Goal: Task Accomplishment & Management: Complete application form

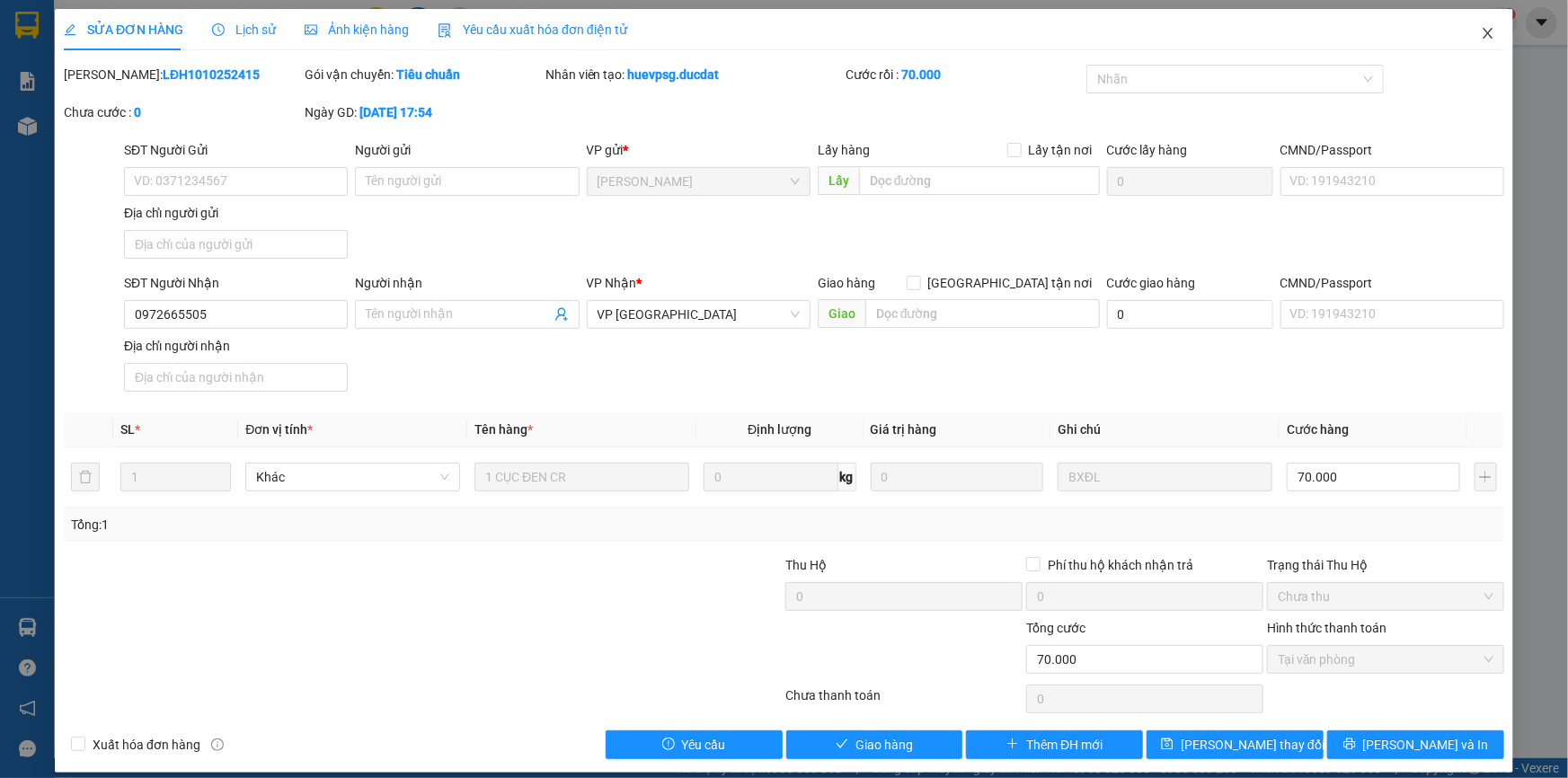
click at [1484, 44] on span "Close" at bounding box center [1487, 33] width 50 height 50
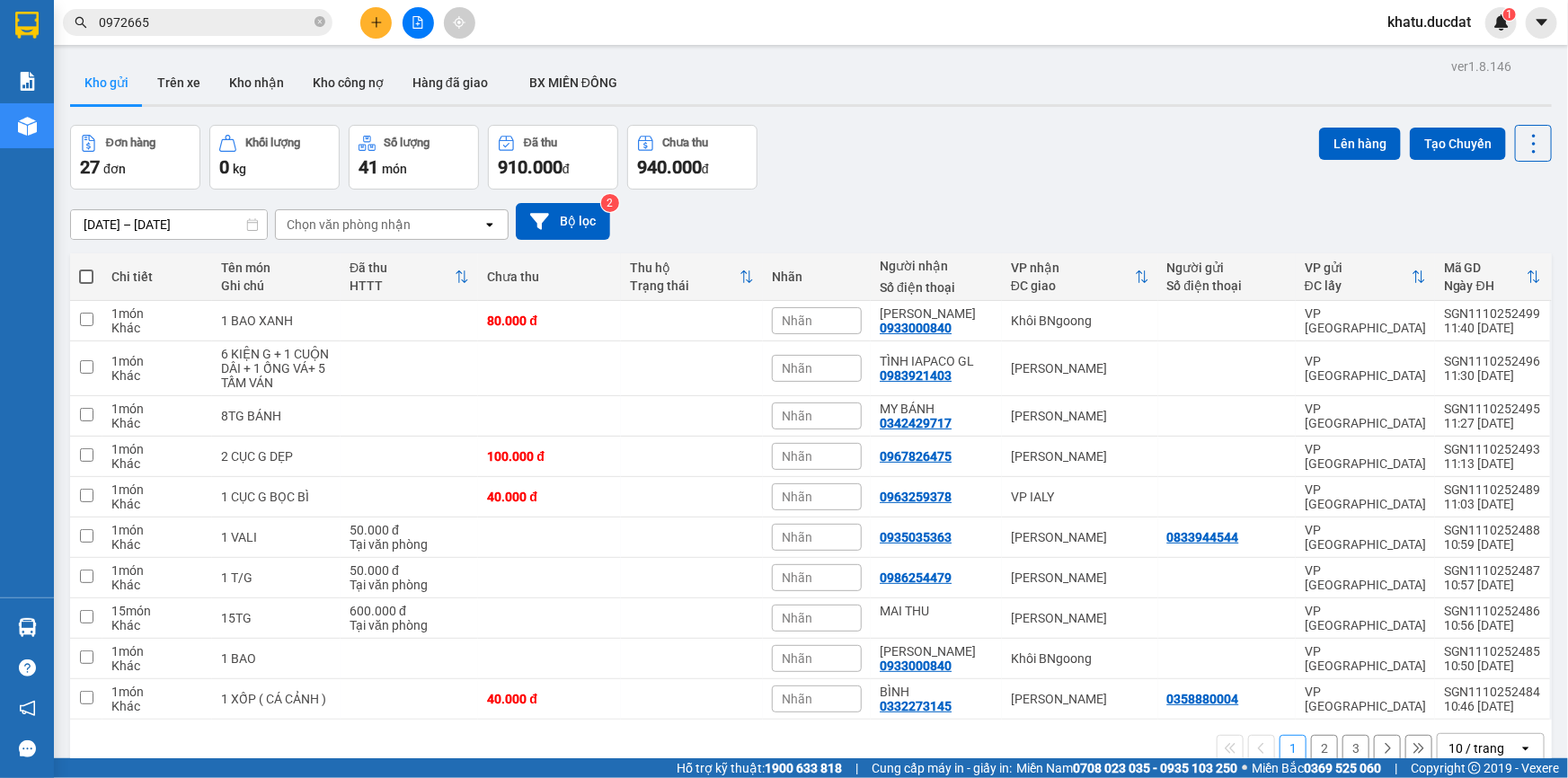
click at [239, 8] on div "Kết quả tìm kiếm ( 162 ) Bộ lọc Mã ĐH Trạng thái Món hàng Thu hộ Tổng cước Chưa…" at bounding box center [175, 23] width 350 height 31
click at [253, 23] on input "0972665" at bounding box center [204, 22] width 212 height 20
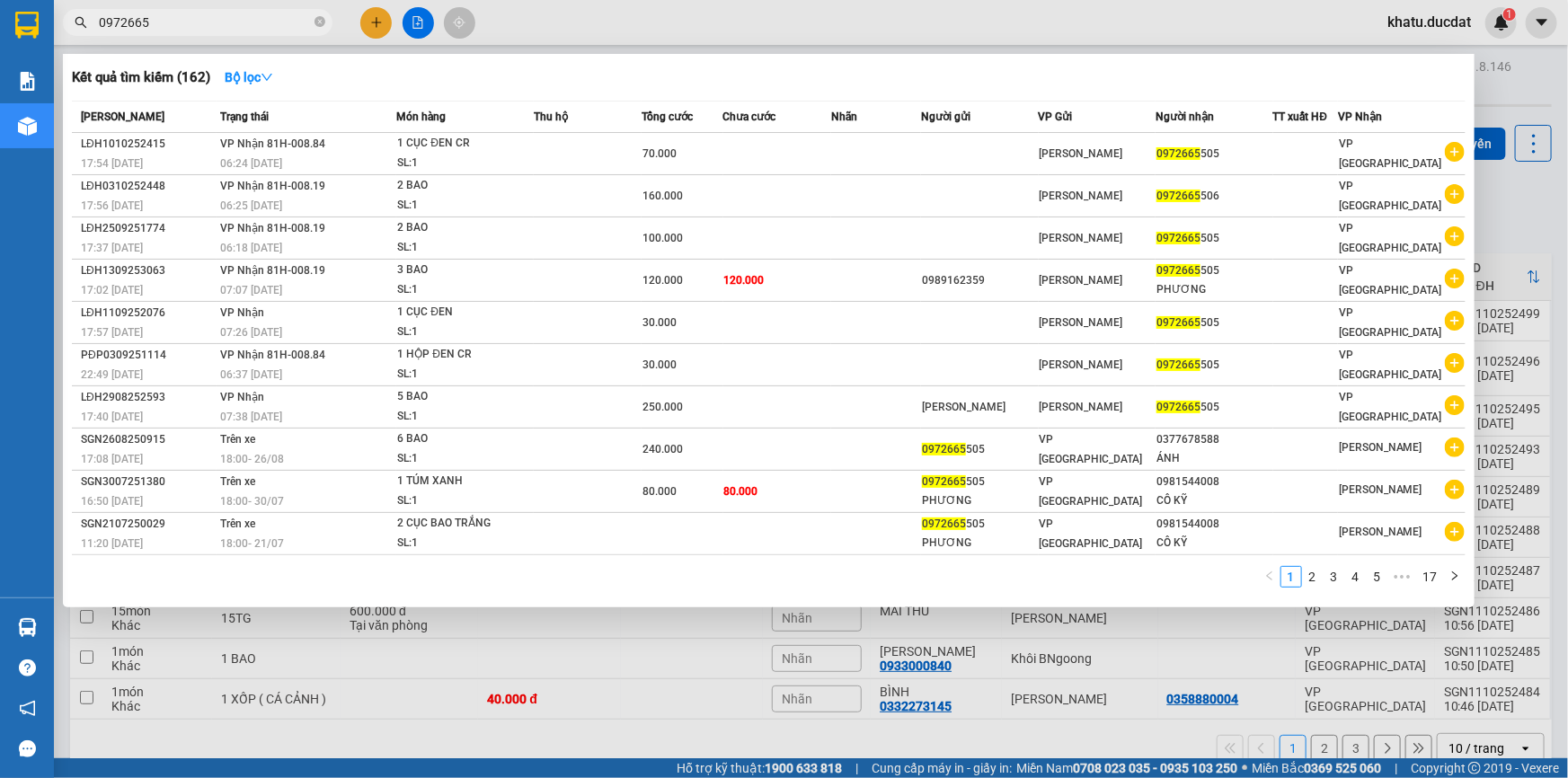
click at [253, 23] on input "0972665" at bounding box center [204, 22] width 212 height 20
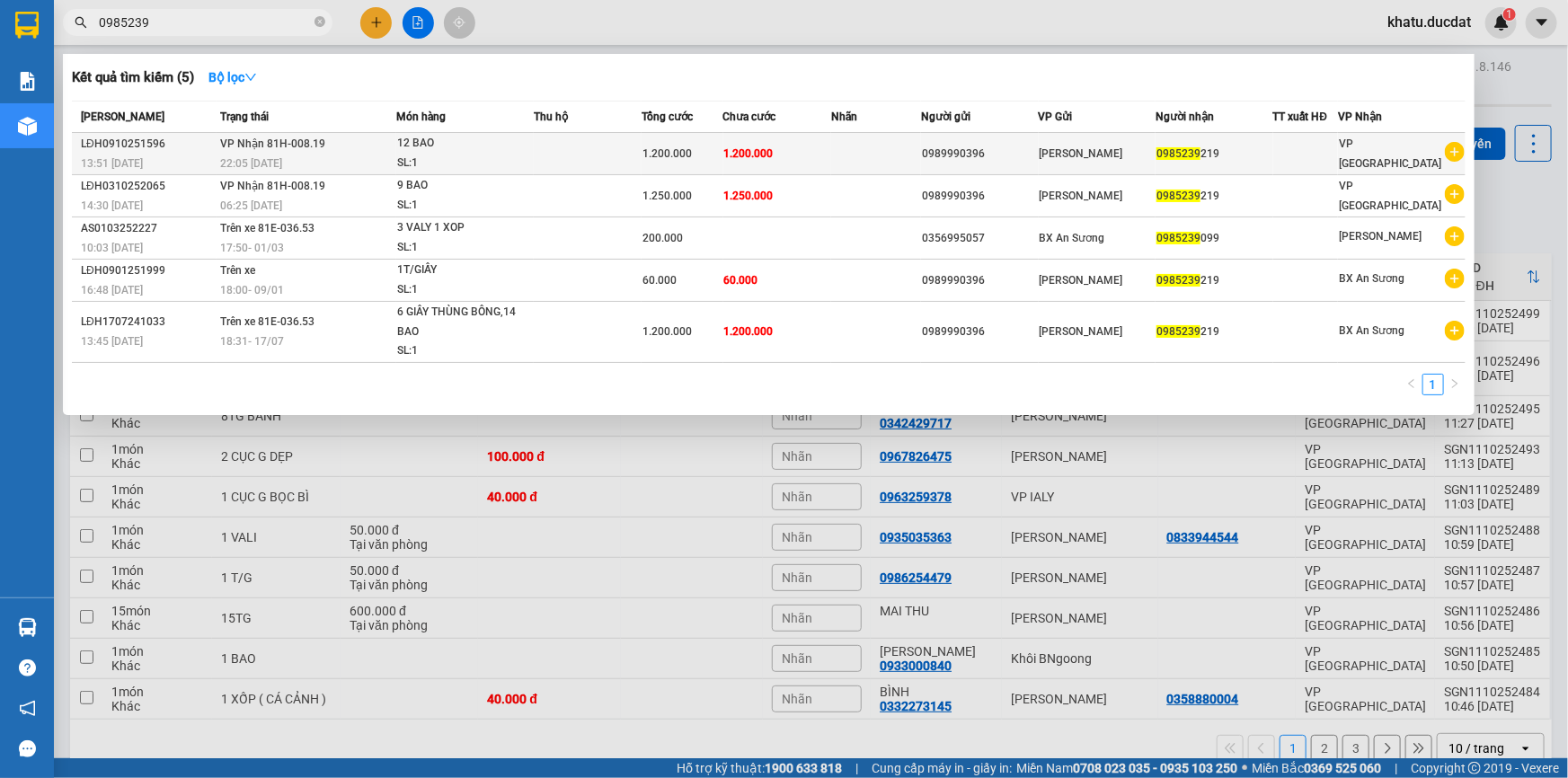
type input "0985239"
click at [690, 145] on div "1.200.000" at bounding box center [682, 153] width 79 height 20
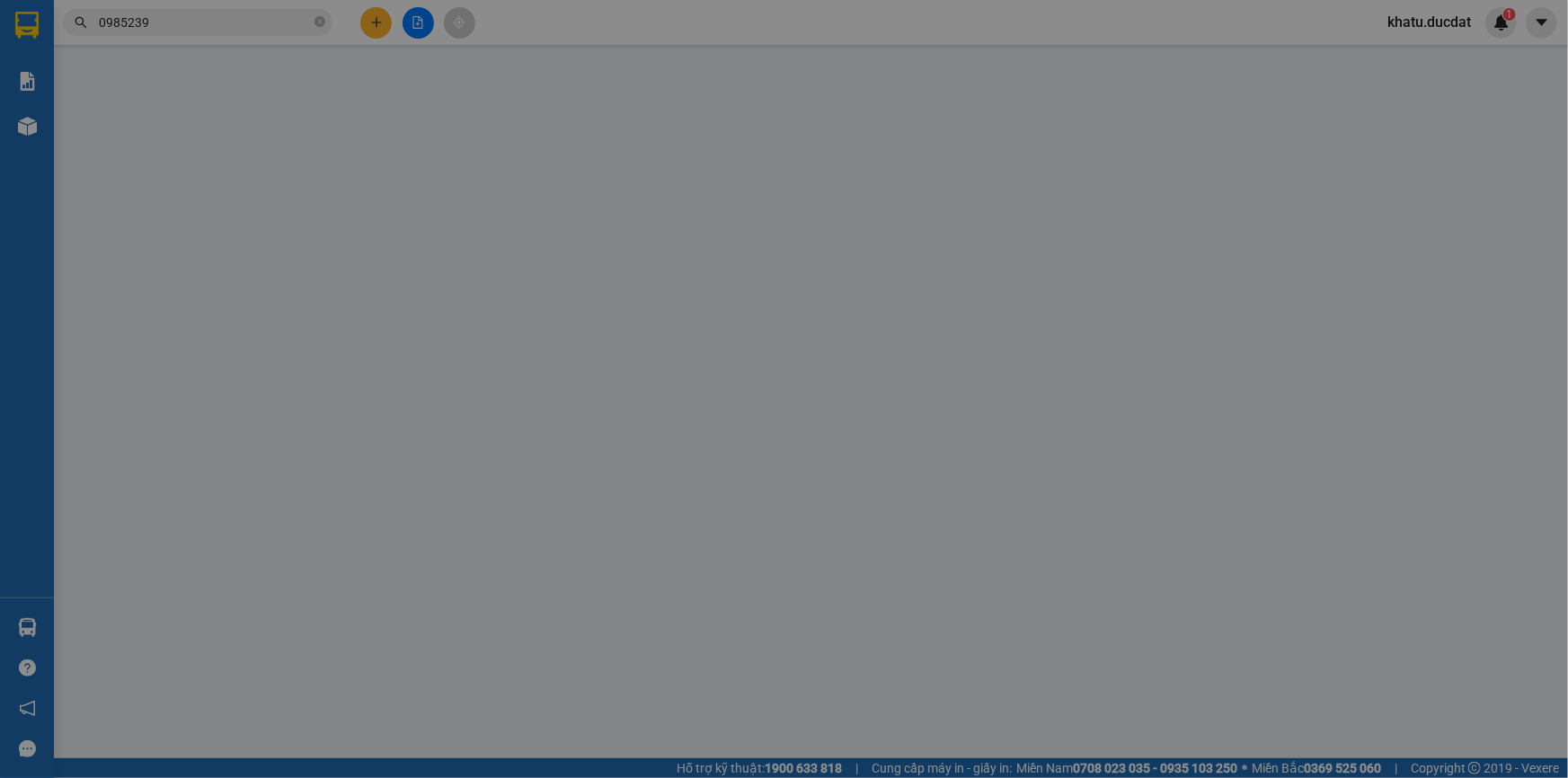
type input "0989990396"
type input "0985239219"
type input "0"
type input "1.200.000"
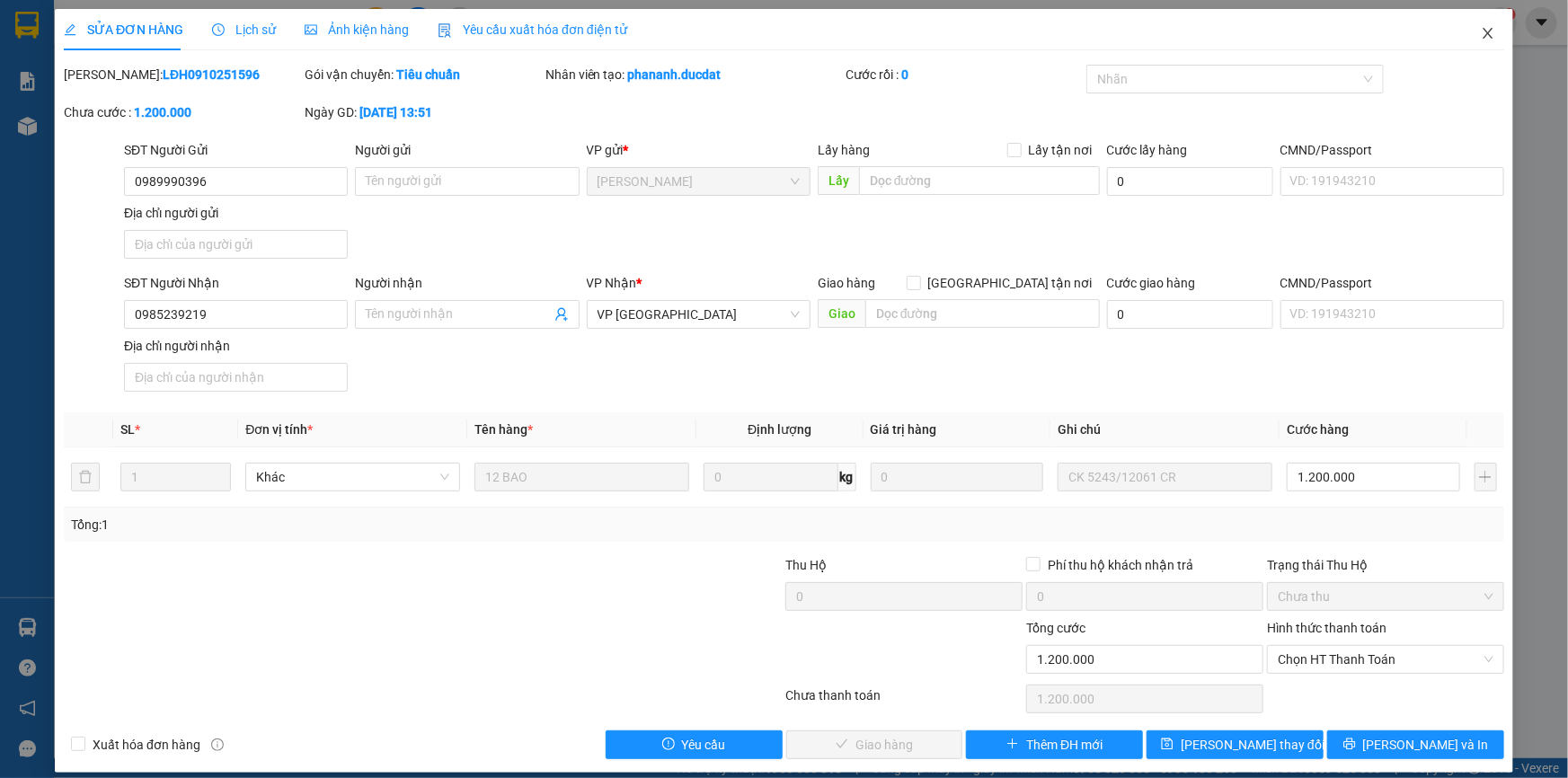
click at [1480, 38] on icon "close" at bounding box center [1487, 33] width 14 height 14
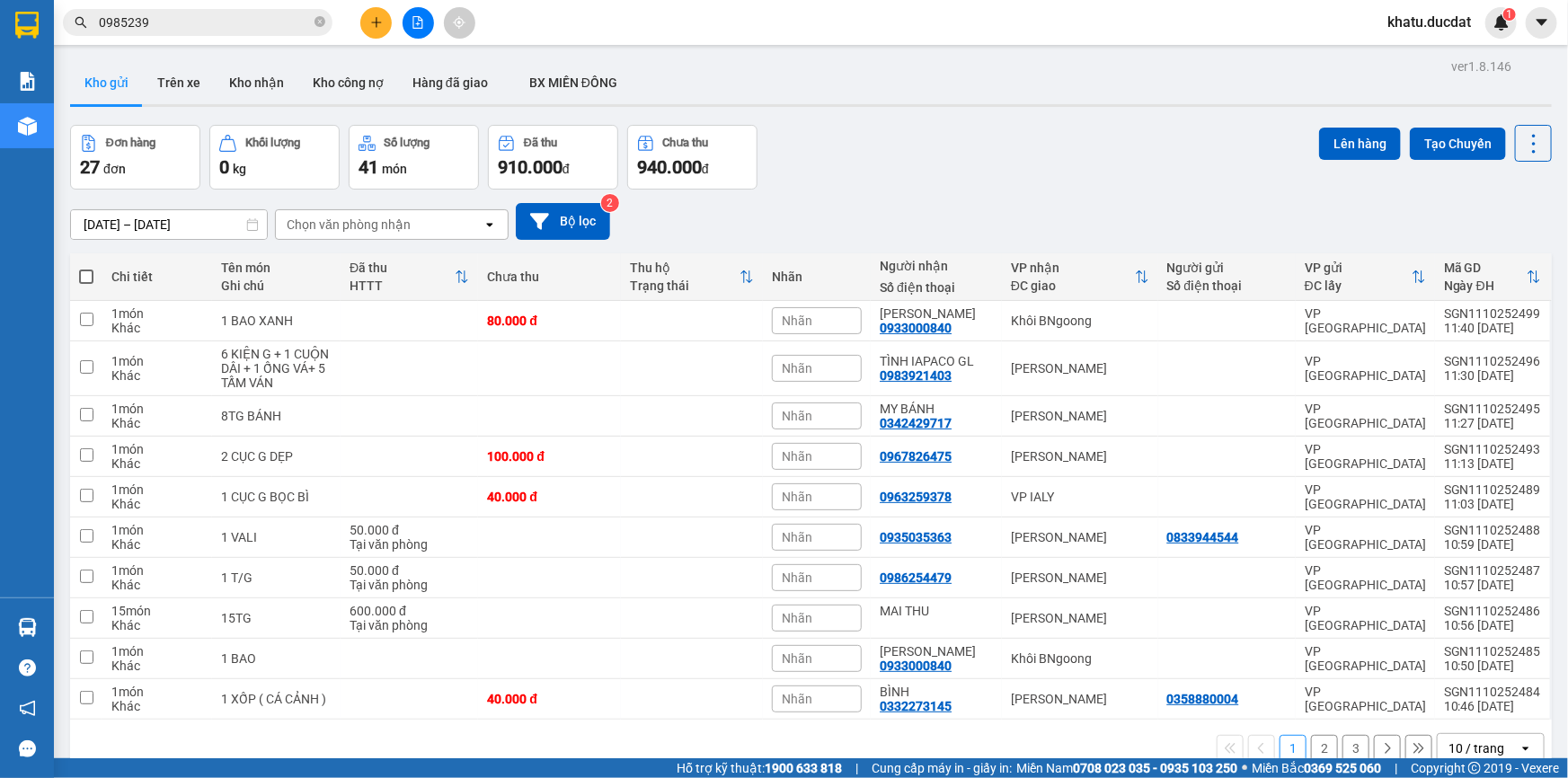
click at [215, 21] on input "0985239" at bounding box center [204, 22] width 212 height 20
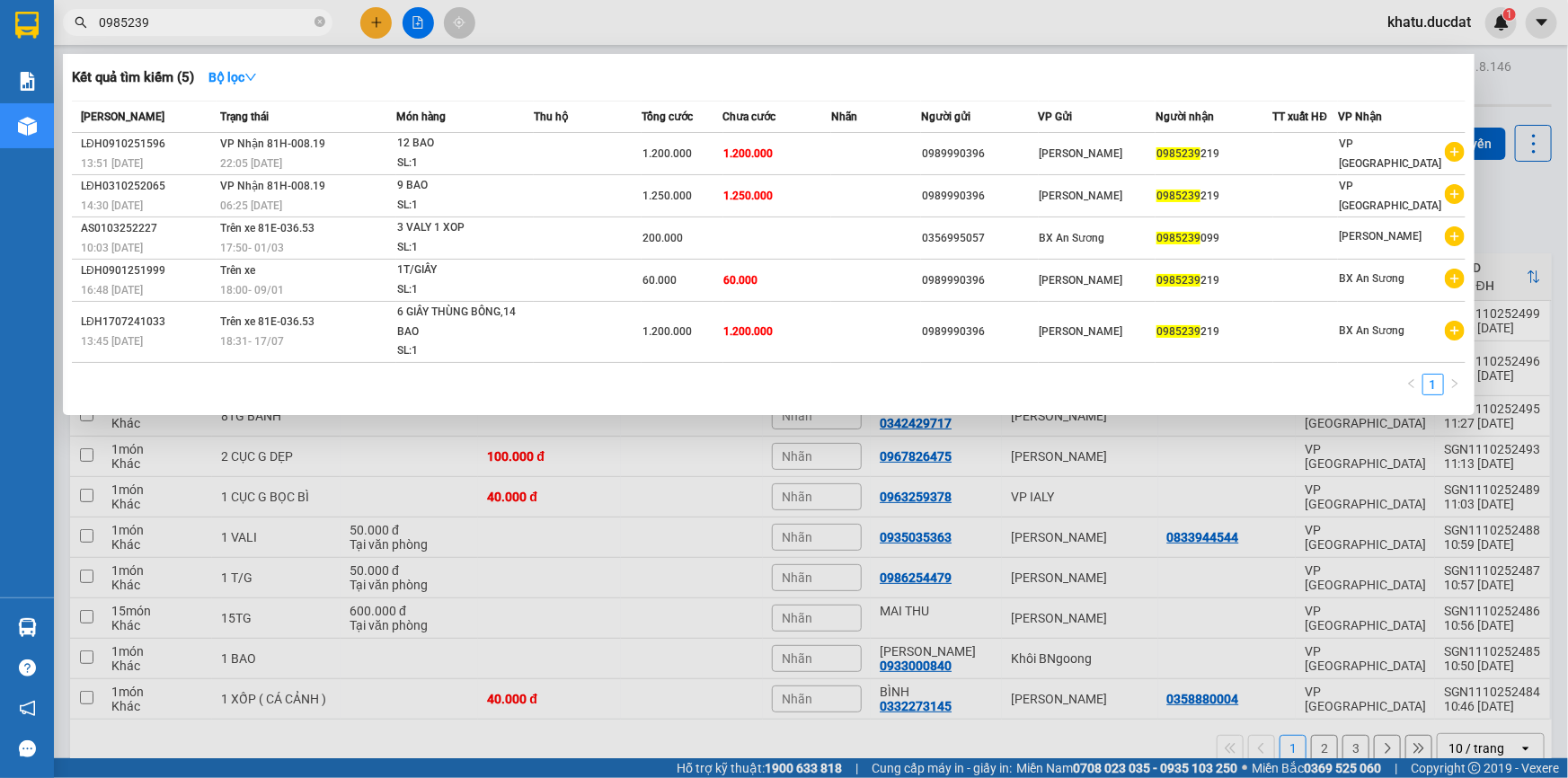
click at [572, 467] on div at bounding box center [784, 389] width 1568 height 778
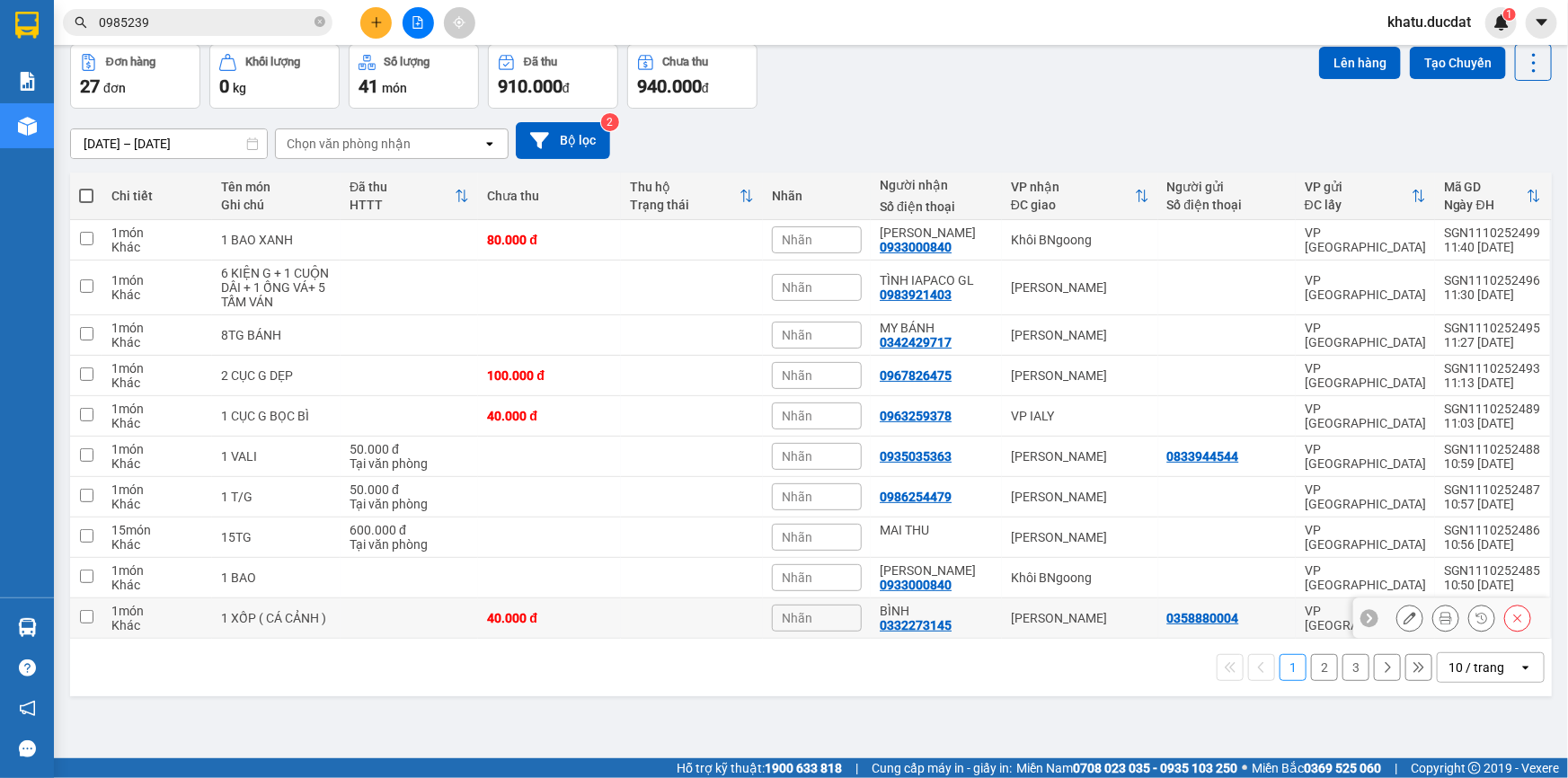
scroll to position [81, 0]
click at [1518, 666] on icon "open" at bounding box center [1524, 666] width 14 height 14
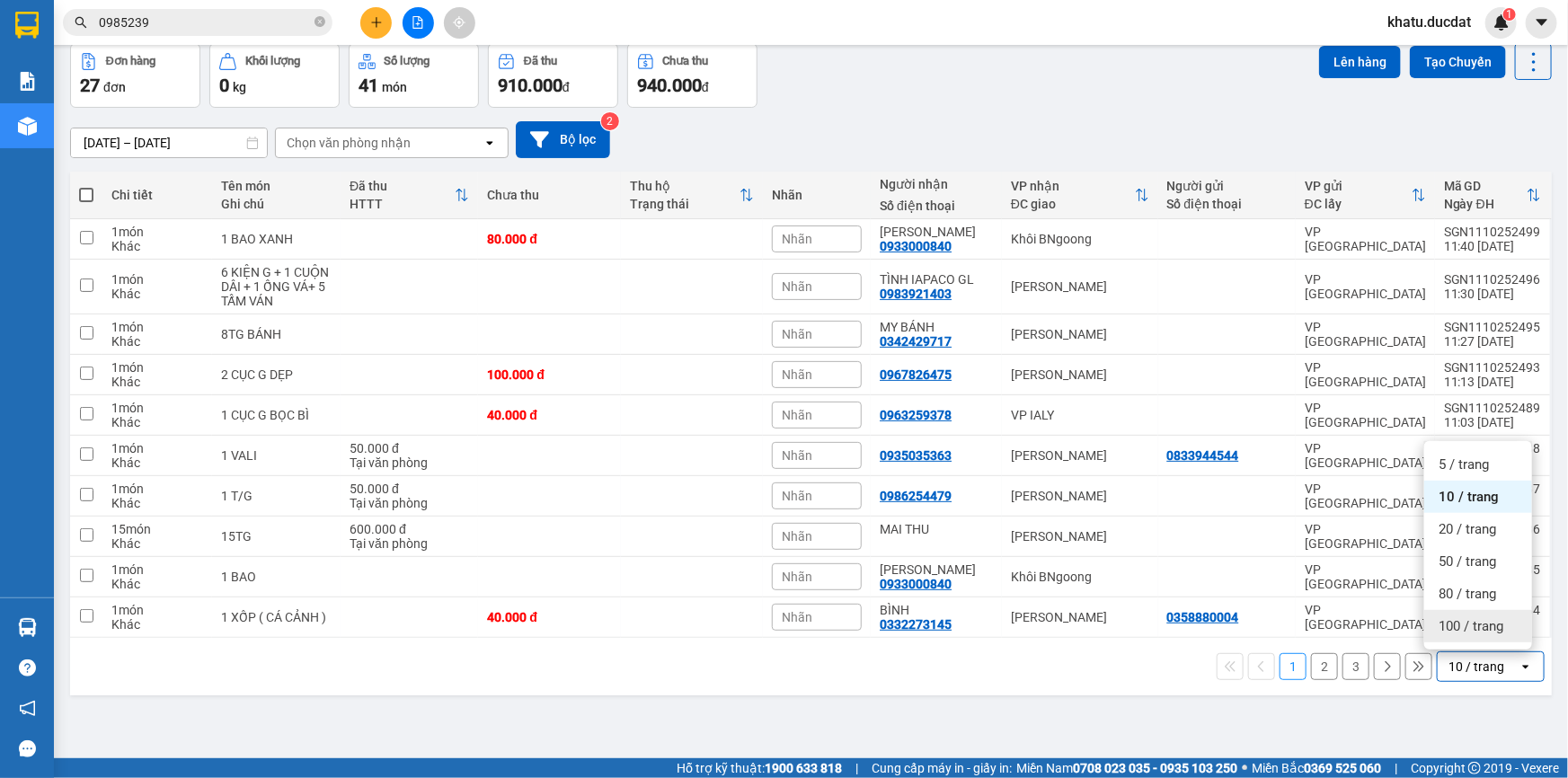
click at [1502, 637] on div "100 / trang" at bounding box center [1478, 626] width 108 height 32
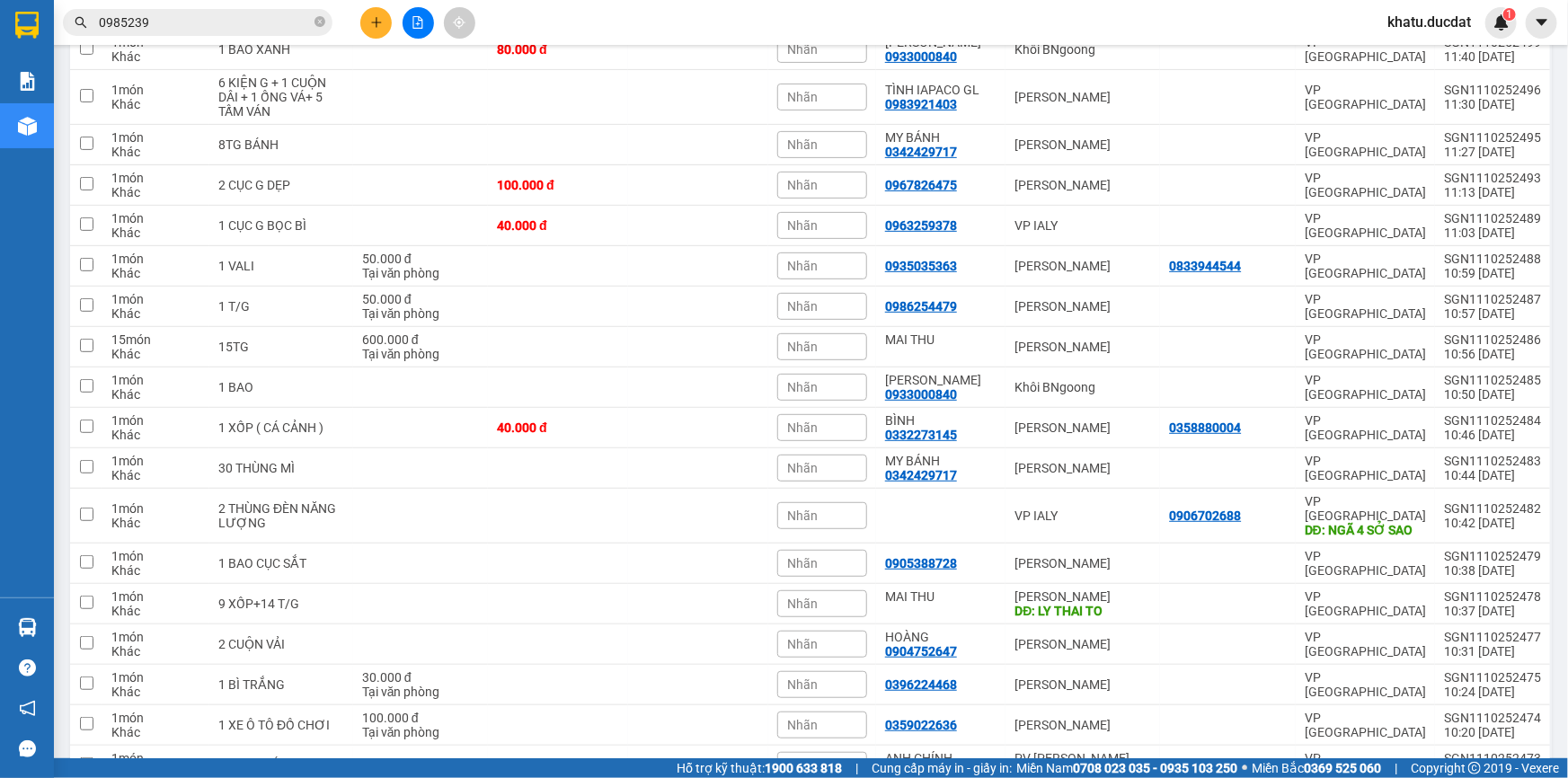
scroll to position [0, 0]
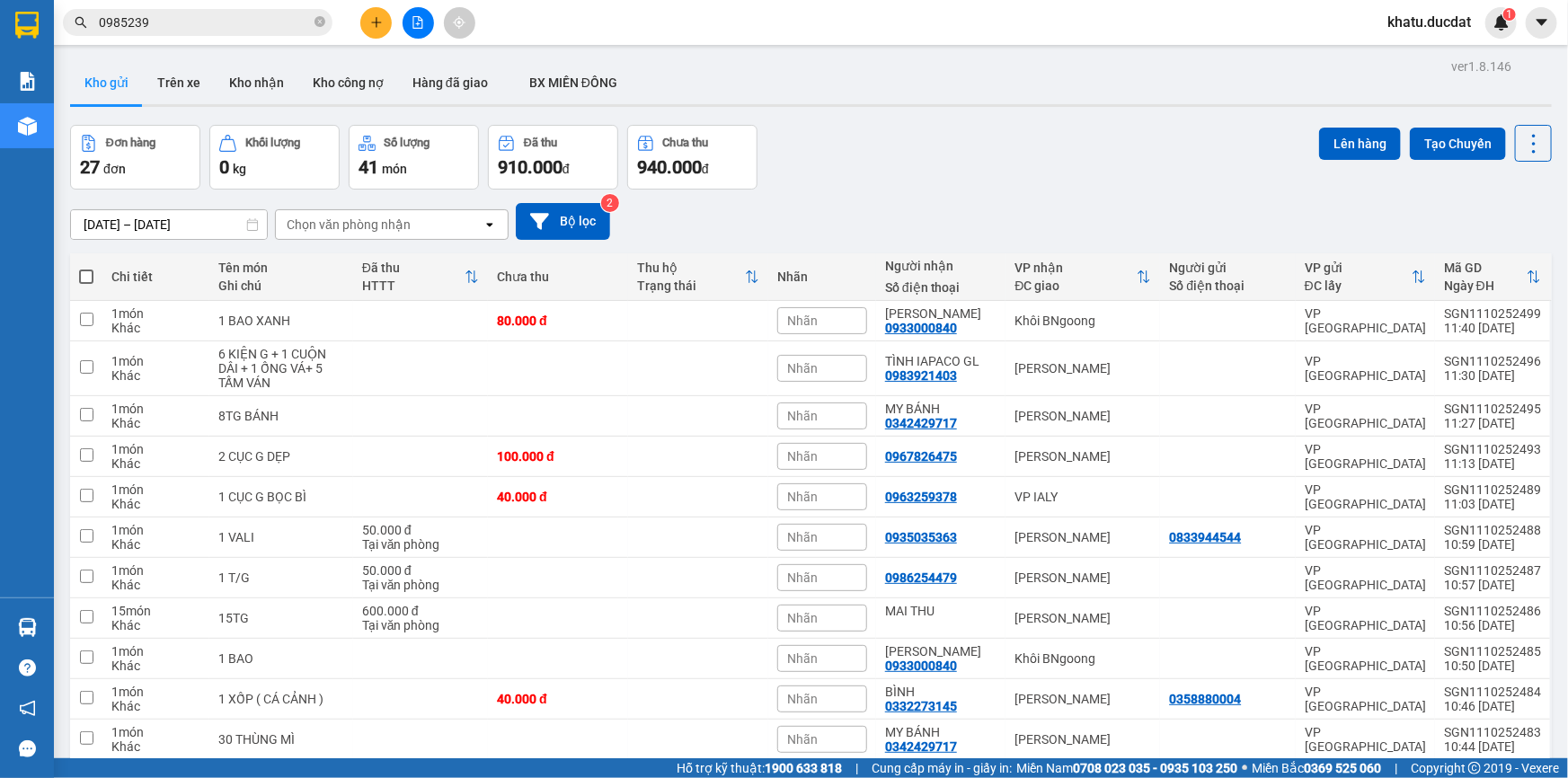
click at [196, 25] on input "0985239" at bounding box center [204, 22] width 212 height 20
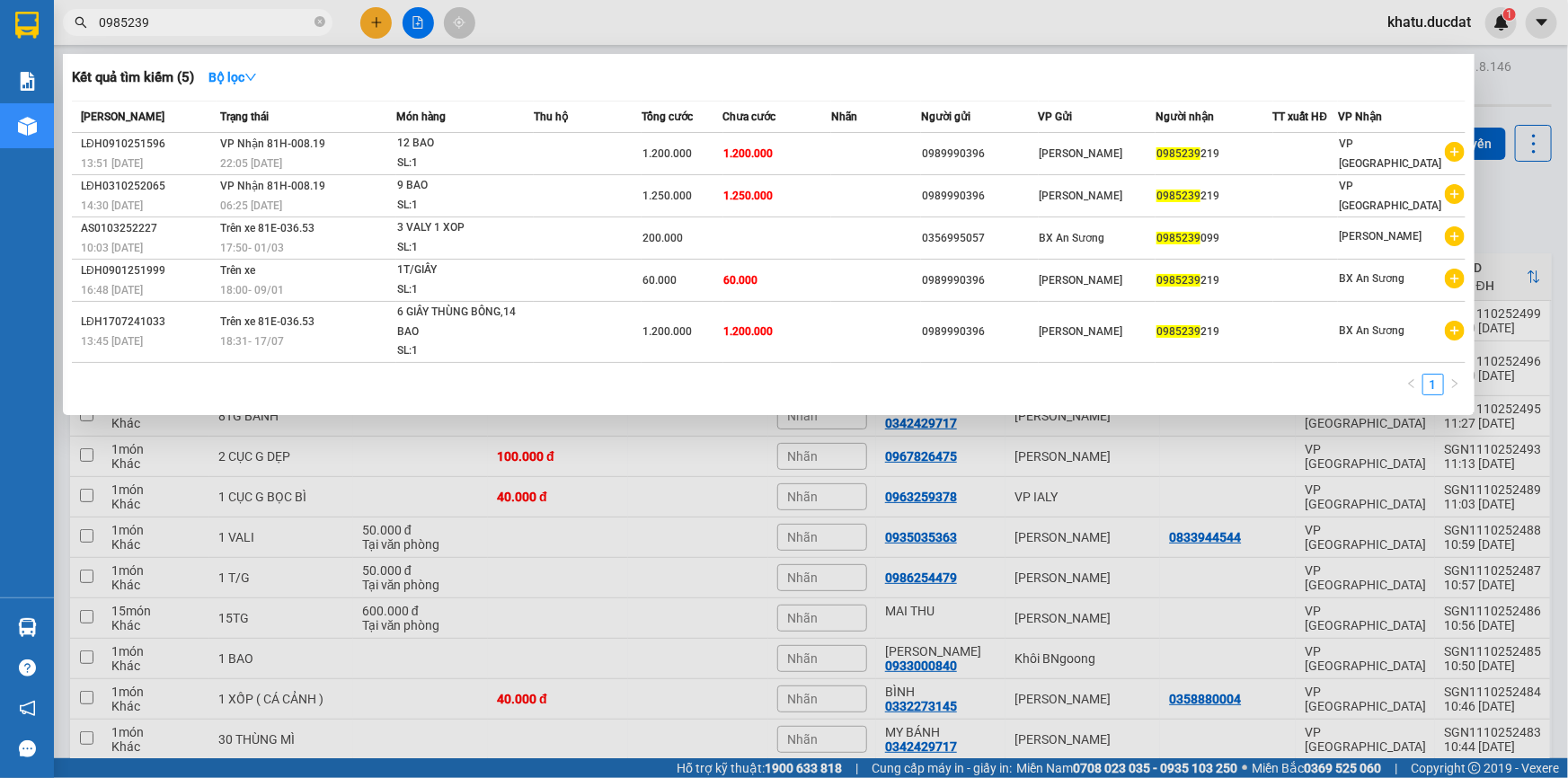
click at [196, 25] on input "0985239" at bounding box center [204, 22] width 212 height 20
paste input "668481"
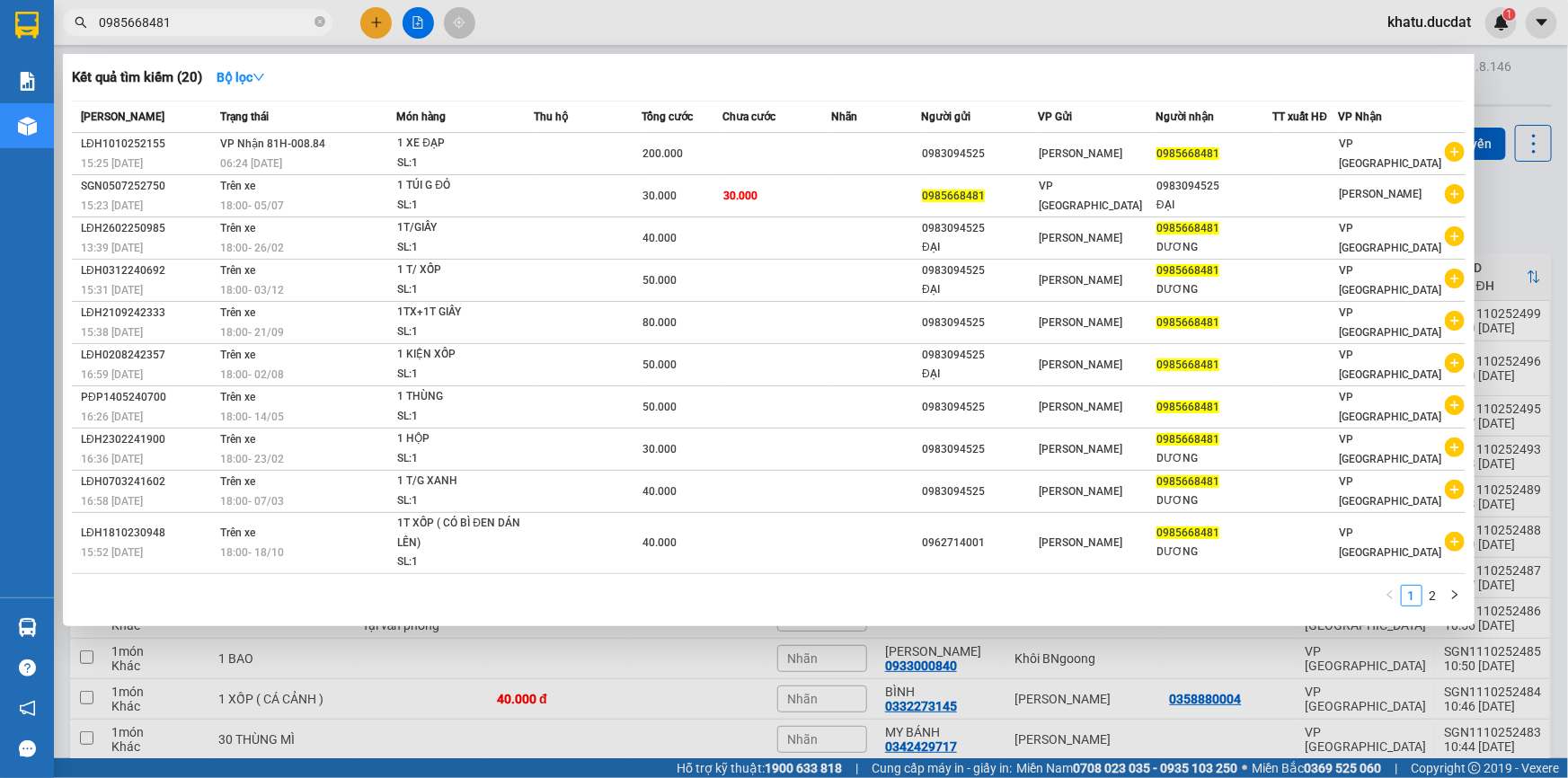
type input "0985668481"
click at [378, 19] on div at bounding box center [784, 389] width 1568 height 778
click at [378, 19] on icon "plus" at bounding box center [375, 22] width 12 height 12
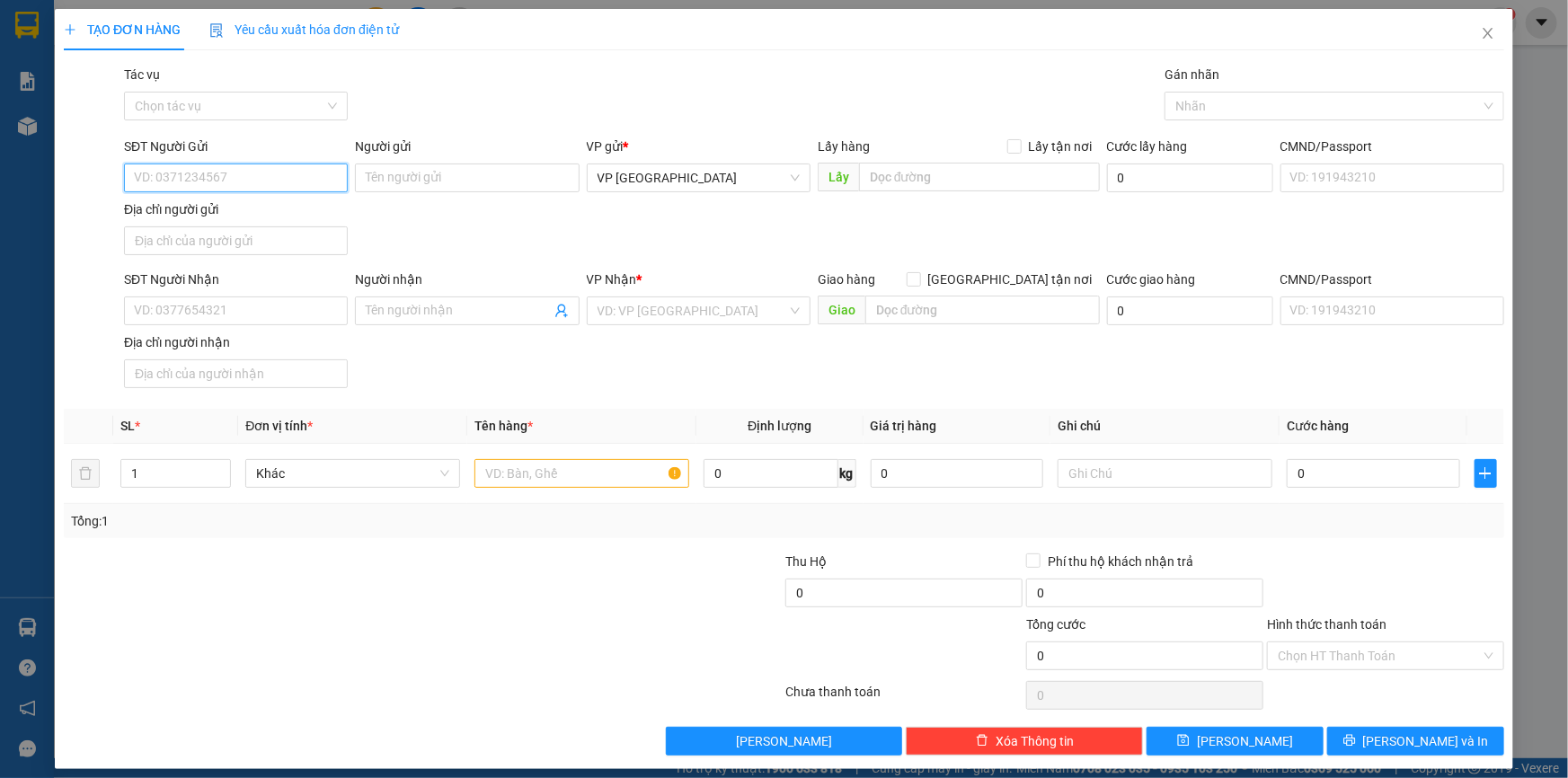
click at [312, 180] on input "SĐT Người Gửi" at bounding box center [235, 178] width 224 height 28
type input "0933978589"
click at [308, 314] on input "SĐT Người Nhận" at bounding box center [235, 310] width 224 height 28
click at [158, 317] on input "0963749977" at bounding box center [235, 310] width 224 height 28
click at [183, 322] on input "0963749977" at bounding box center [235, 310] width 224 height 28
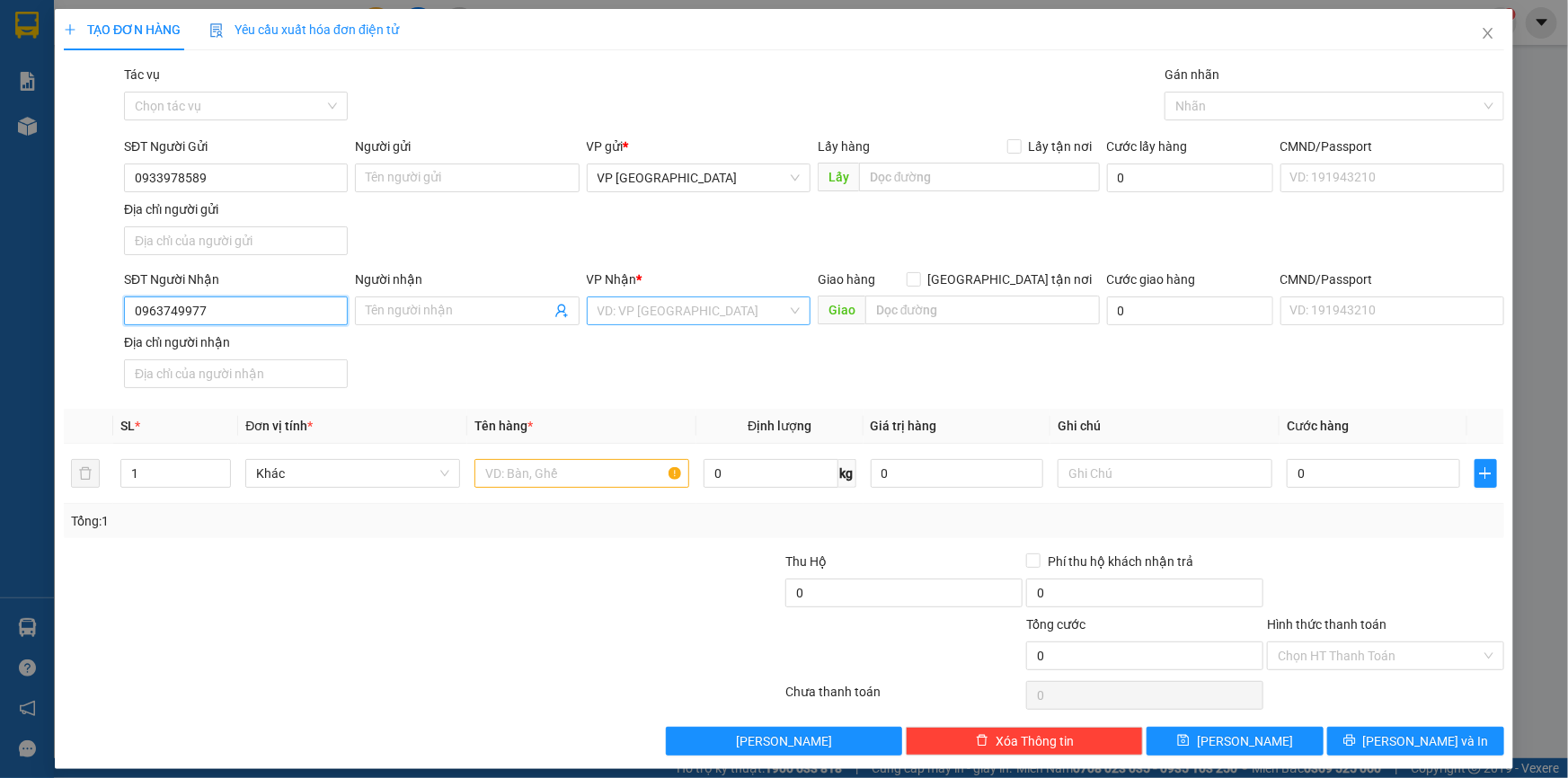
type input "0963749977"
click at [616, 303] on input "search" at bounding box center [692, 310] width 189 height 26
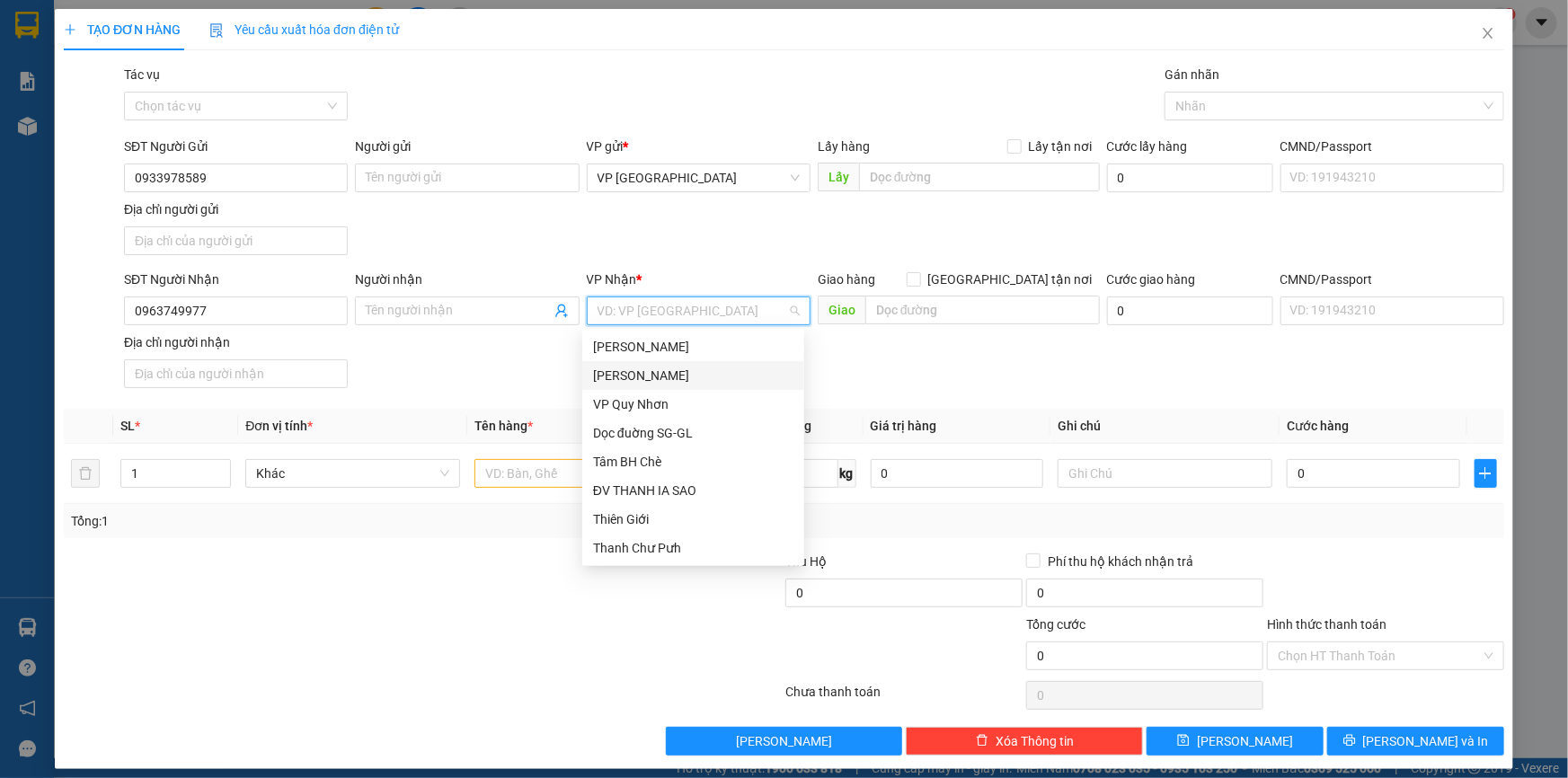
click at [683, 372] on div "[PERSON_NAME]" at bounding box center [693, 375] width 200 height 20
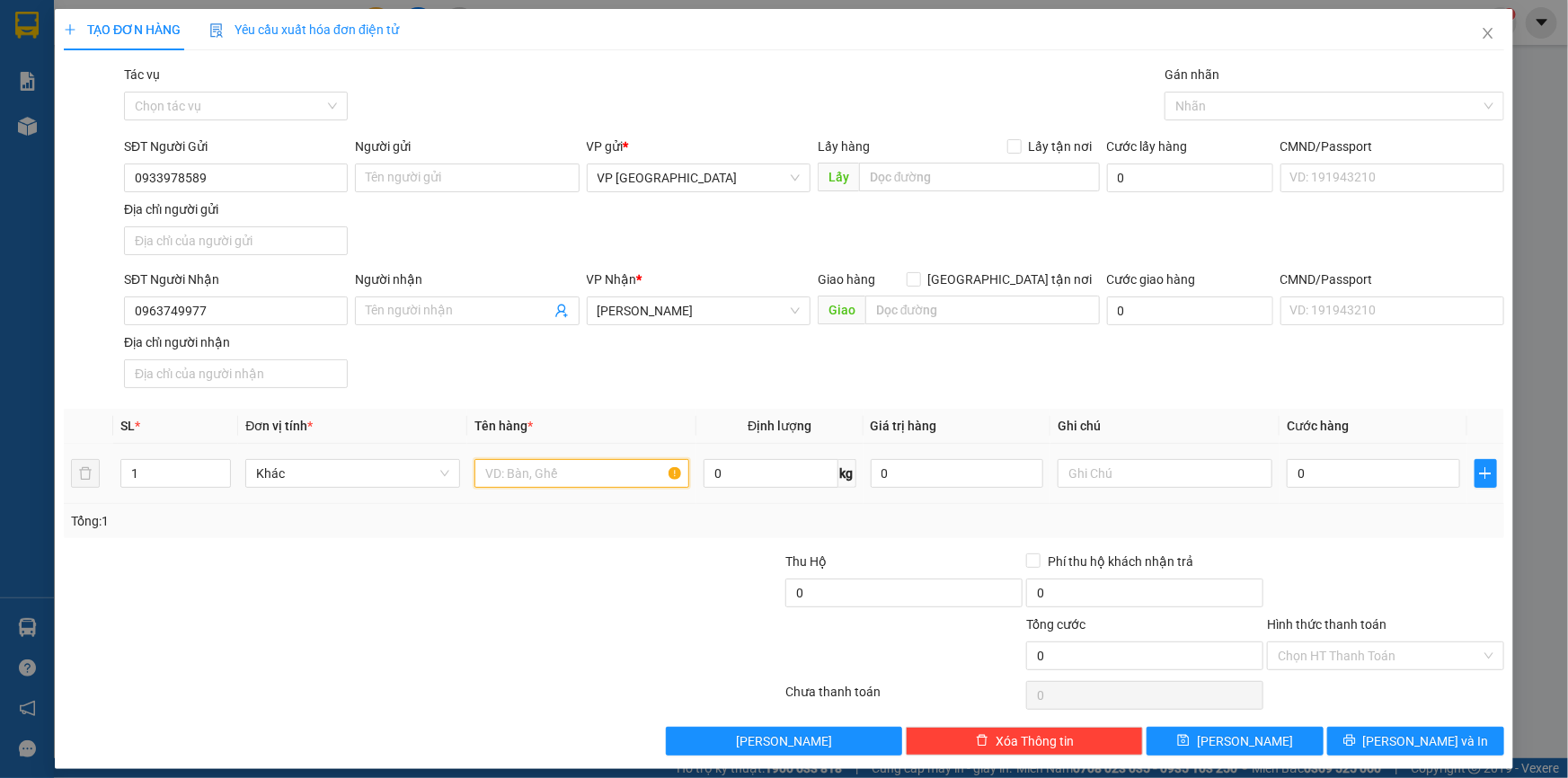
click at [519, 471] on input "text" at bounding box center [582, 473] width 215 height 28
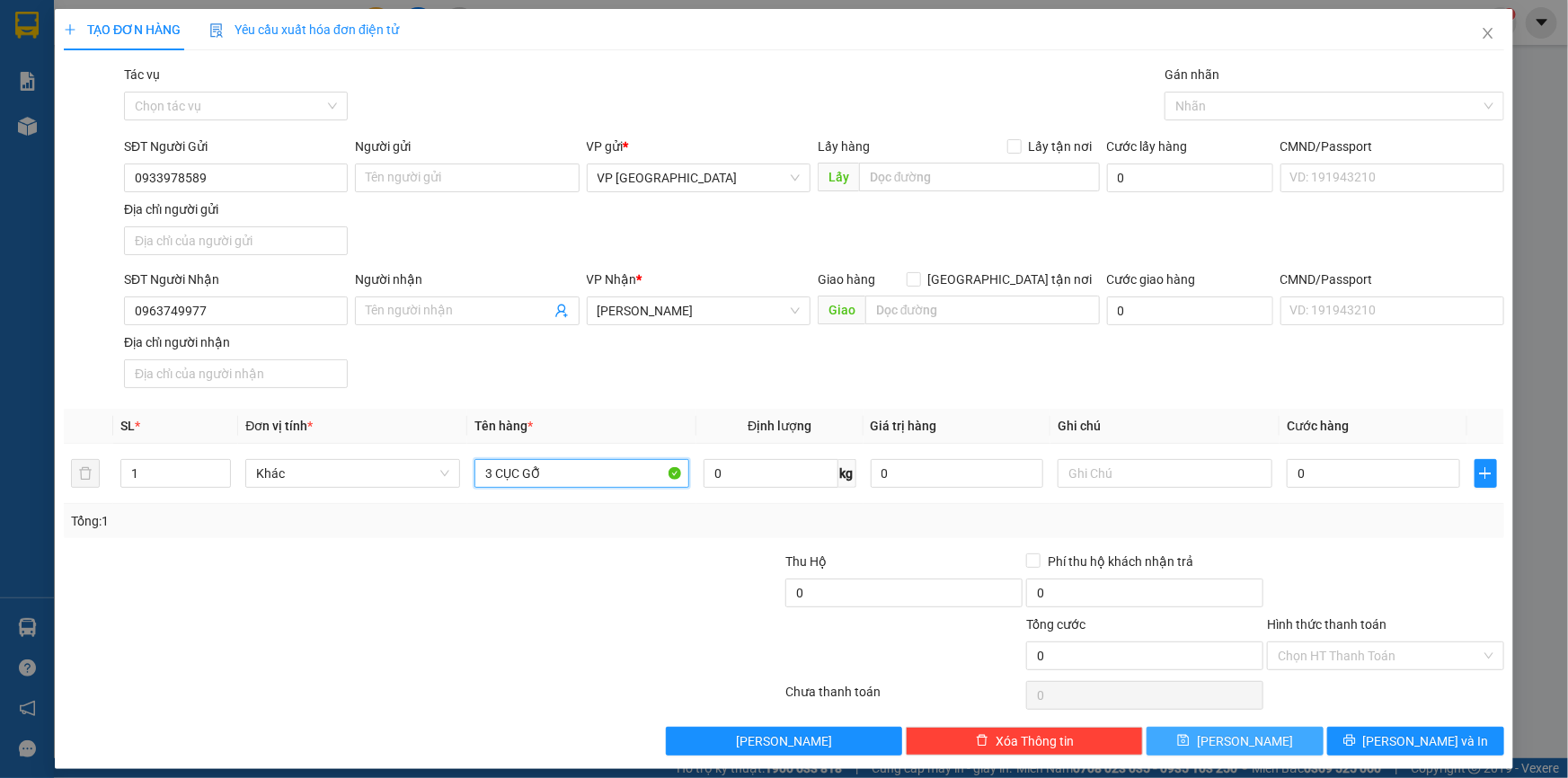
type input "3 CỤC GỖ"
click at [1225, 737] on span "[PERSON_NAME]" at bounding box center [1245, 740] width 96 height 20
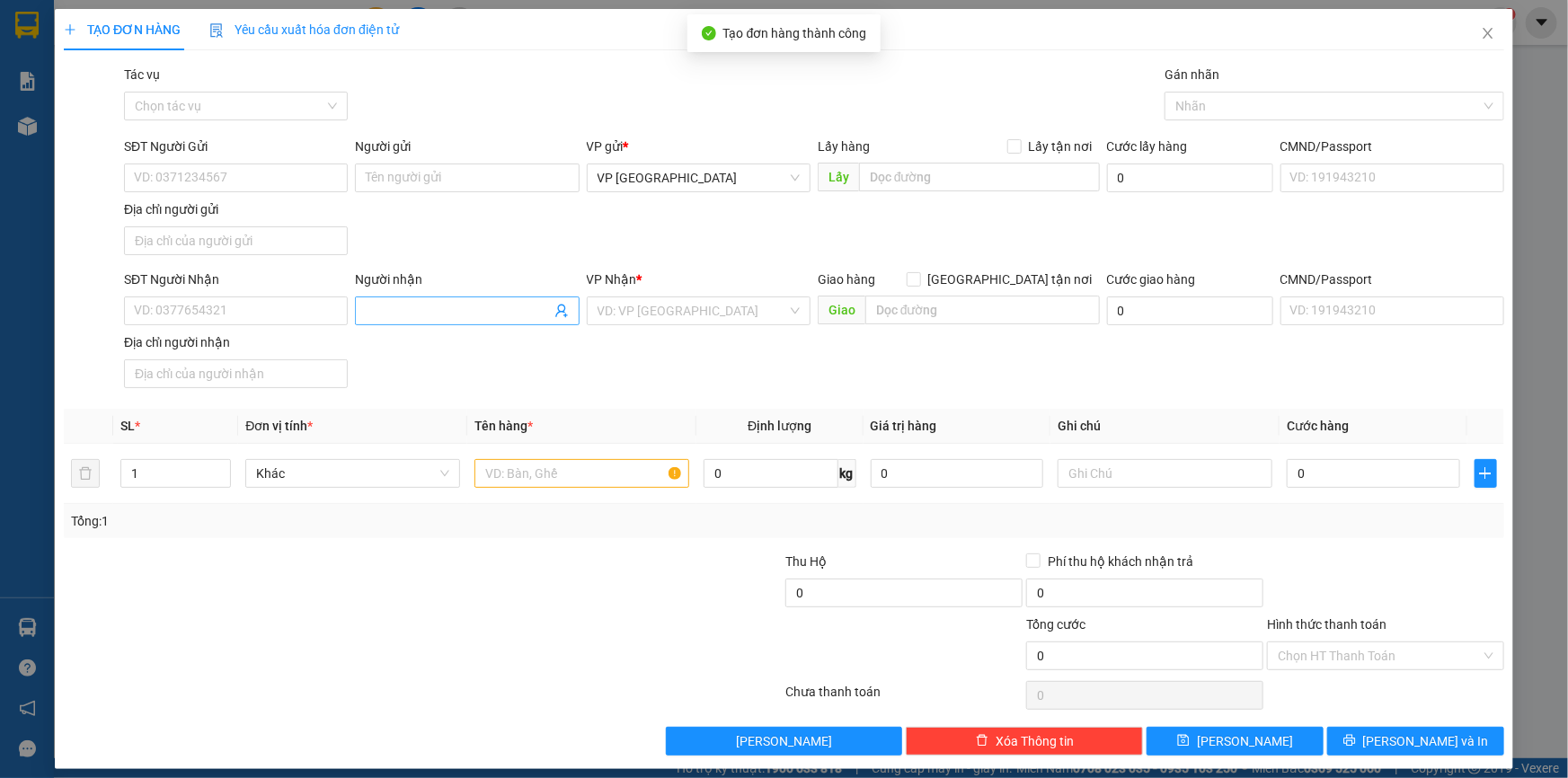
click at [430, 304] on input "Người nhận" at bounding box center [458, 310] width 184 height 20
type input "D"
type input "ĐỨC ĐẠT"
click at [677, 312] on input "search" at bounding box center [692, 310] width 189 height 26
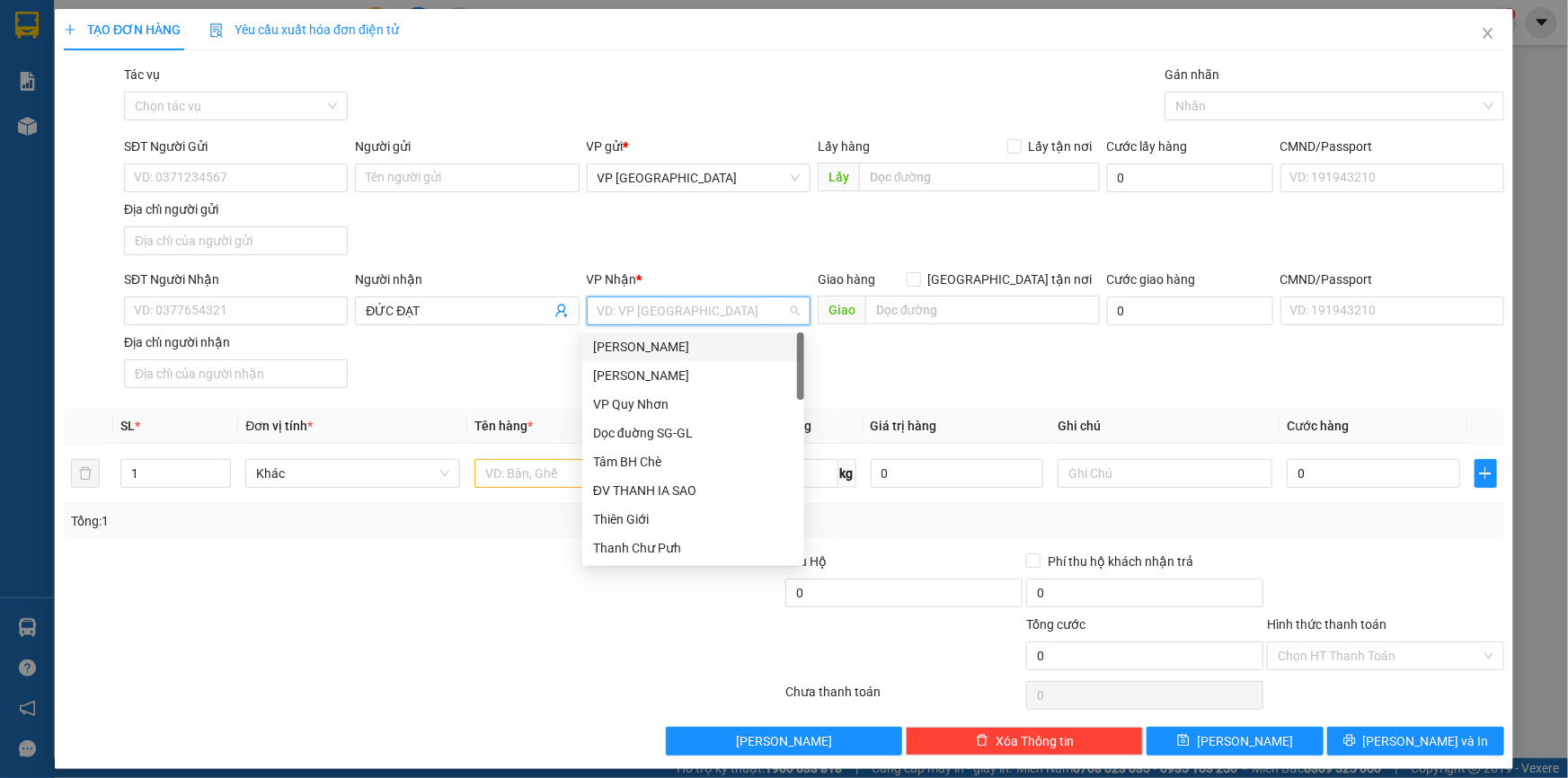
click at [690, 341] on div "[PERSON_NAME]" at bounding box center [693, 346] width 200 height 20
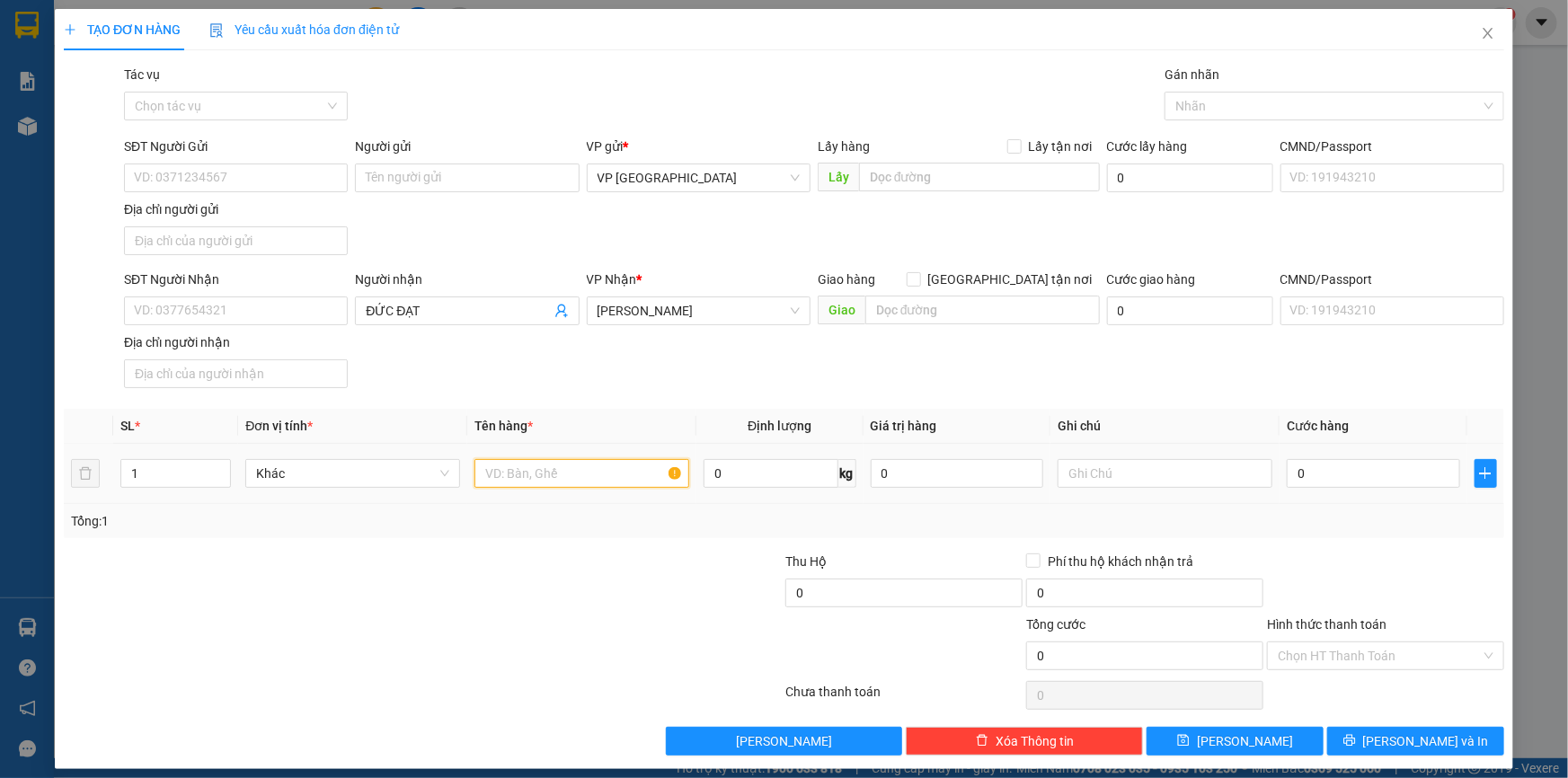
click at [541, 458] on input "text" at bounding box center [582, 473] width 215 height 28
type input "2"
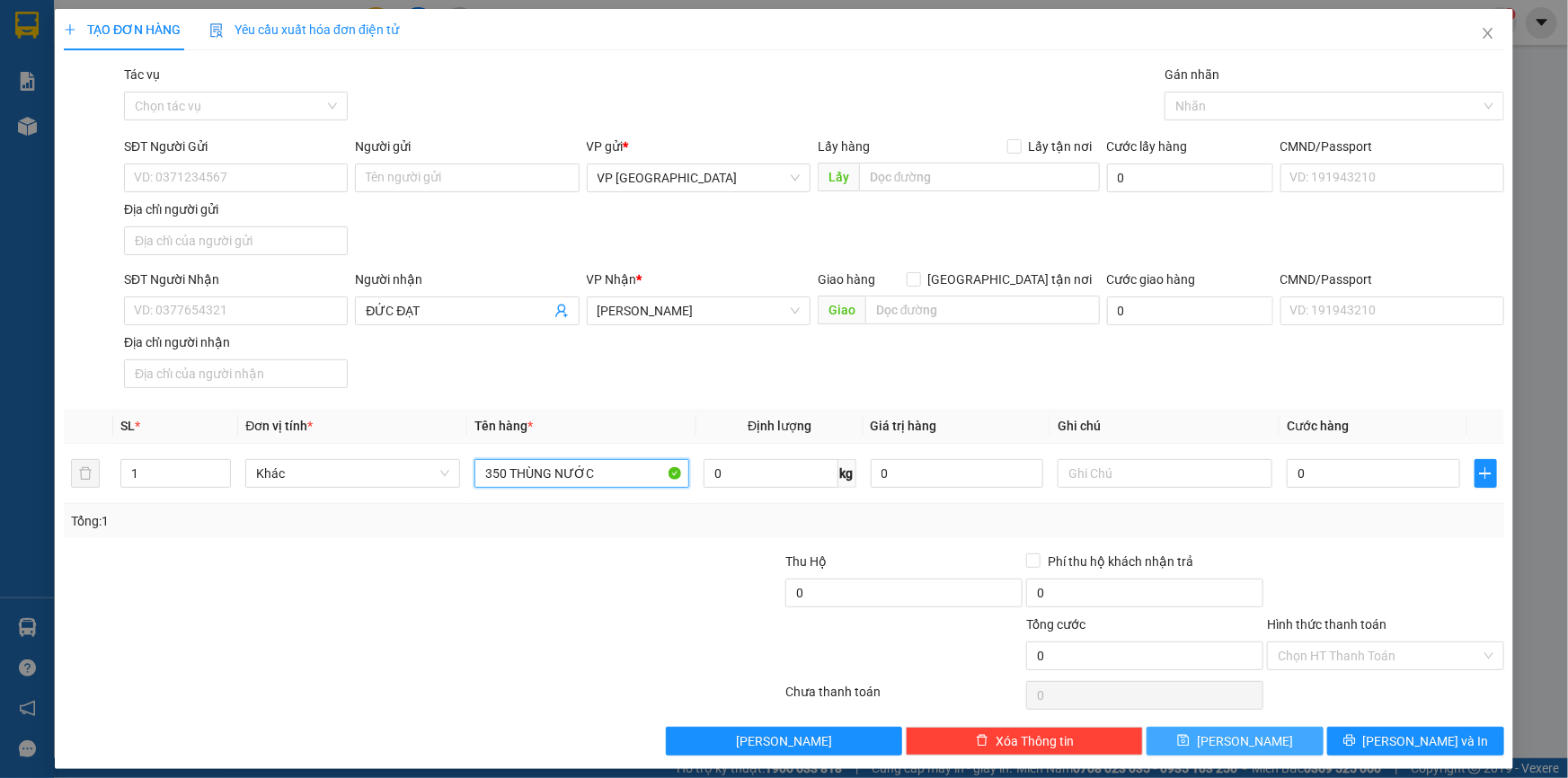
type input "350 THÙNG NƯỚC"
click at [1224, 726] on button "[PERSON_NAME]" at bounding box center [1234, 740] width 177 height 28
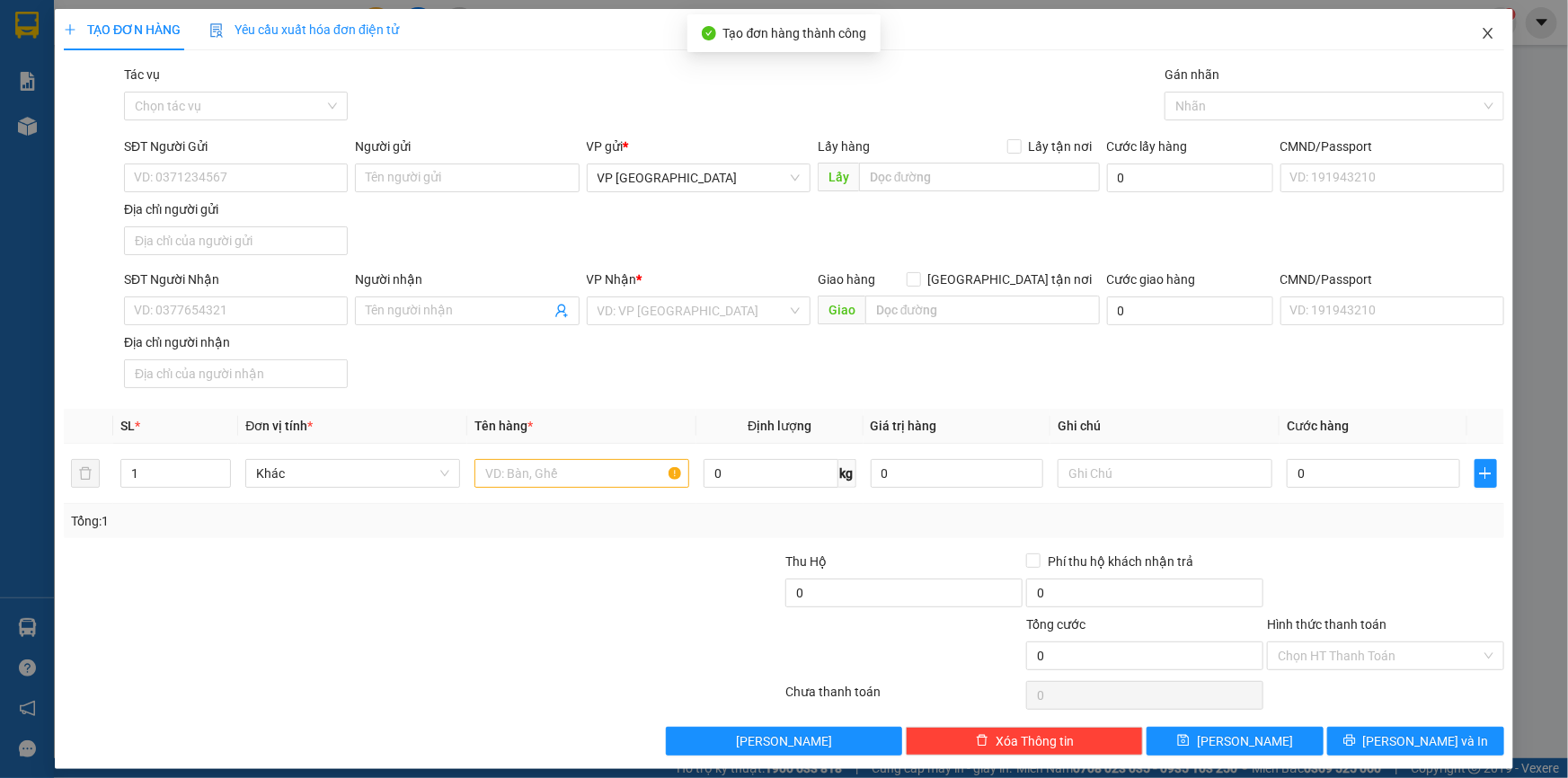
click at [1480, 30] on icon "close" at bounding box center [1487, 33] width 14 height 14
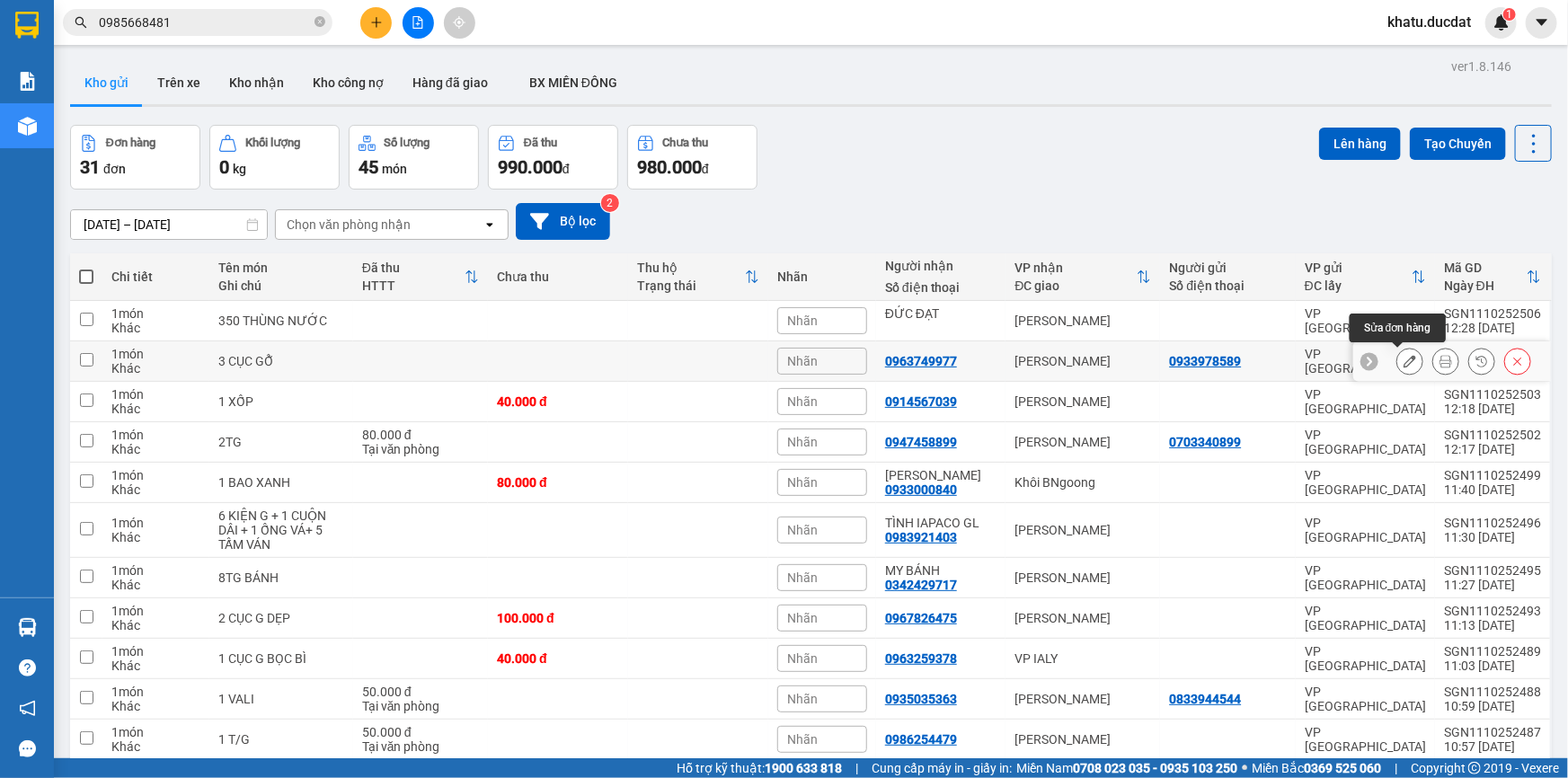
click at [1403, 358] on icon at bounding box center [1409, 360] width 12 height 12
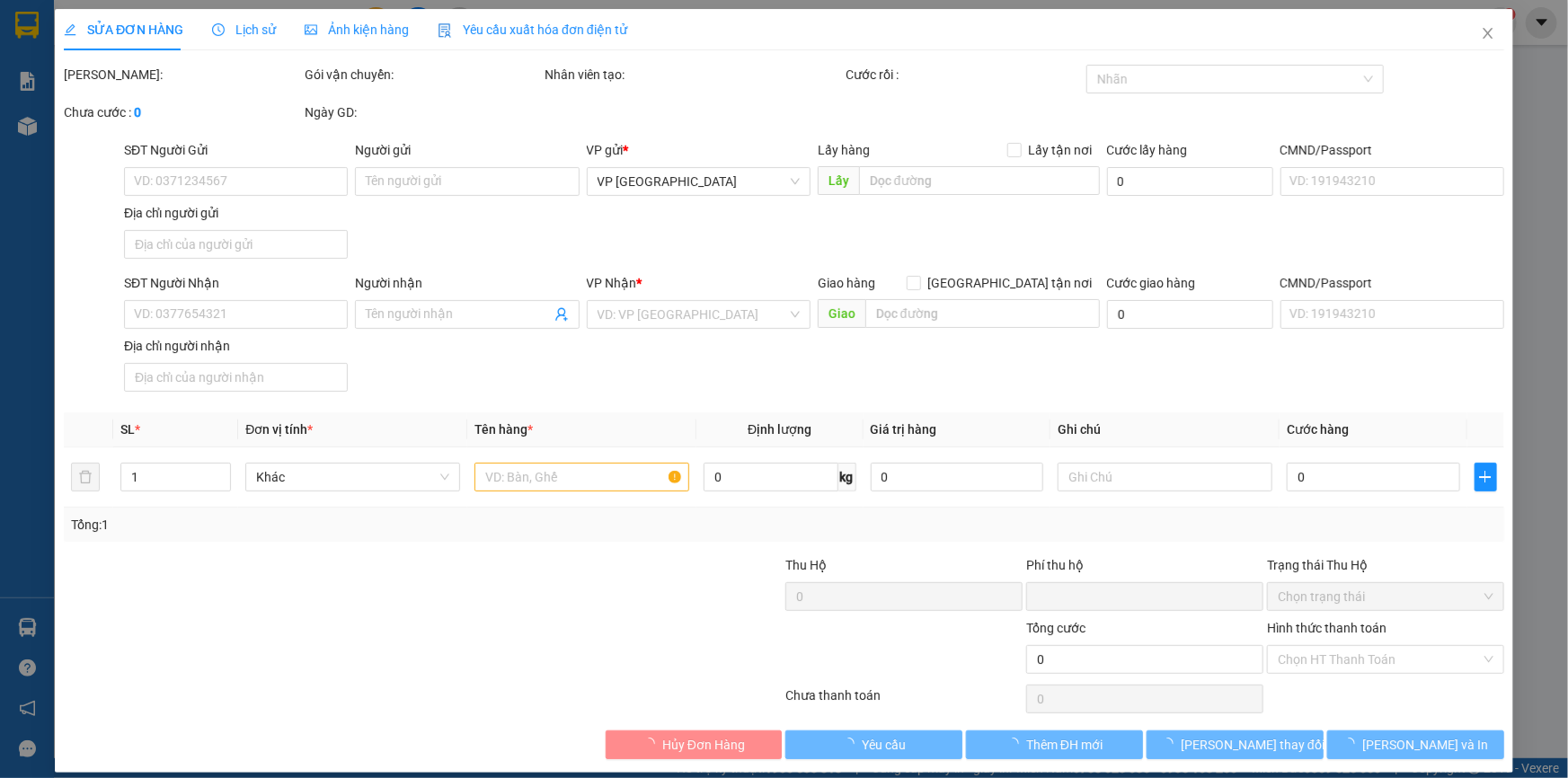
type input "0933978589"
type input "0963749977"
type input "0"
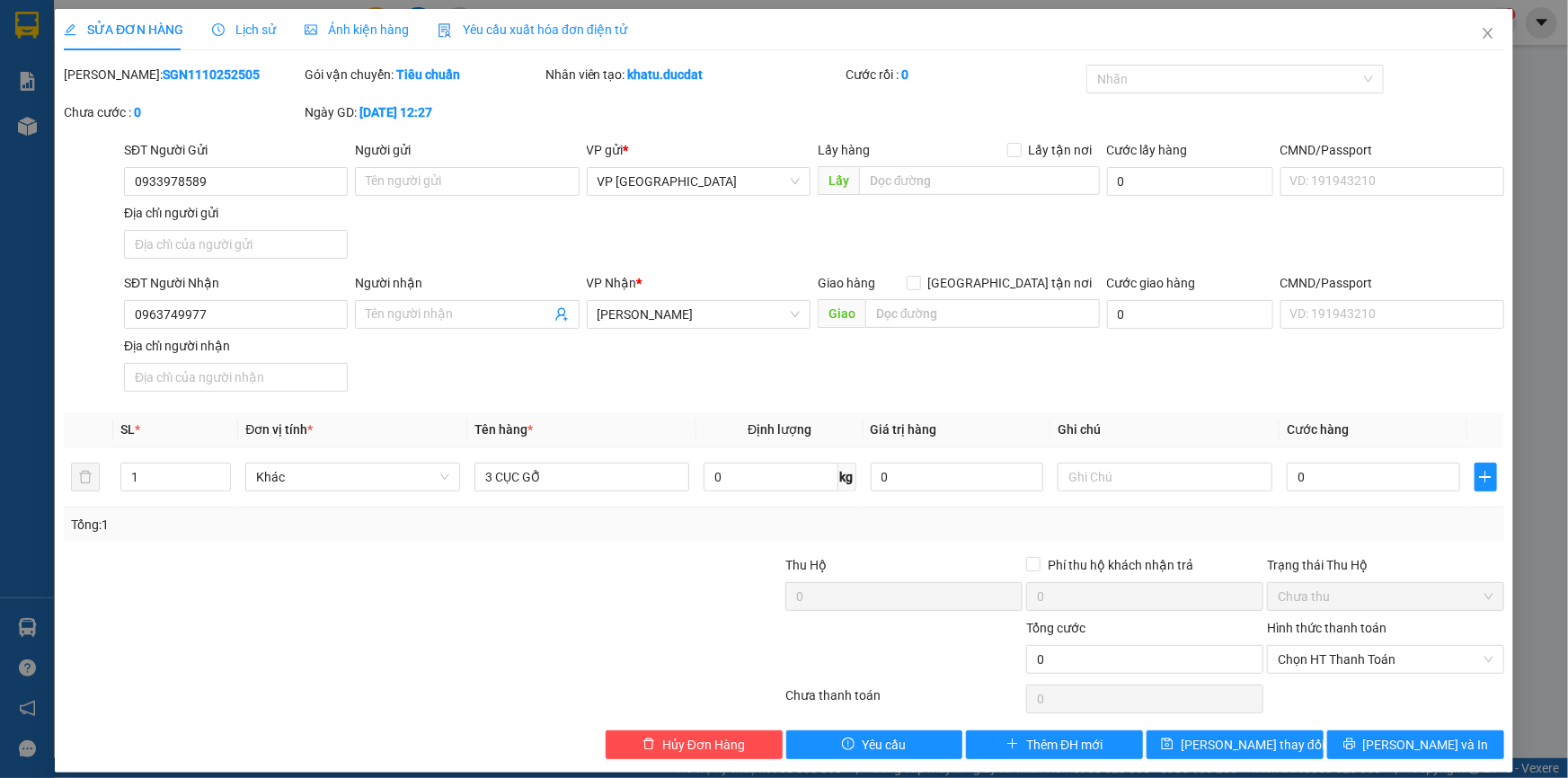
click at [1353, 674] on div "Hình thức thanh toán Chọn HT Thanh Toán" at bounding box center [1385, 649] width 237 height 62
click at [1354, 665] on span "Chọn HT Thanh Toán" at bounding box center [1385, 659] width 216 height 26
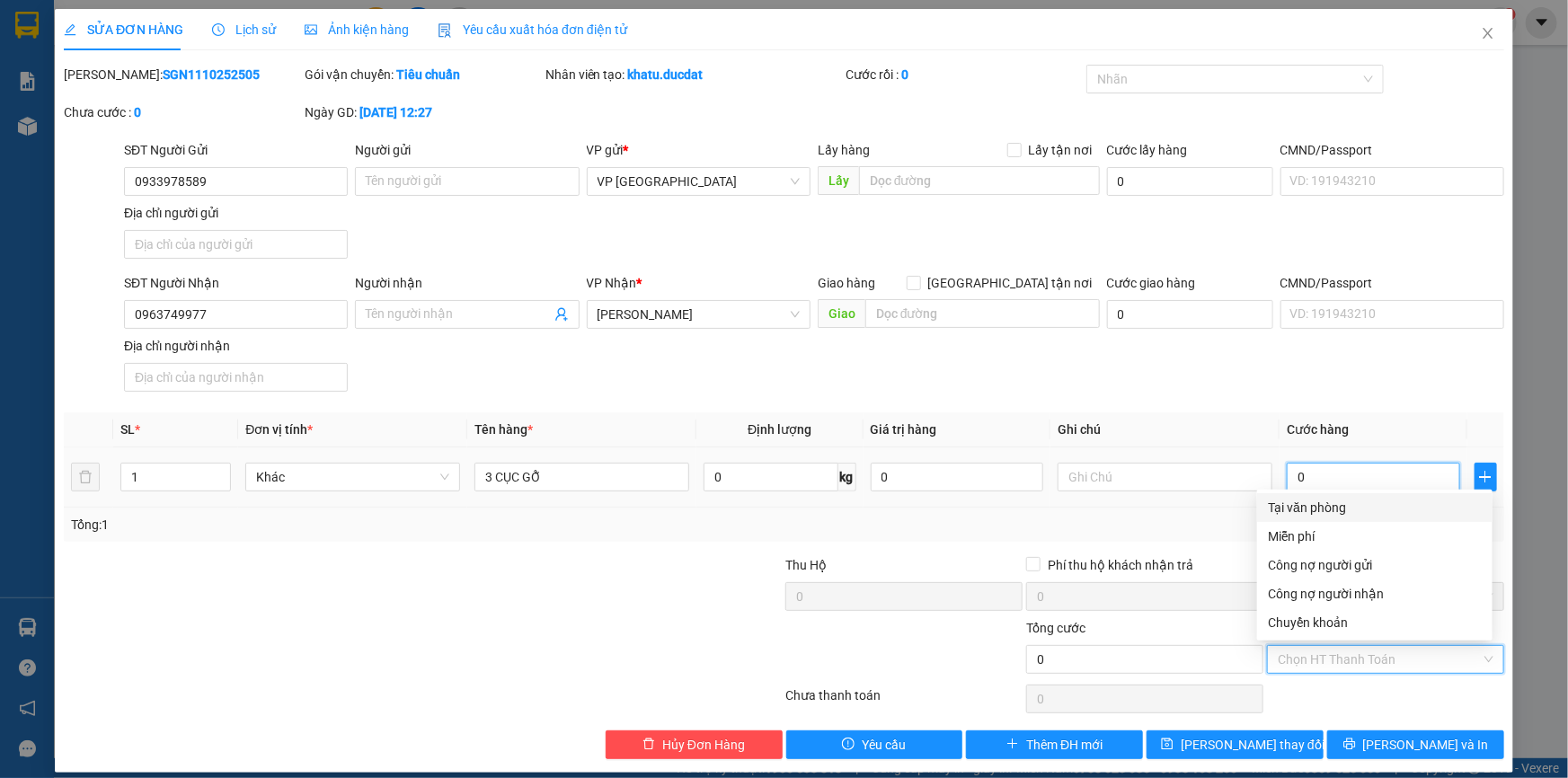
click at [1352, 467] on input "0" at bounding box center [1372, 476] width 173 height 28
type input "2"
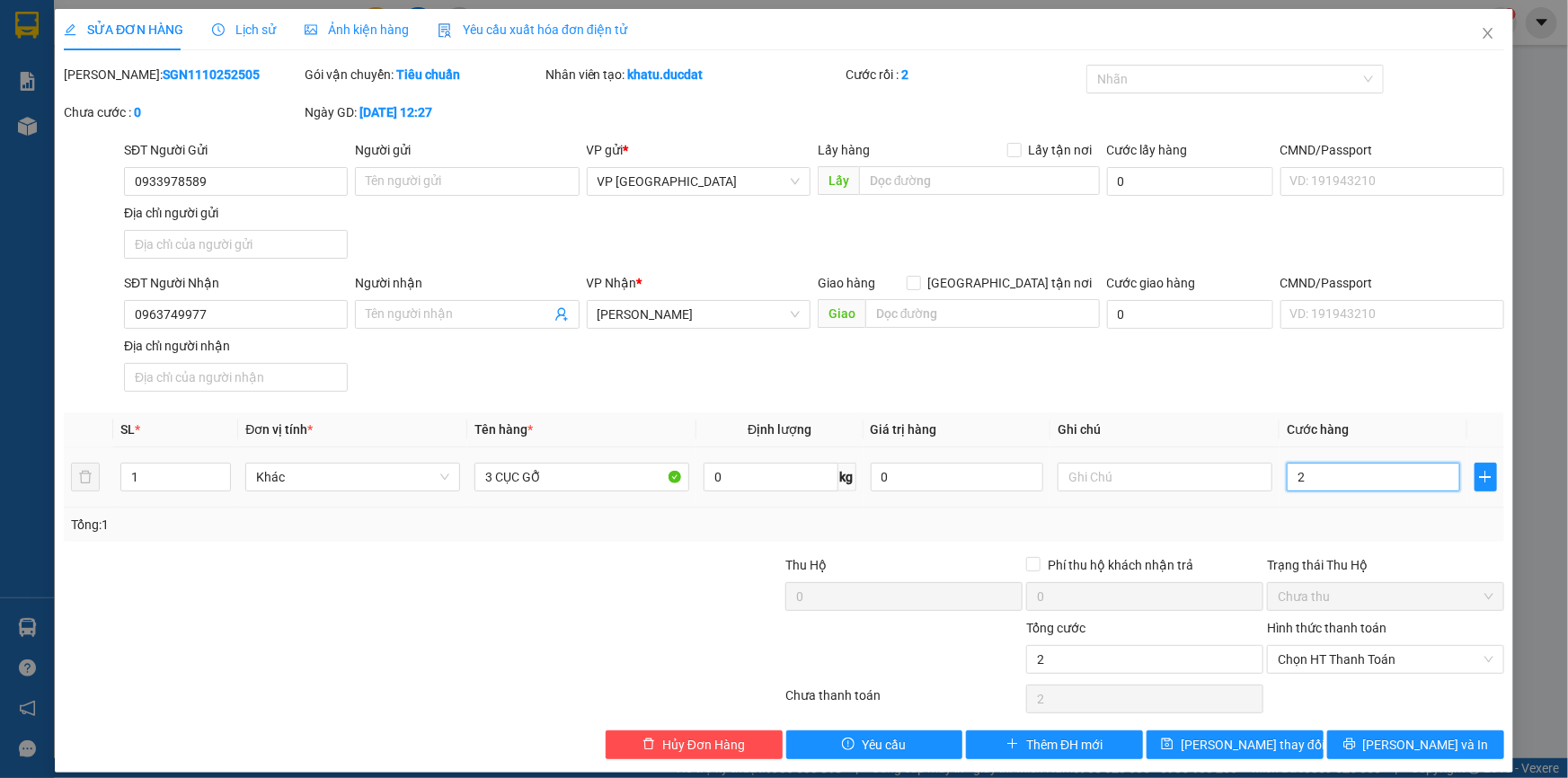
type input "2"
type input "20"
type input "200"
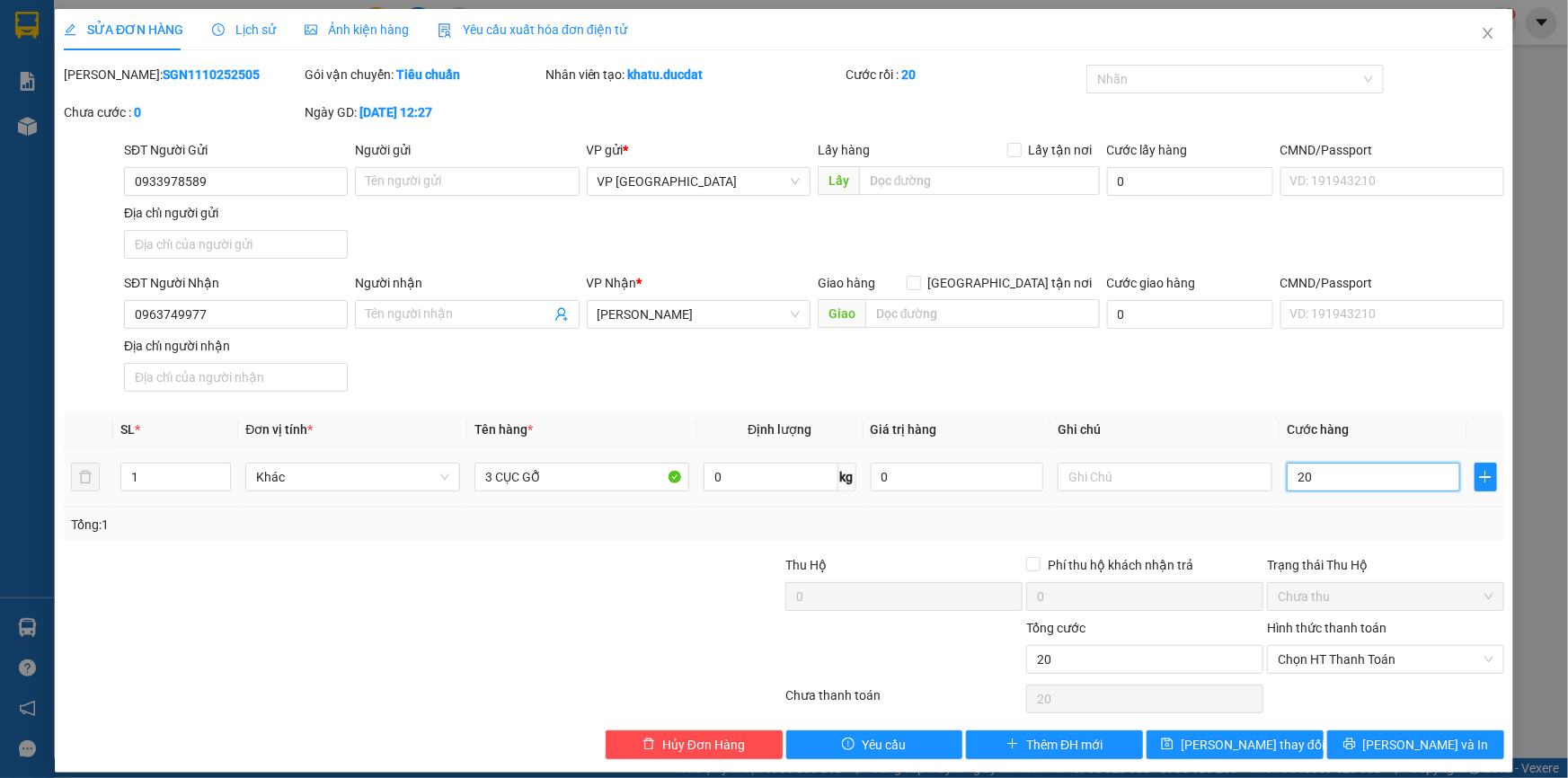
type input "200"
type input "2.000"
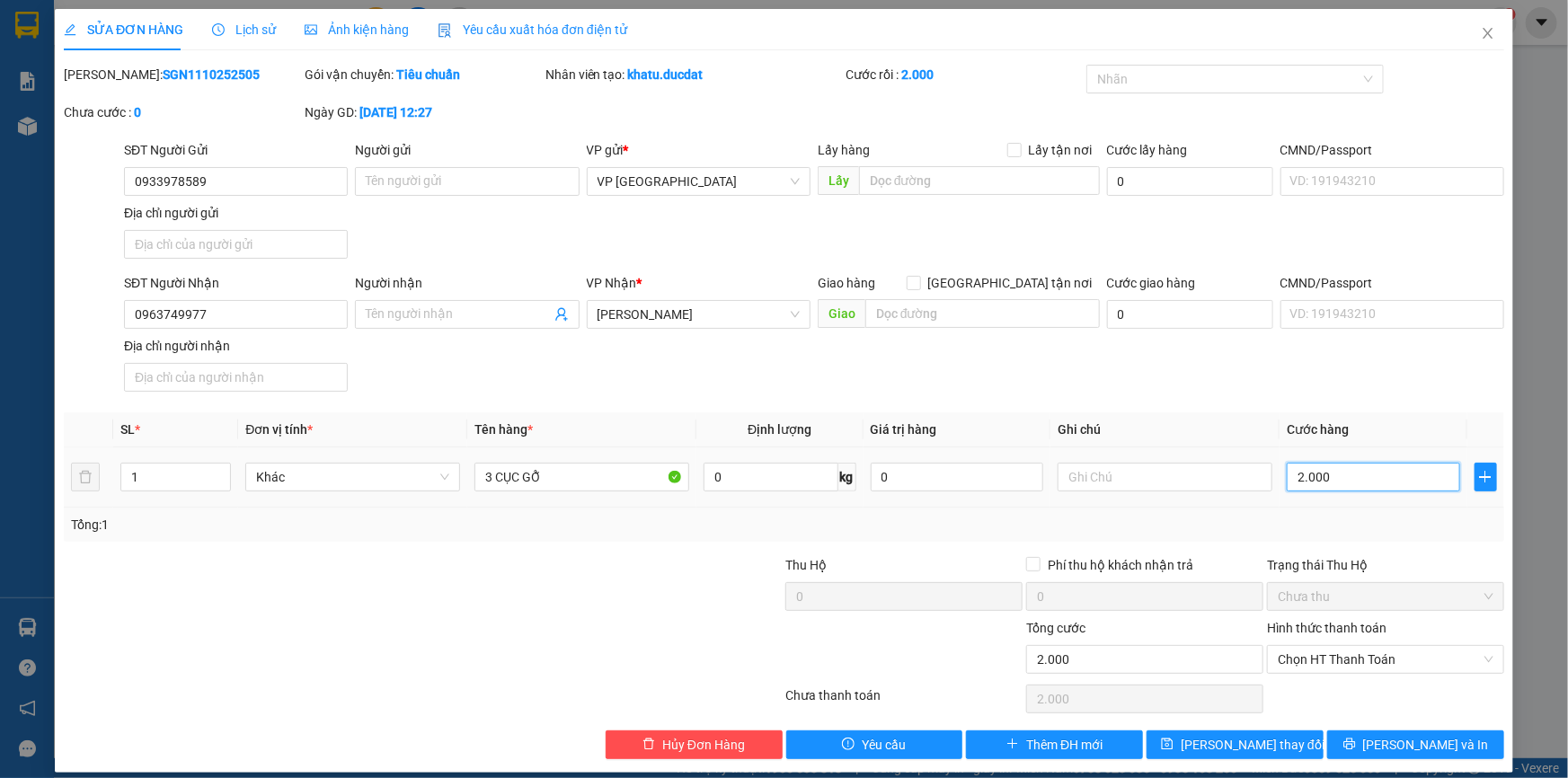
type input "20.000"
type input "200.000"
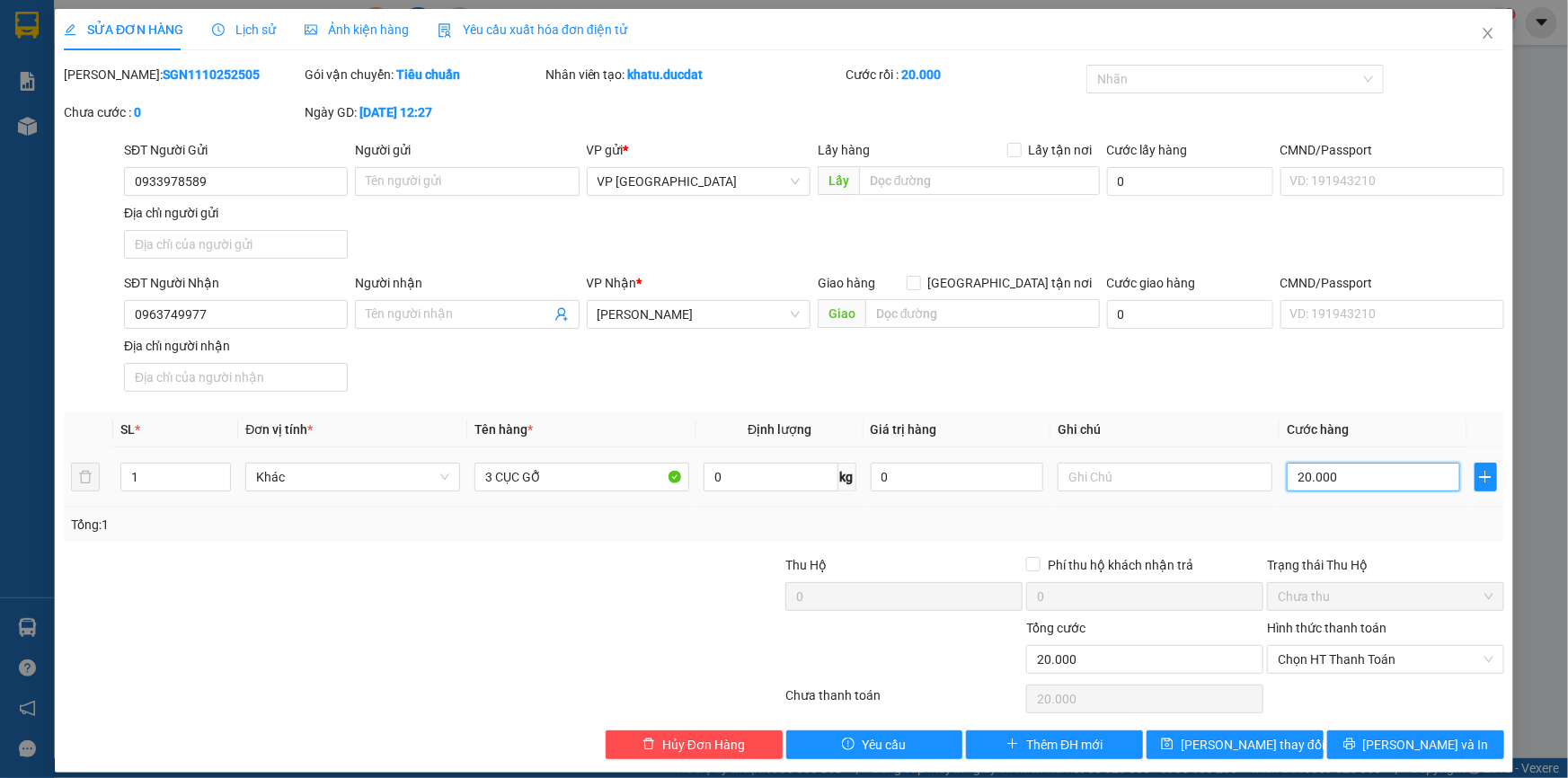
type input "200.000"
type input "2.000.000"
click at [1343, 751] on button "[PERSON_NAME] và In" at bounding box center [1415, 744] width 177 height 28
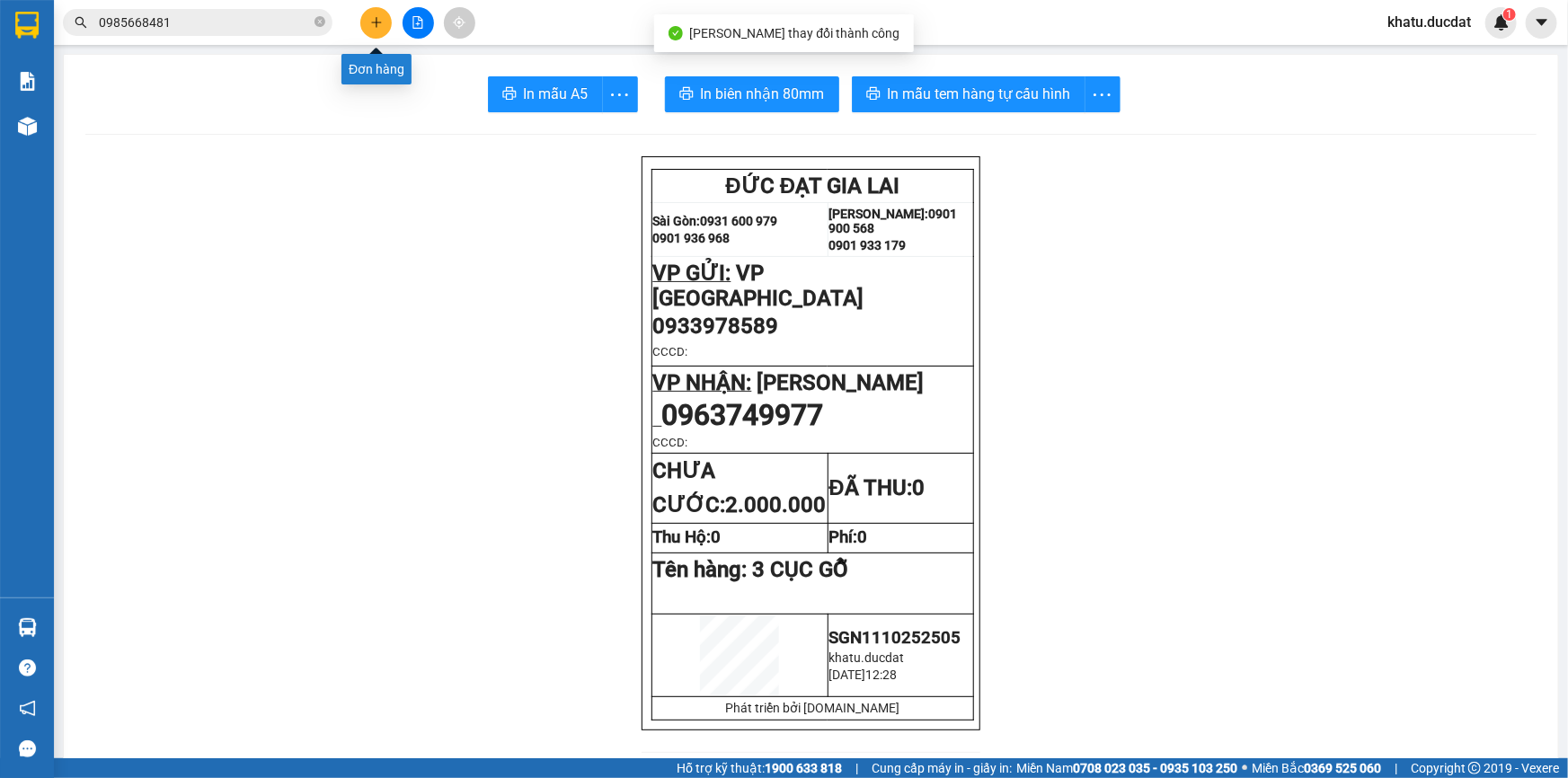
click at [372, 8] on button at bounding box center [375, 23] width 31 height 31
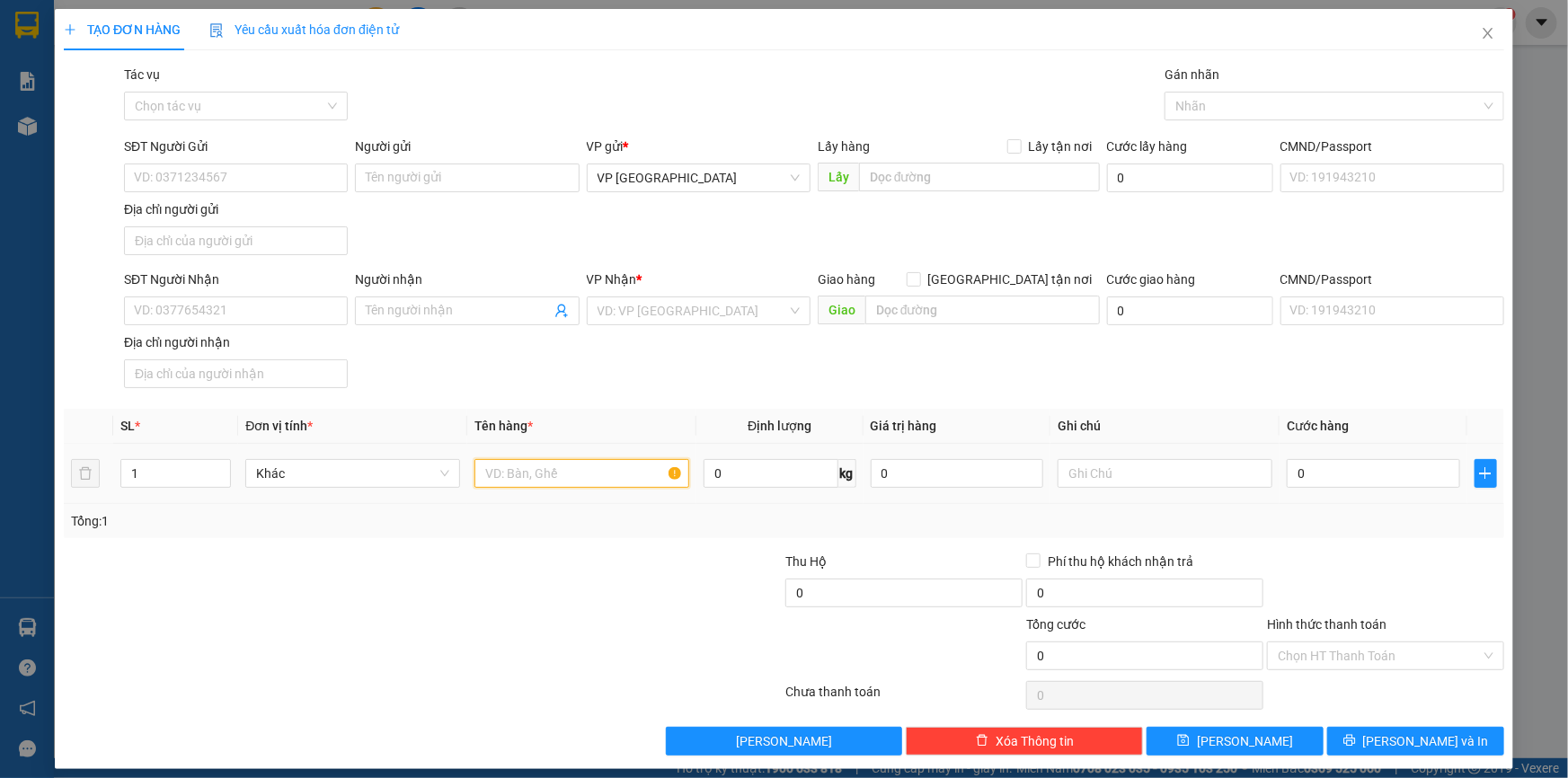
click at [497, 467] on input "text" at bounding box center [582, 473] width 215 height 28
type input "1 KIỆN G BỌC XỐP"
click at [154, 301] on input "SĐT Người Nhận" at bounding box center [235, 310] width 224 height 28
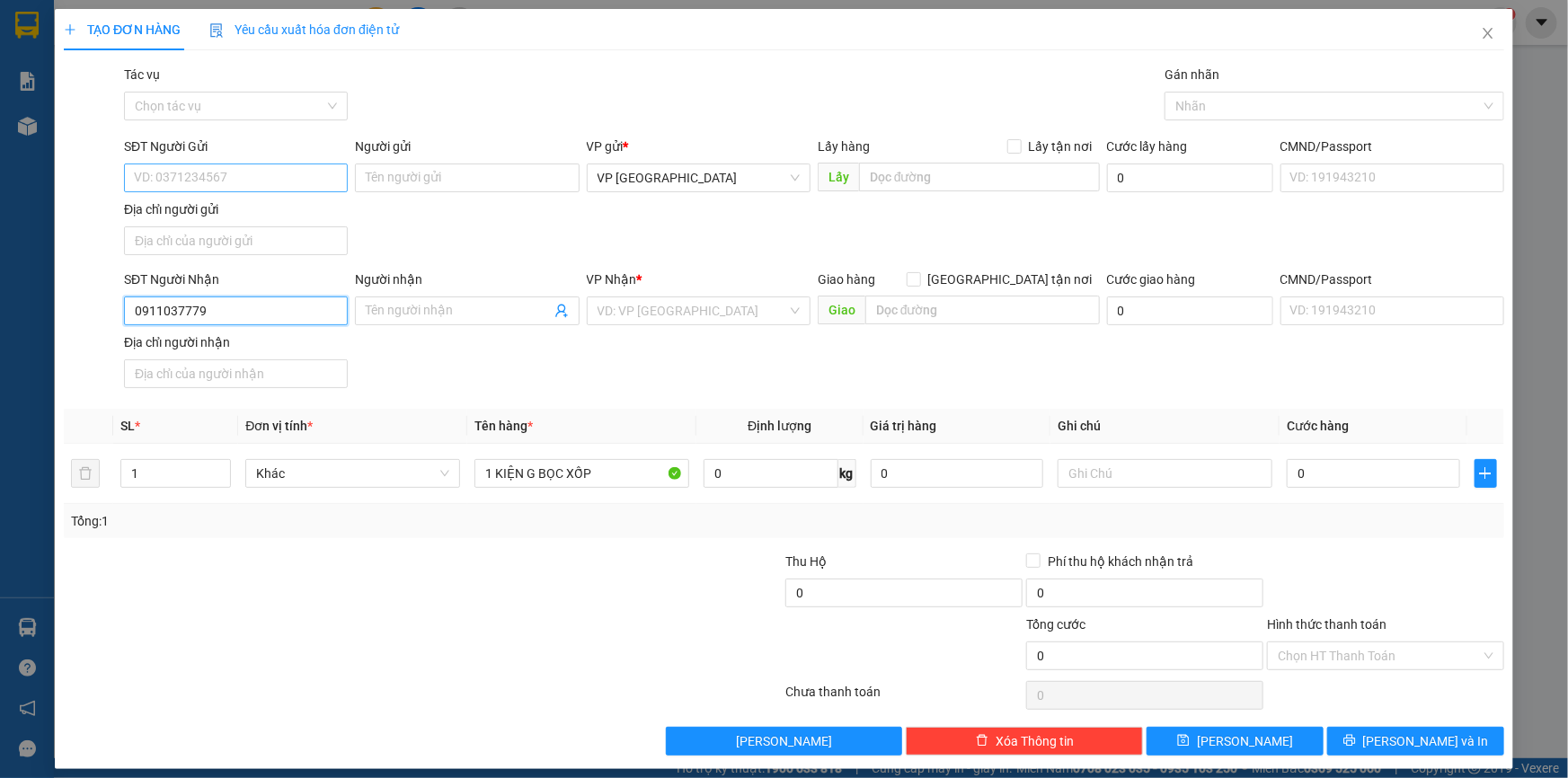
type input "0911037779"
click at [266, 172] on input "SĐT Người Gửi" at bounding box center [235, 178] width 224 height 28
click at [681, 323] on div "VD: VP [GEOGRAPHIC_DATA]" at bounding box center [698, 310] width 224 height 28
type input "0971843388"
click at [332, 307] on input "0911037779" at bounding box center [235, 310] width 224 height 28
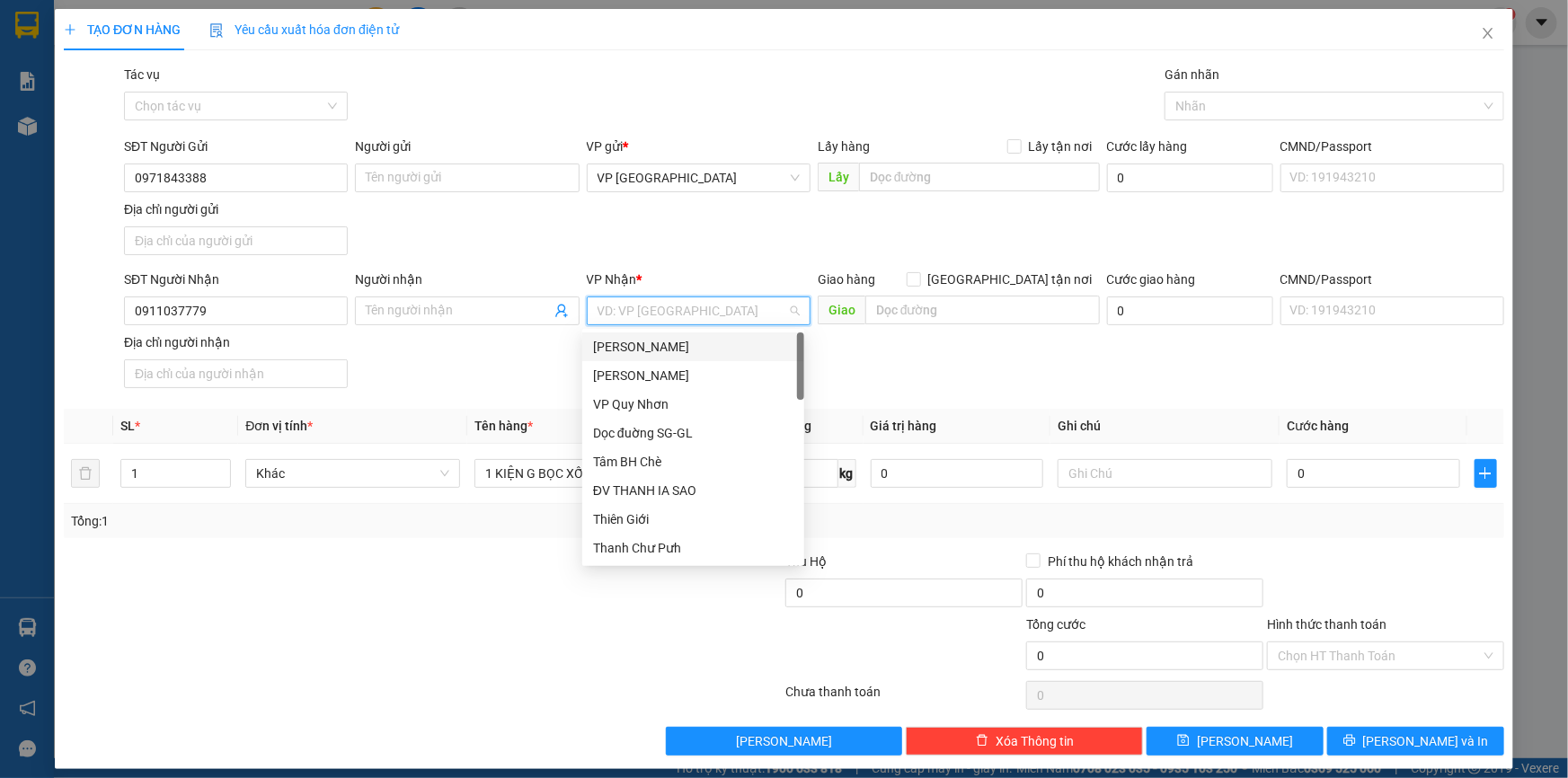
click at [678, 311] on input "search" at bounding box center [692, 310] width 189 height 26
click at [685, 368] on div "[PERSON_NAME]" at bounding box center [693, 375] width 200 height 20
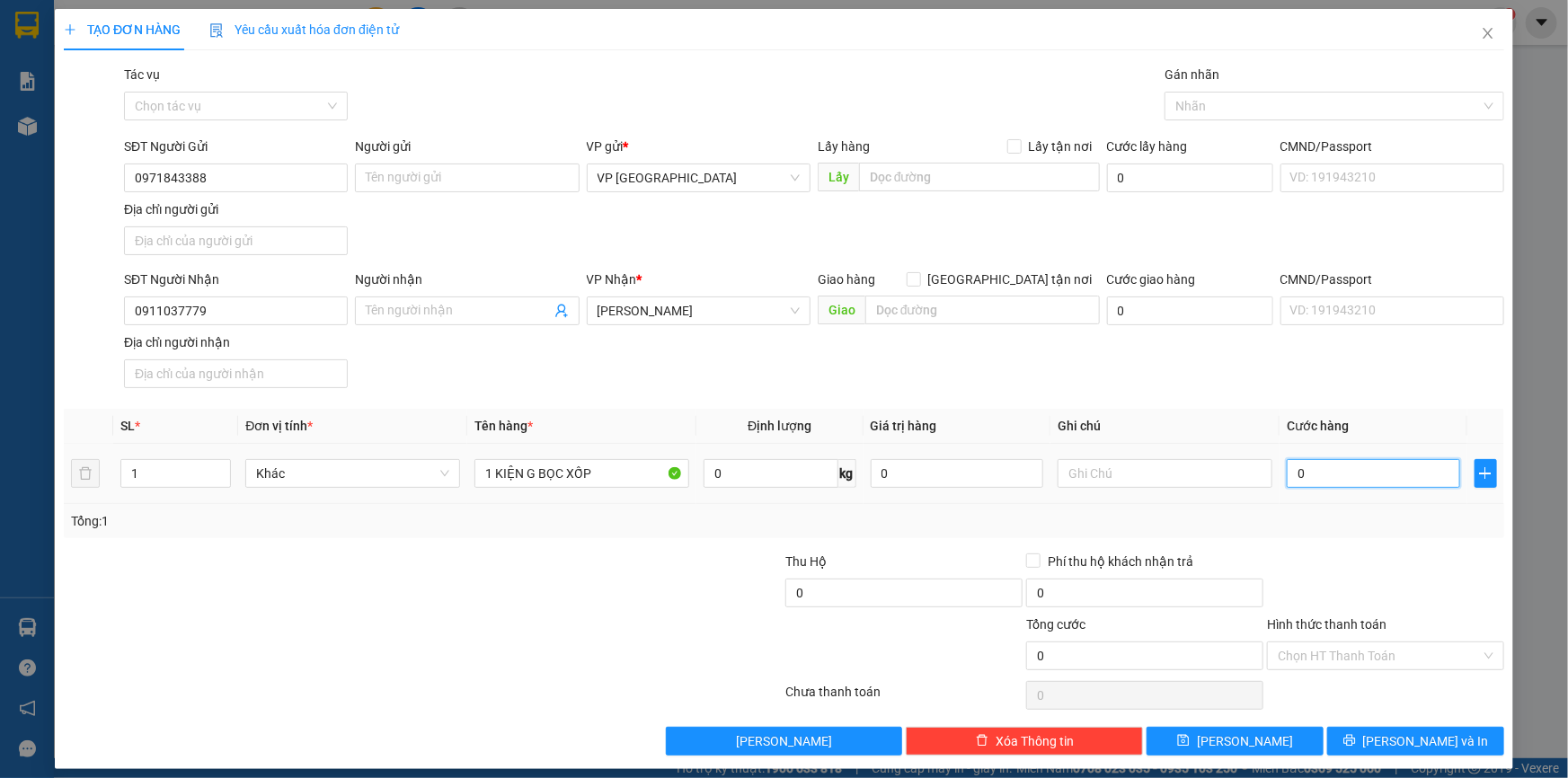
click at [1314, 475] on input "0" at bounding box center [1372, 473] width 173 height 28
type input "8"
type input "80"
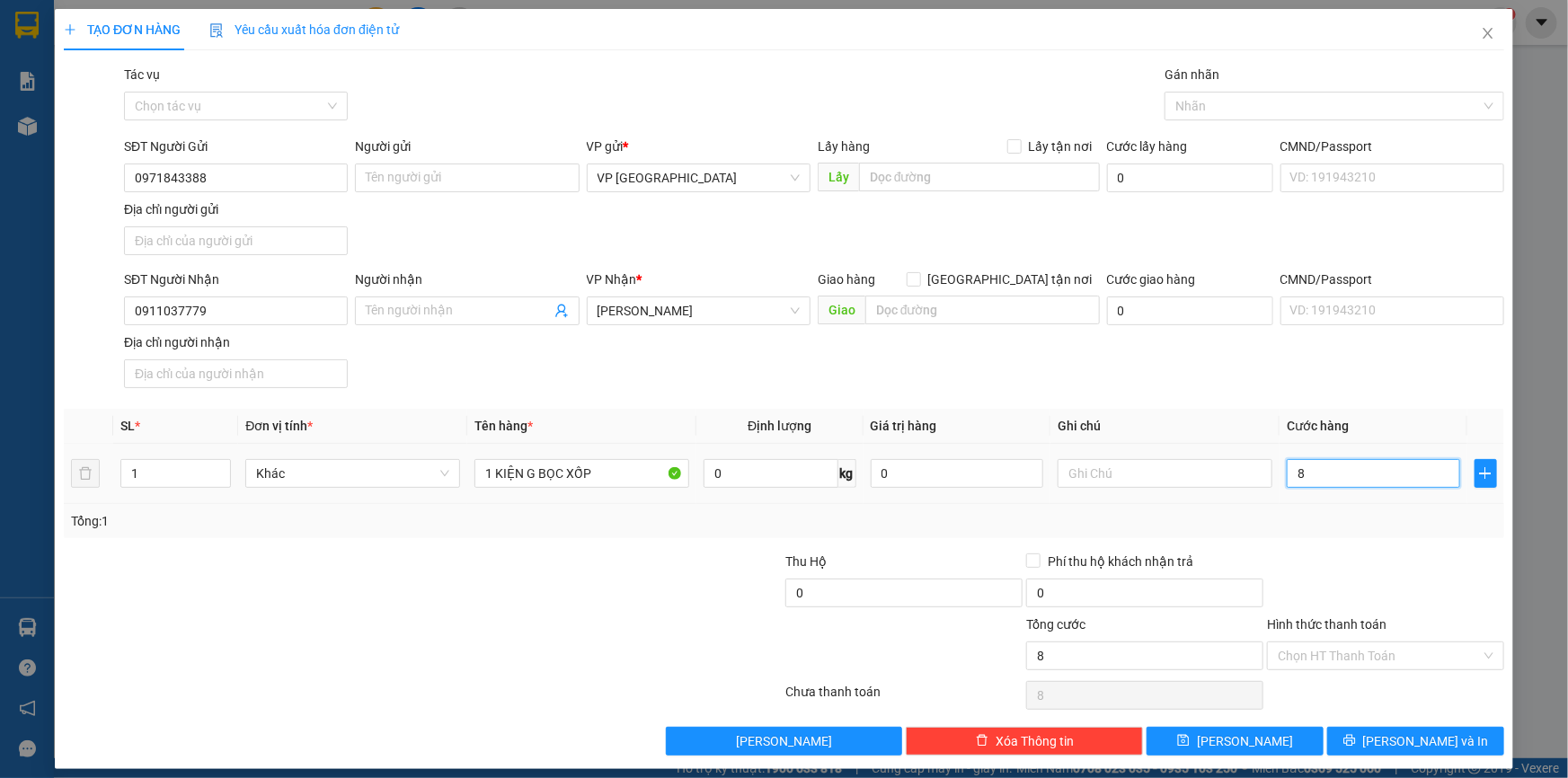
type input "80"
type input "80.000"
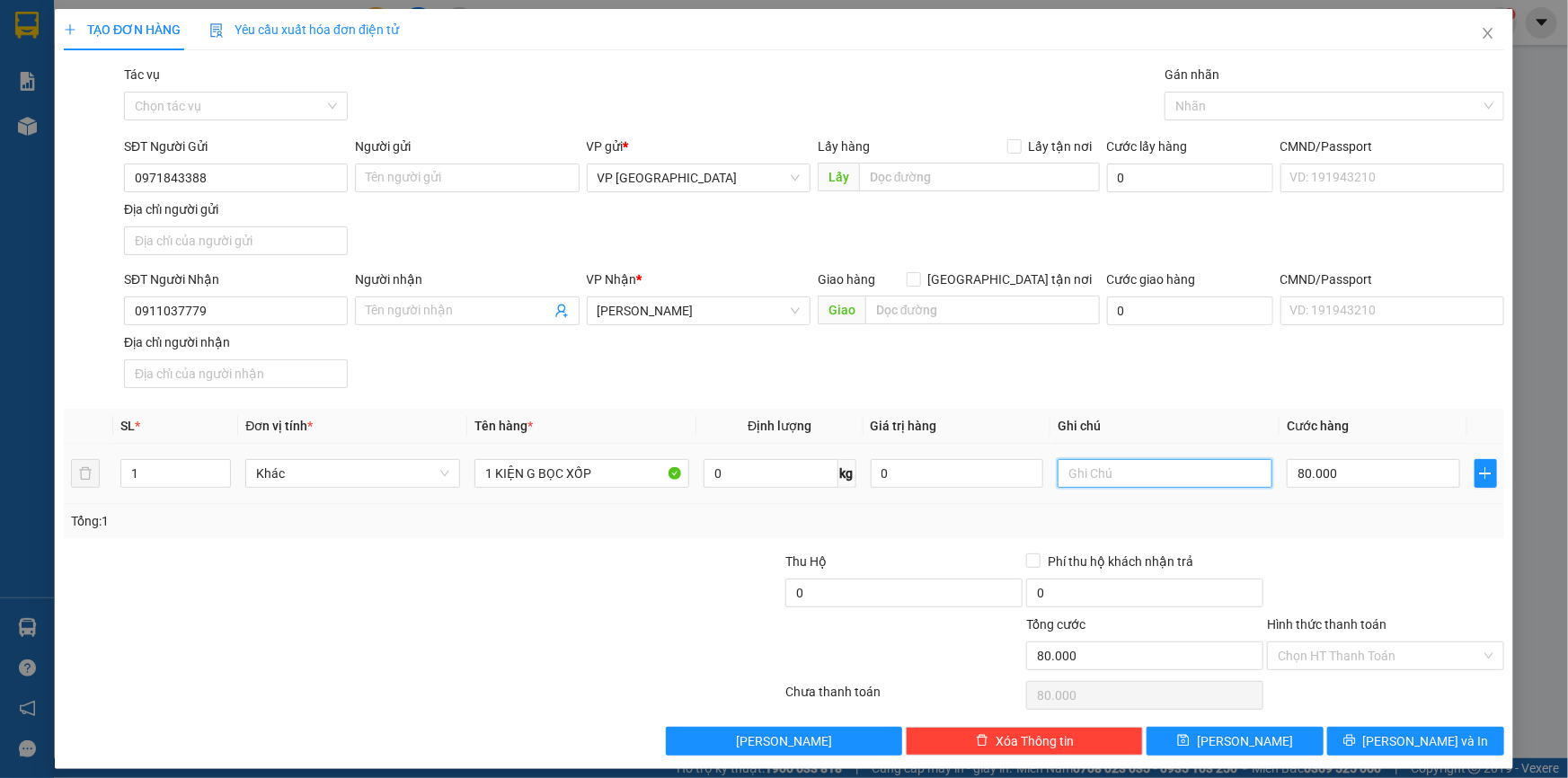
click at [1107, 458] on input "text" at bounding box center [1164, 473] width 215 height 28
type input "KHÔNG BAO BỂ"
click at [1356, 736] on button "[PERSON_NAME] và In" at bounding box center [1415, 740] width 177 height 28
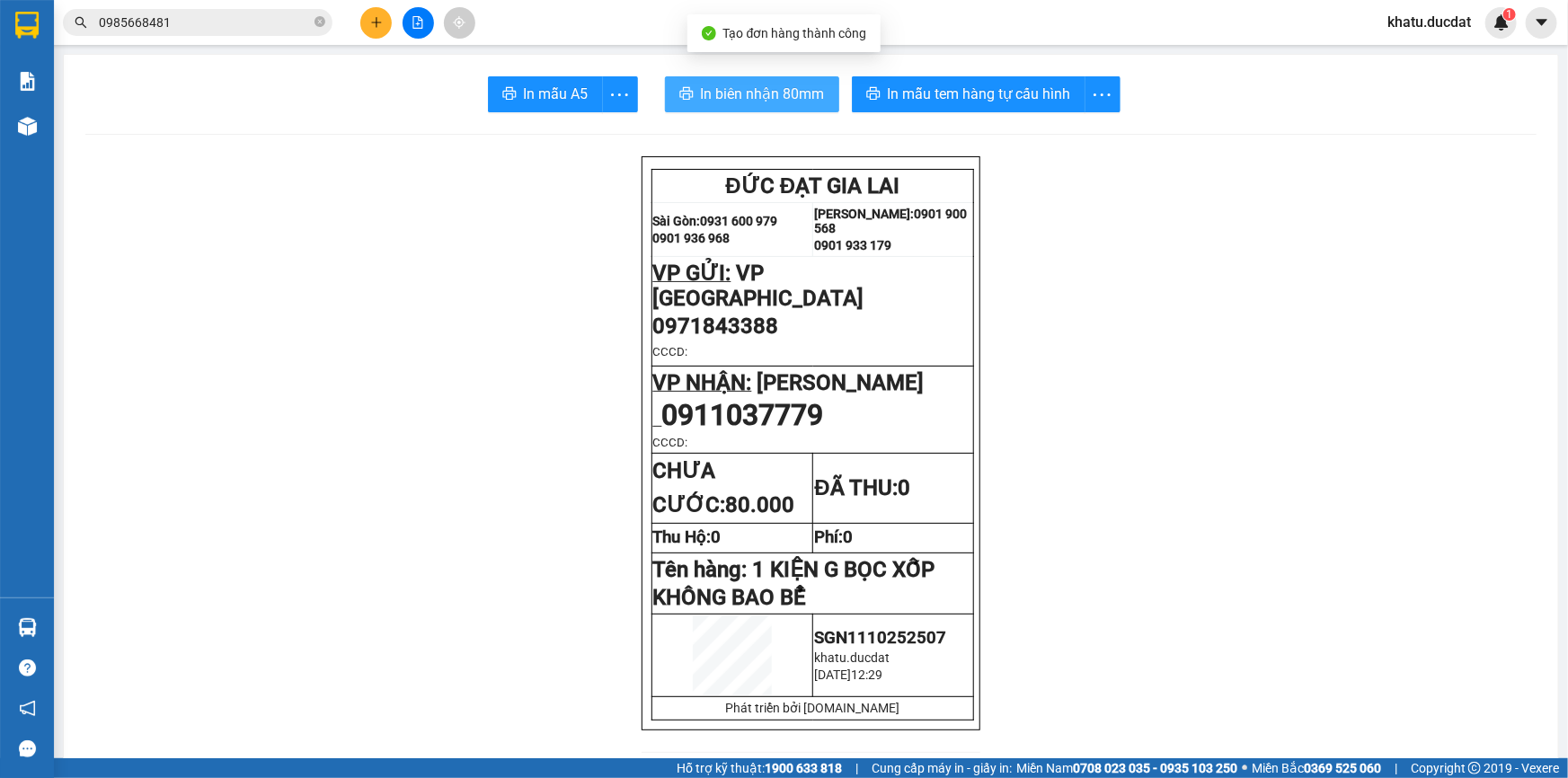
click at [744, 89] on span "In biên nhận 80mm" at bounding box center [762, 94] width 124 height 23
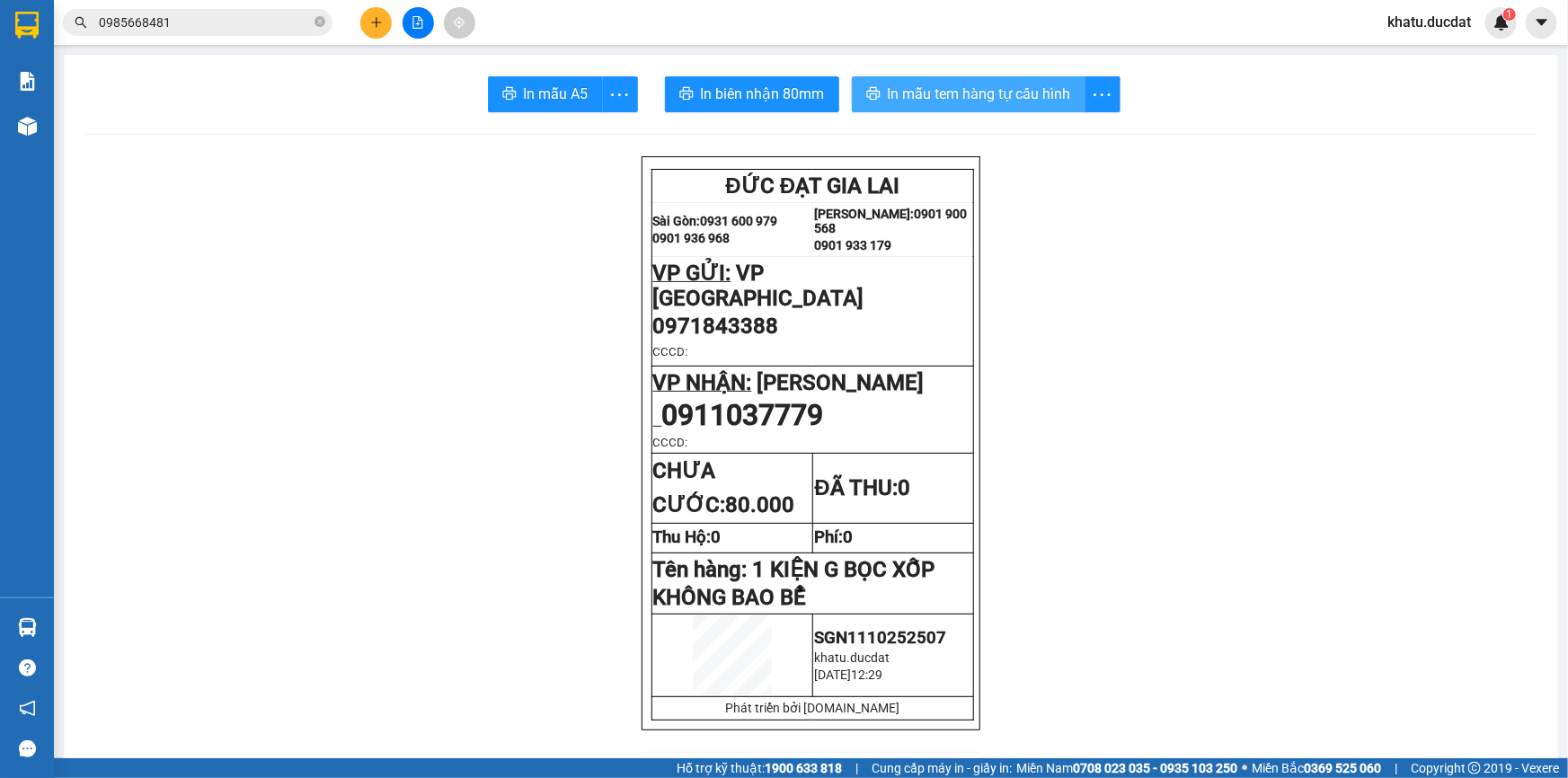
click at [986, 94] on span "In mẫu tem hàng tự cấu hình" at bounding box center [980, 94] width 183 height 23
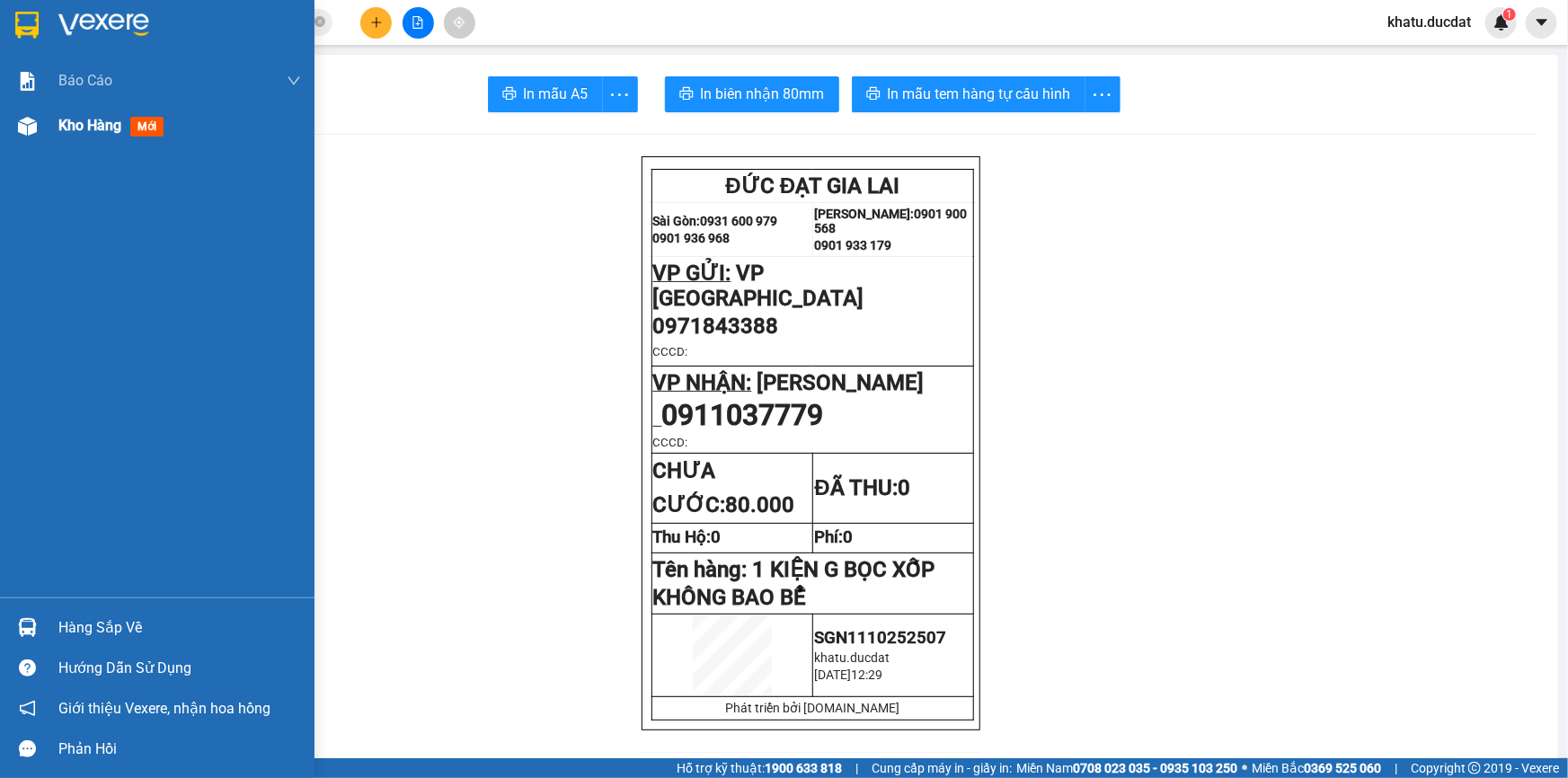
click at [150, 114] on div "Kho hàng mới" at bounding box center [114, 126] width 113 height 23
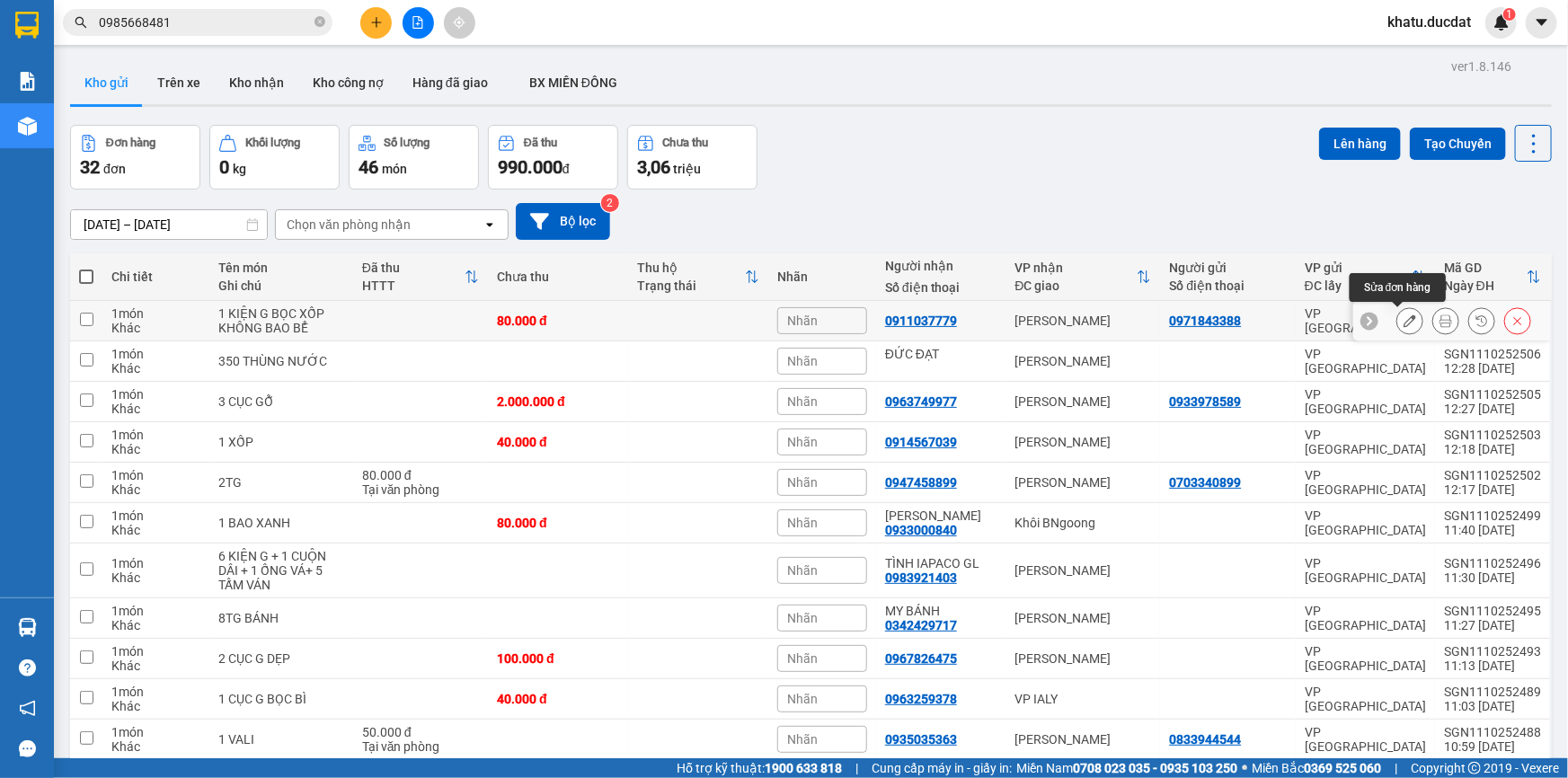
click at [1402, 313] on button at bounding box center [1409, 320] width 26 height 31
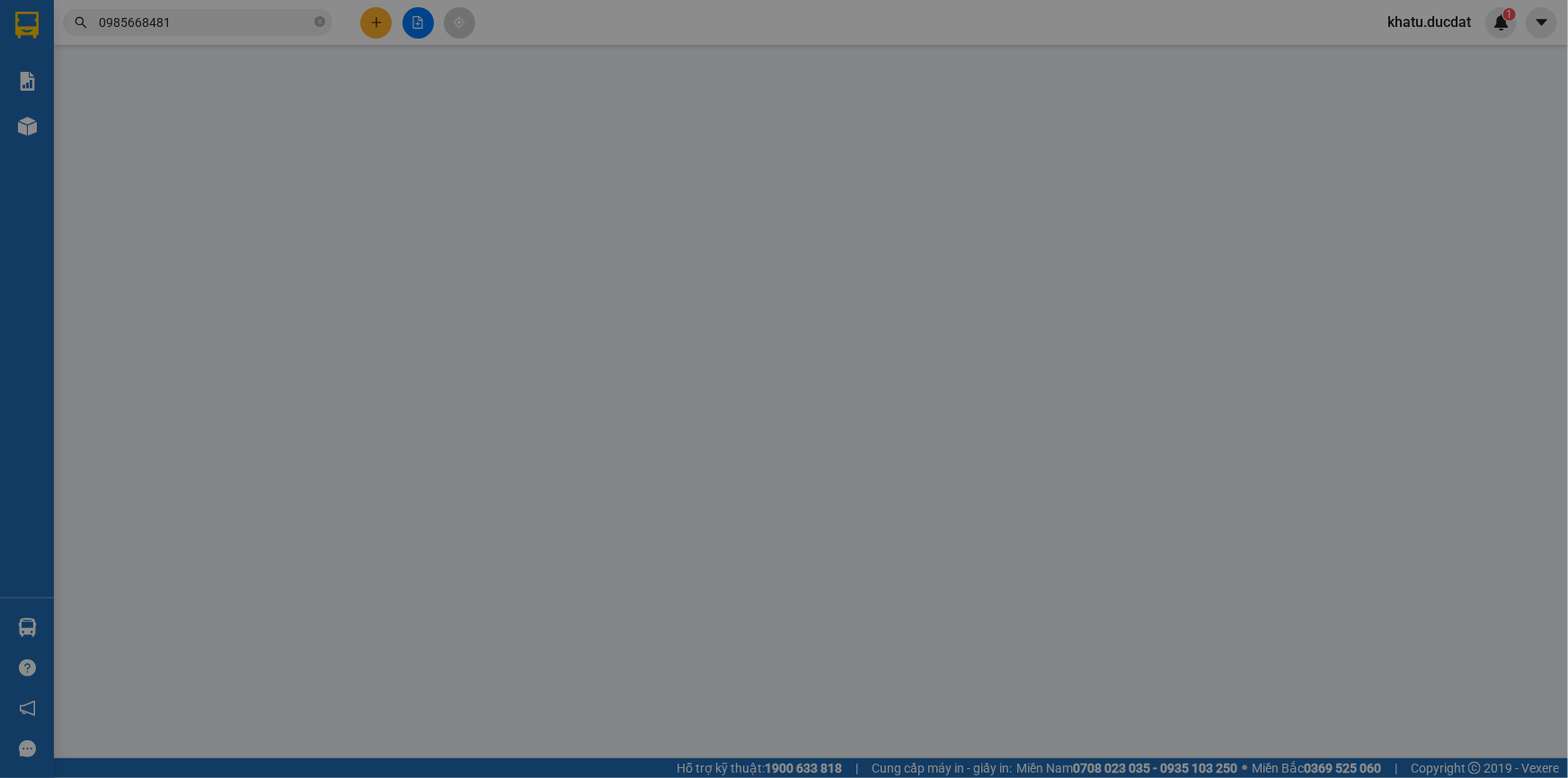
type input "0971843388"
type input "0911037779"
type input "0"
type input "80.000"
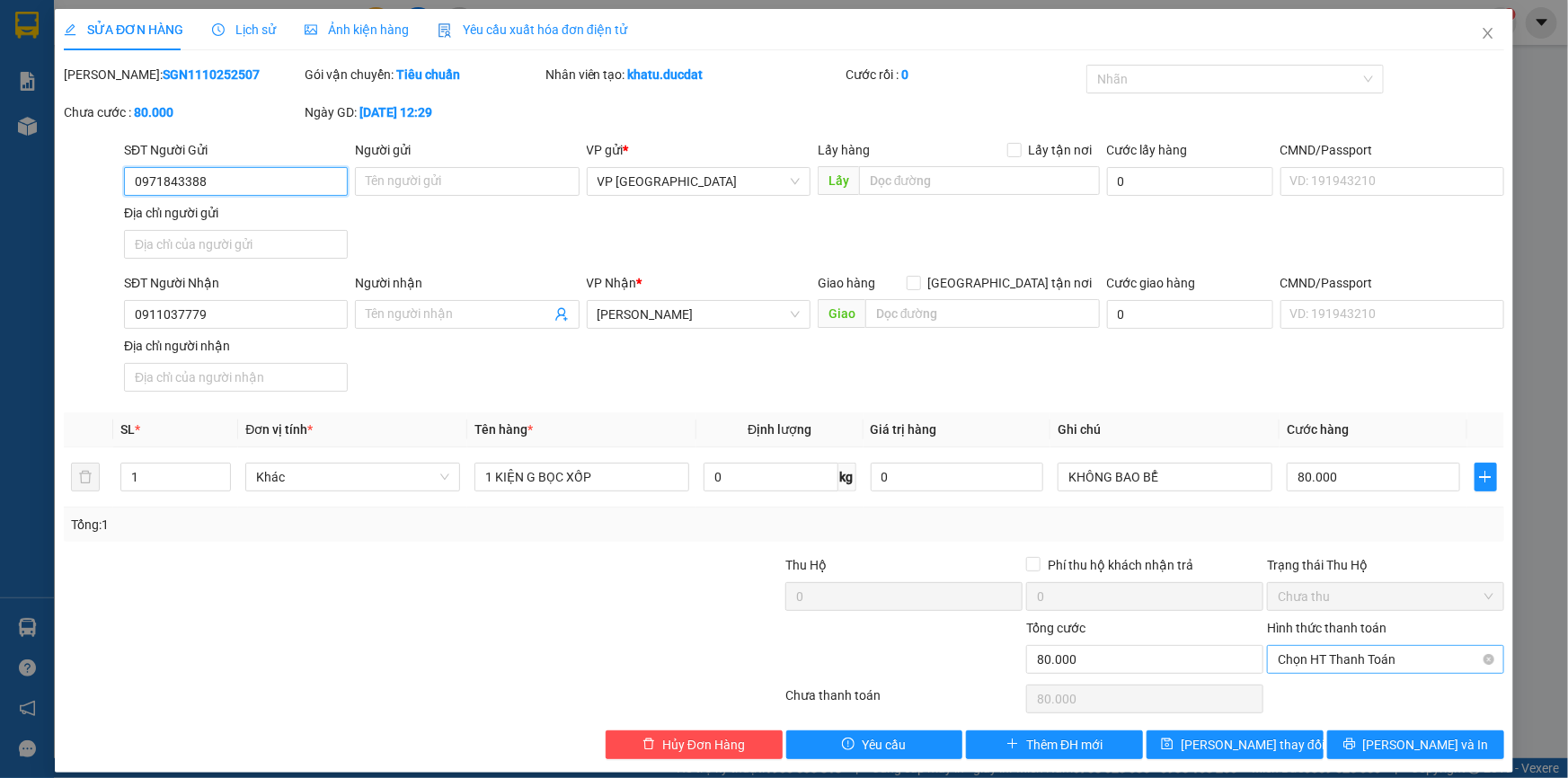
click at [1325, 657] on span "Chọn HT Thanh Toán" at bounding box center [1385, 659] width 216 height 26
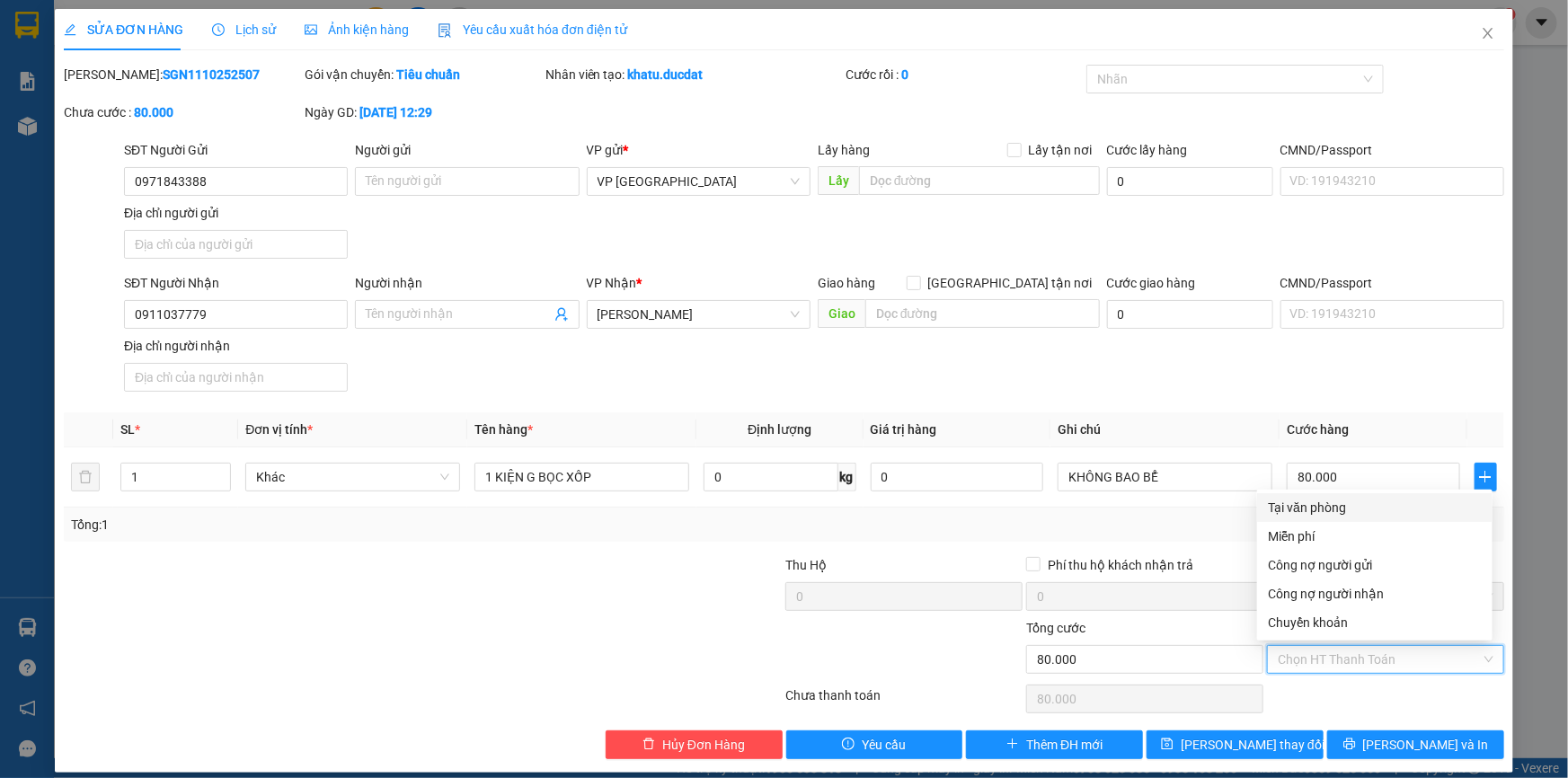
click at [1300, 511] on div "Tại văn phòng" at bounding box center [1374, 507] width 214 height 20
type input "0"
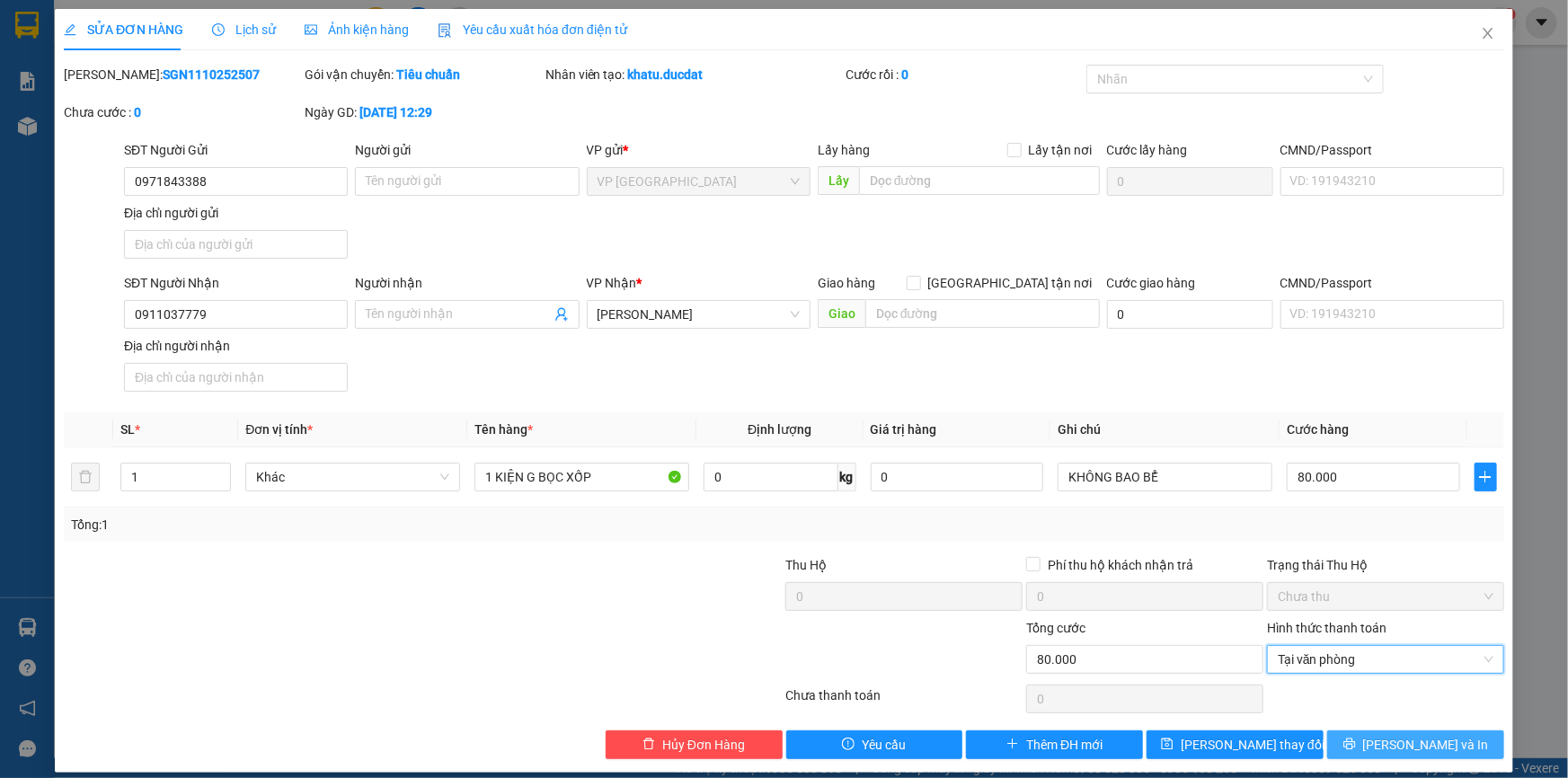
click at [1368, 730] on button "[PERSON_NAME] và In" at bounding box center [1415, 744] width 177 height 28
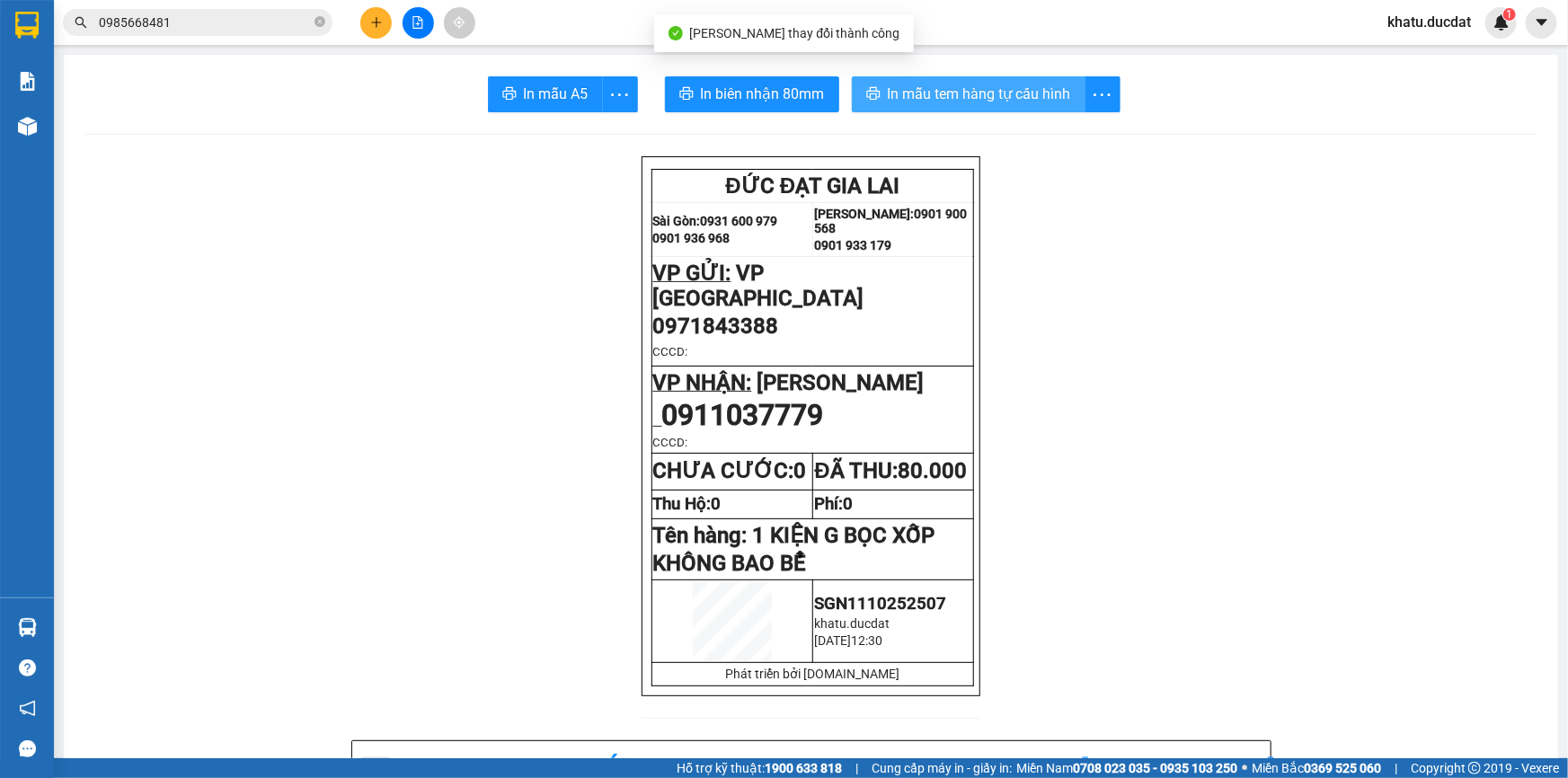
click at [1013, 107] on button "In mẫu tem hàng tự cấu hình" at bounding box center [968, 95] width 234 height 36
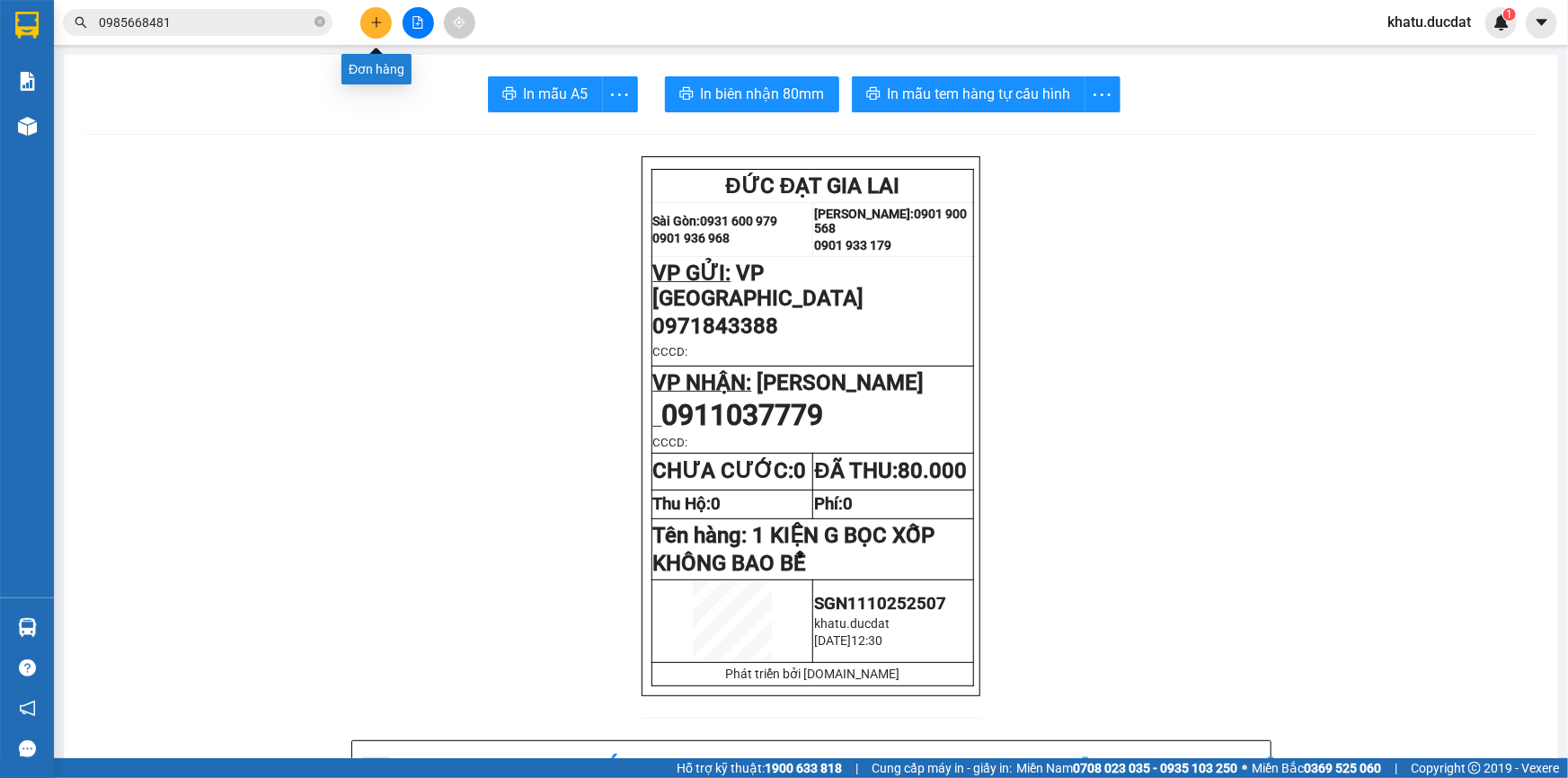
click at [375, 30] on button at bounding box center [375, 23] width 31 height 31
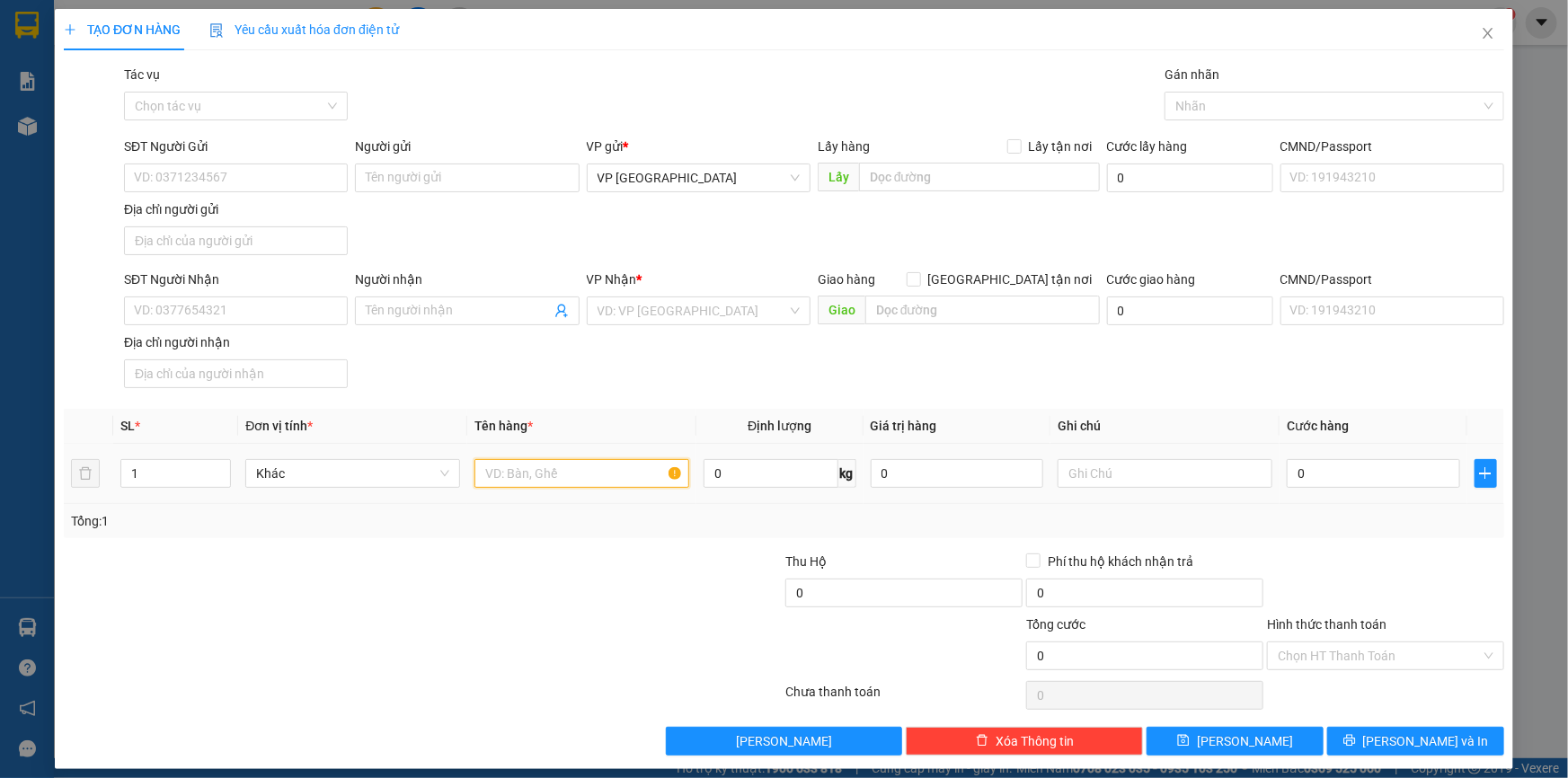
click at [517, 468] on input "text" at bounding box center [582, 473] width 215 height 28
type input "2 XÔ SƠN"
click at [274, 303] on input "SĐT Người Nhận" at bounding box center [235, 310] width 224 height 28
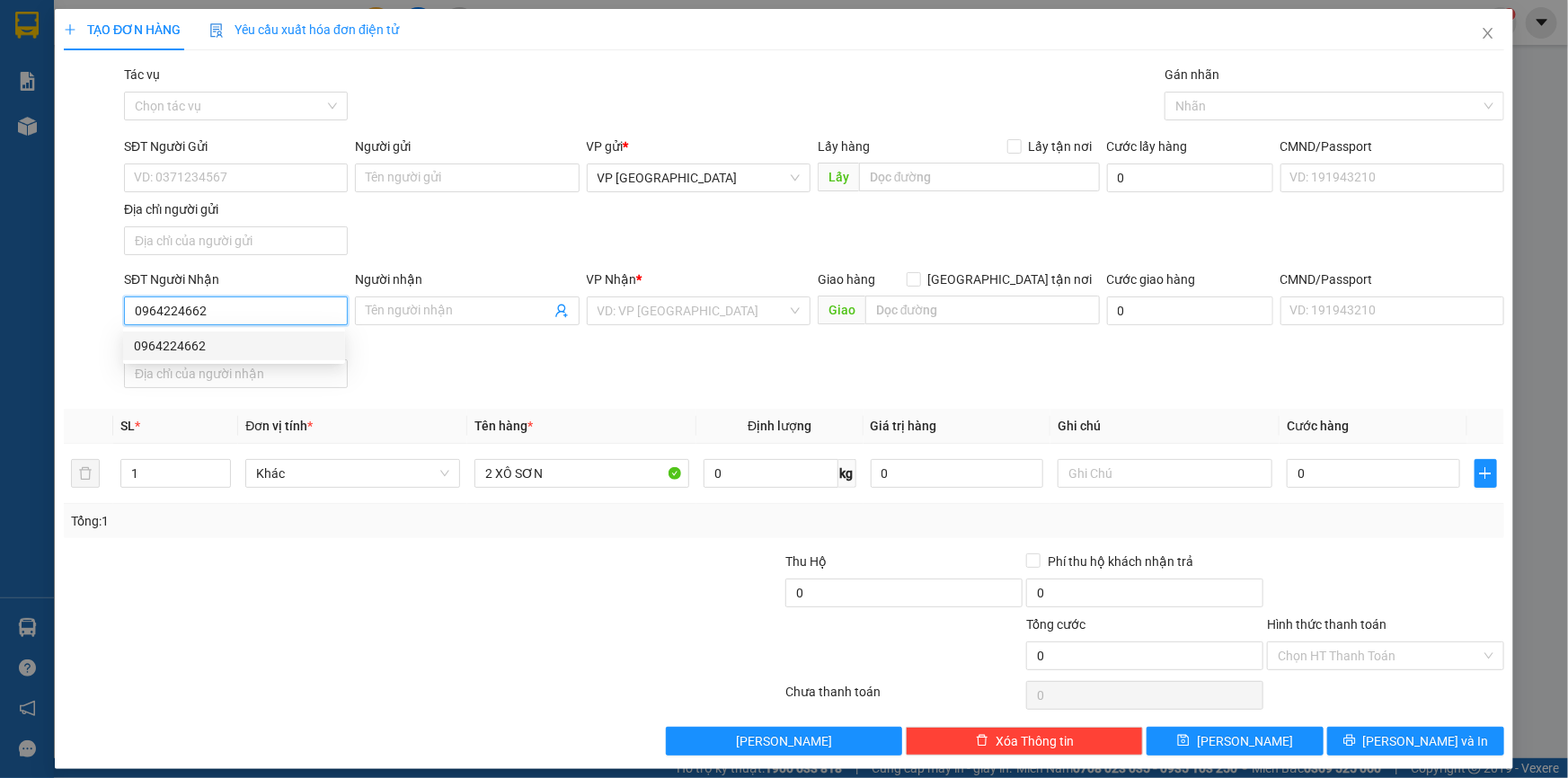
click at [296, 349] on div "0964224662" at bounding box center [235, 345] width 200 height 20
type input "0964224662"
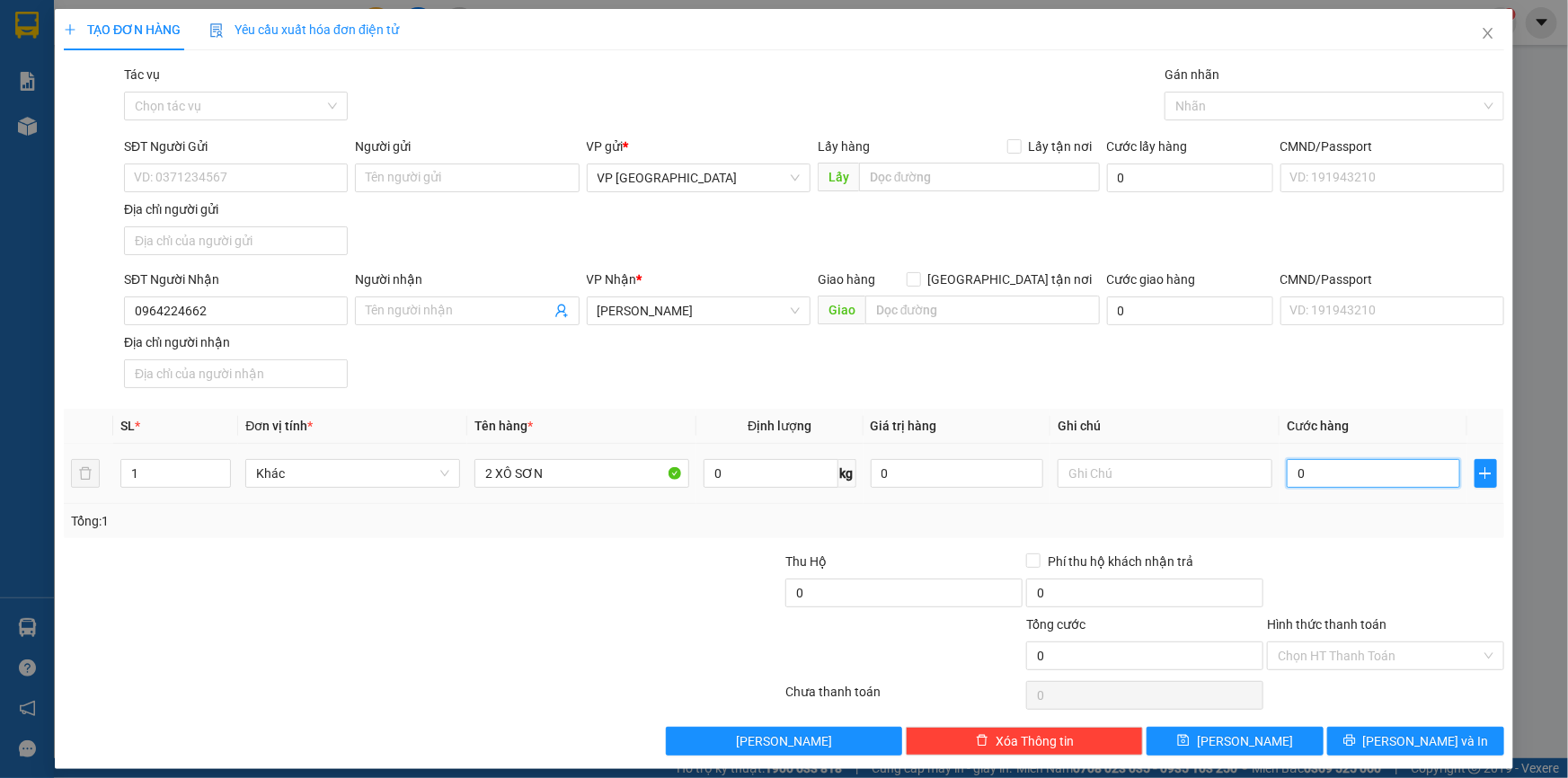
click at [1368, 474] on input "0" at bounding box center [1372, 473] width 173 height 28
type input "8"
type input "80"
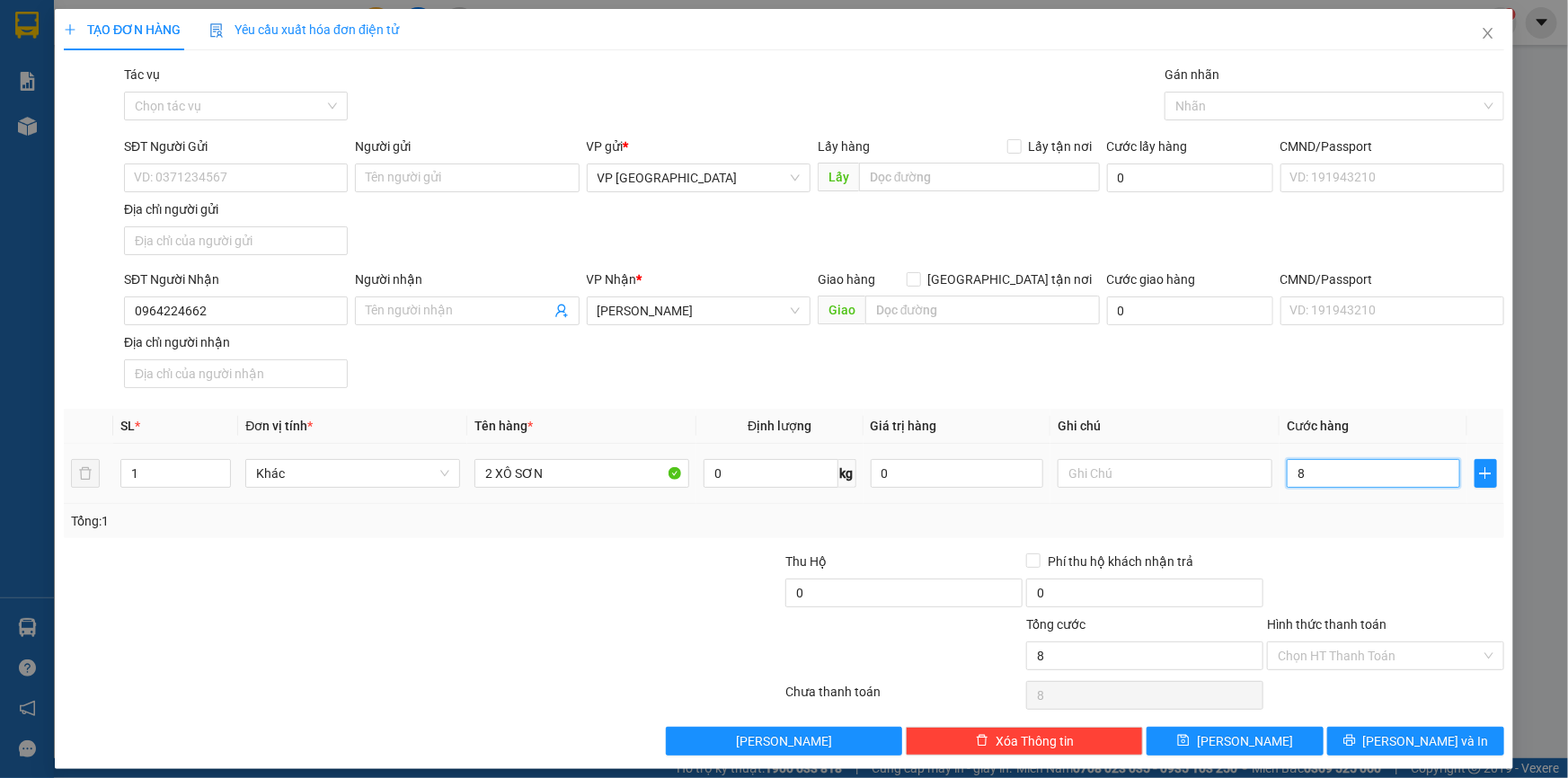
type input "80"
type input "80.000"
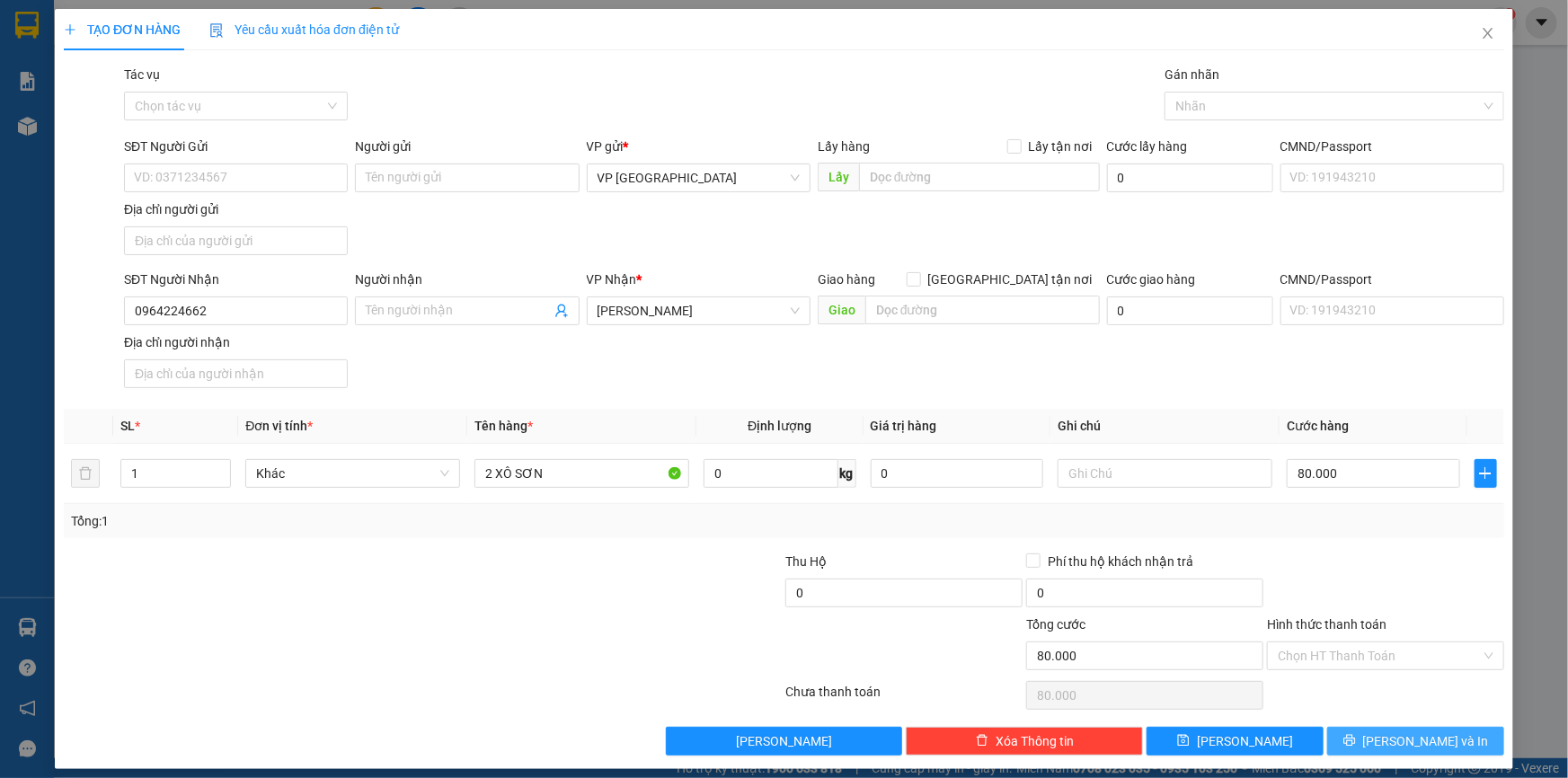
click at [1385, 726] on button "[PERSON_NAME] và In" at bounding box center [1415, 740] width 177 height 28
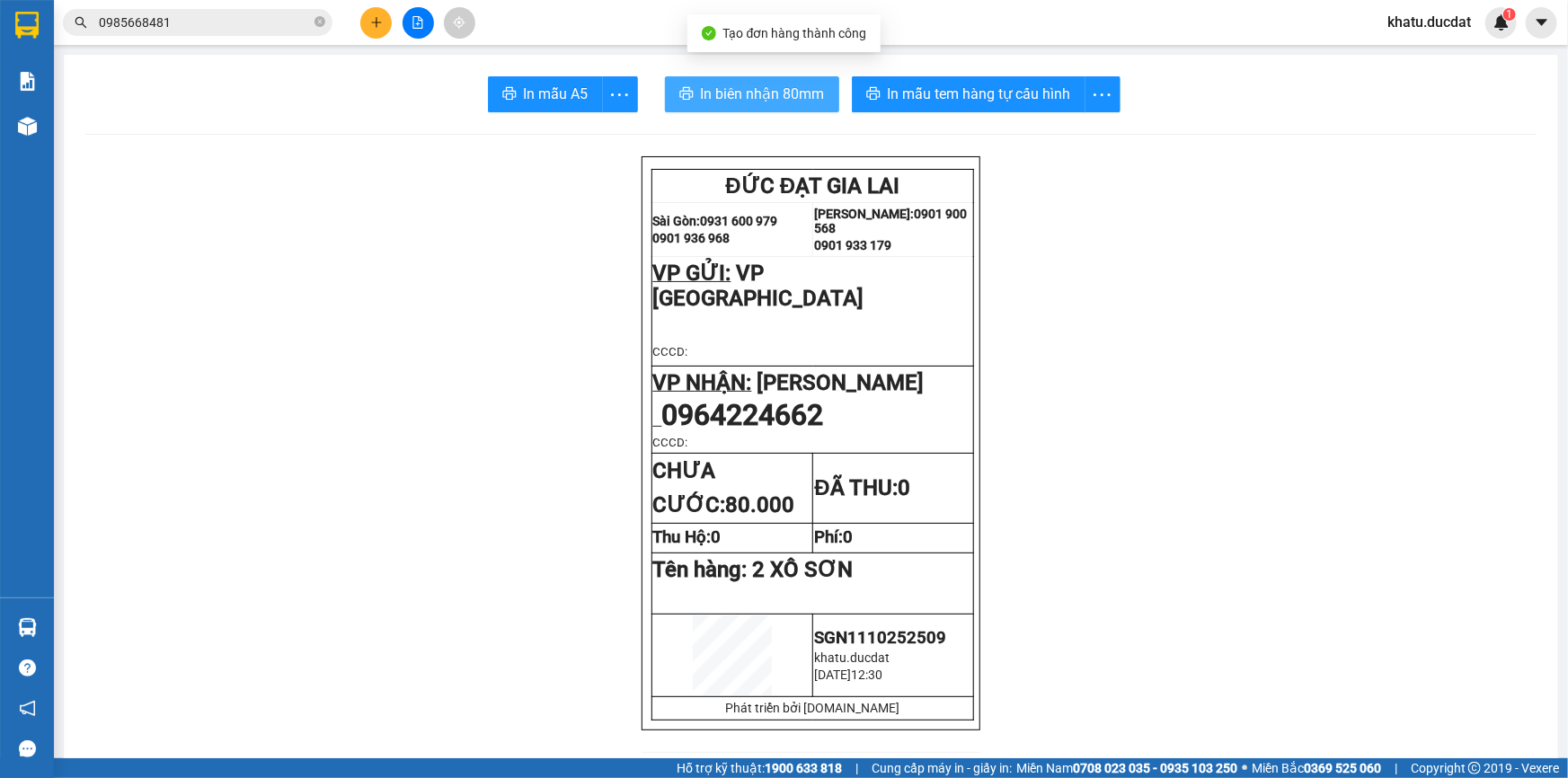
click at [757, 84] on span "In biên nhận 80mm" at bounding box center [762, 94] width 124 height 23
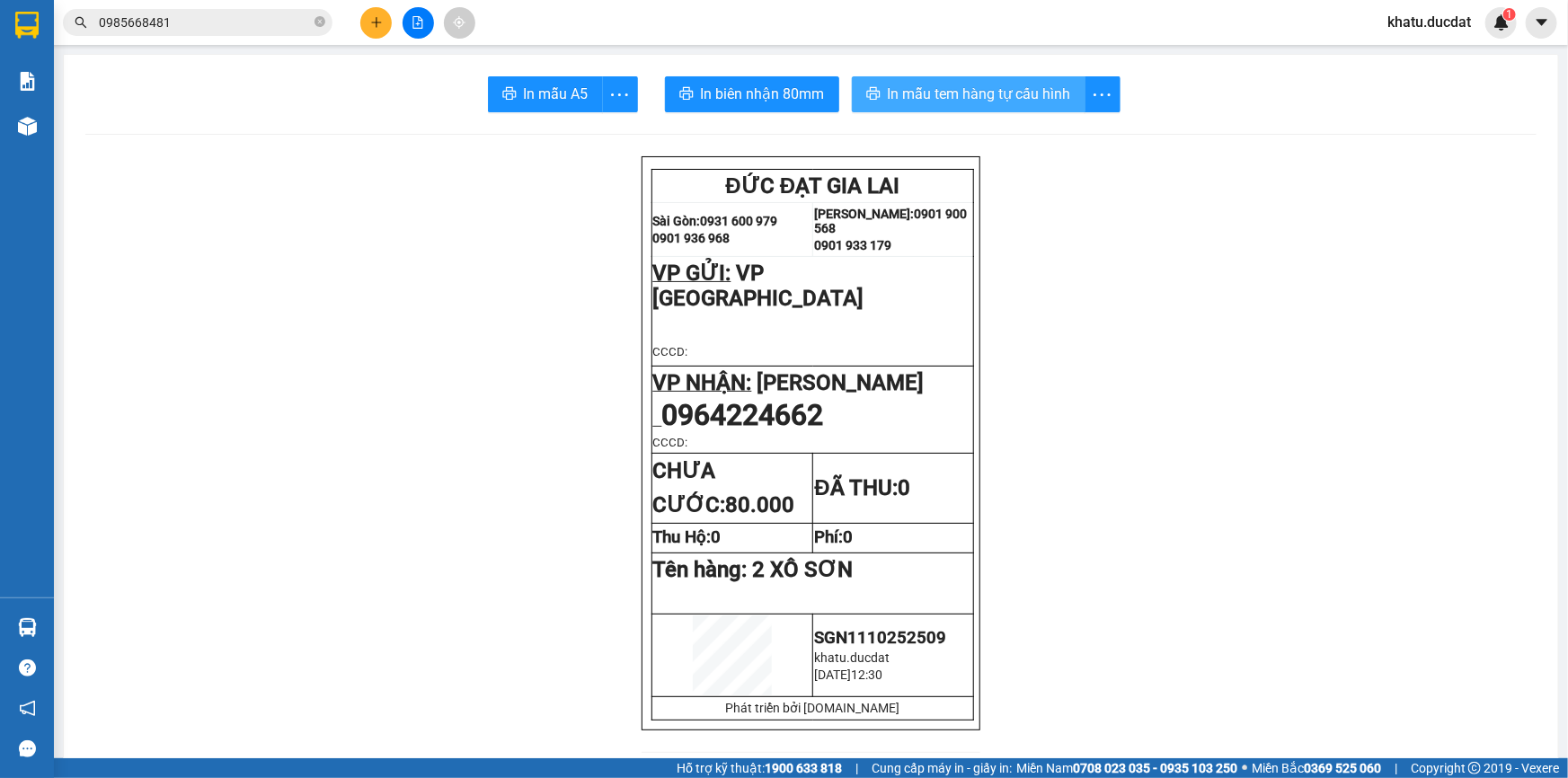
click at [943, 98] on span "In mẫu tem hàng tự cấu hình" at bounding box center [980, 94] width 183 height 23
click at [368, 36] on div at bounding box center [417, 23] width 134 height 31
click at [370, 26] on icon "plus" at bounding box center [375, 22] width 12 height 12
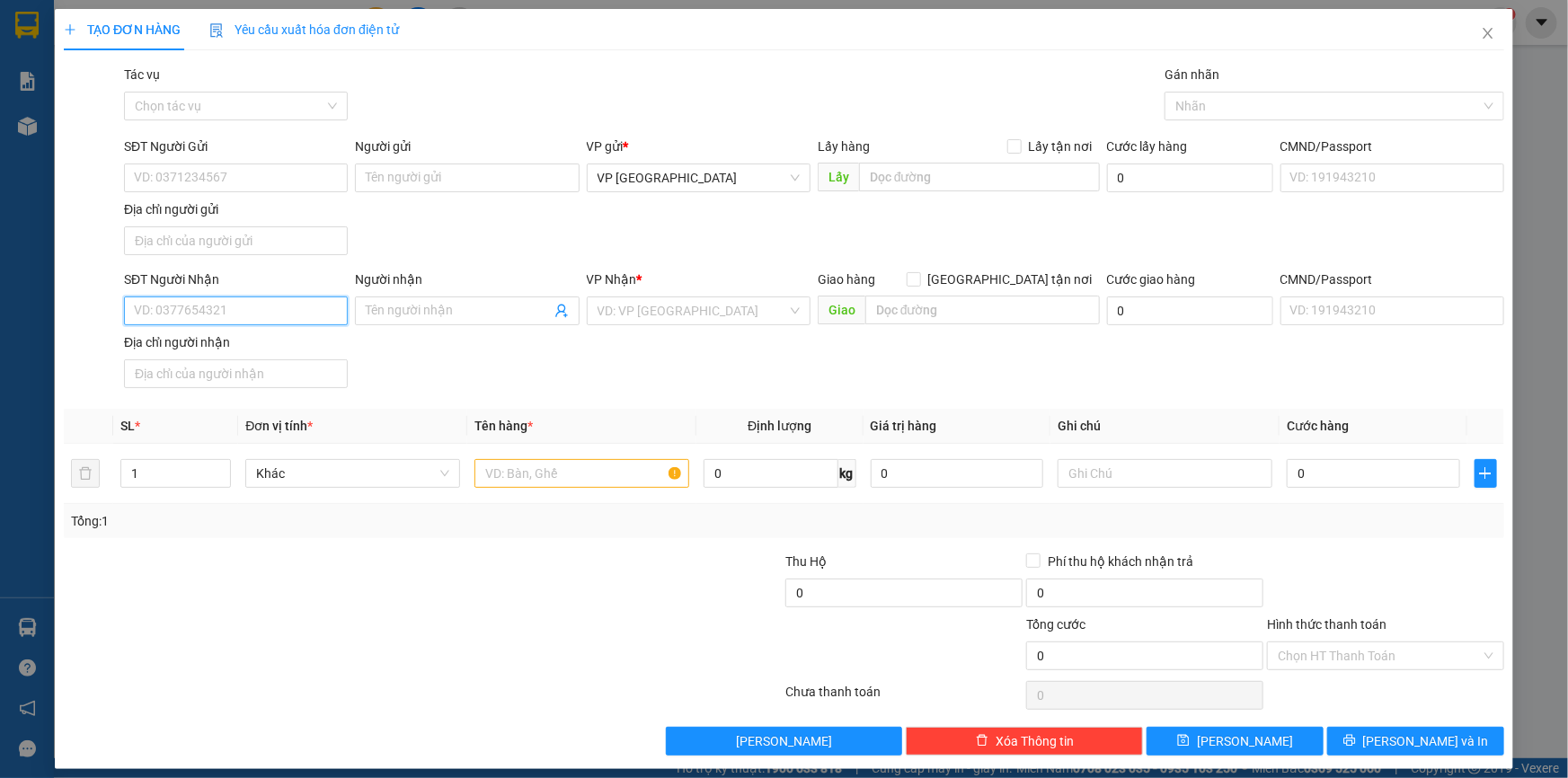
click at [284, 303] on input "SĐT Người Nhận" at bounding box center [235, 310] width 224 height 28
click at [284, 338] on div "0971473947" at bounding box center [235, 345] width 200 height 20
type input "0971473947"
click at [527, 490] on div at bounding box center [582, 474] width 215 height 36
click at [528, 479] on input "text" at bounding box center [582, 473] width 215 height 28
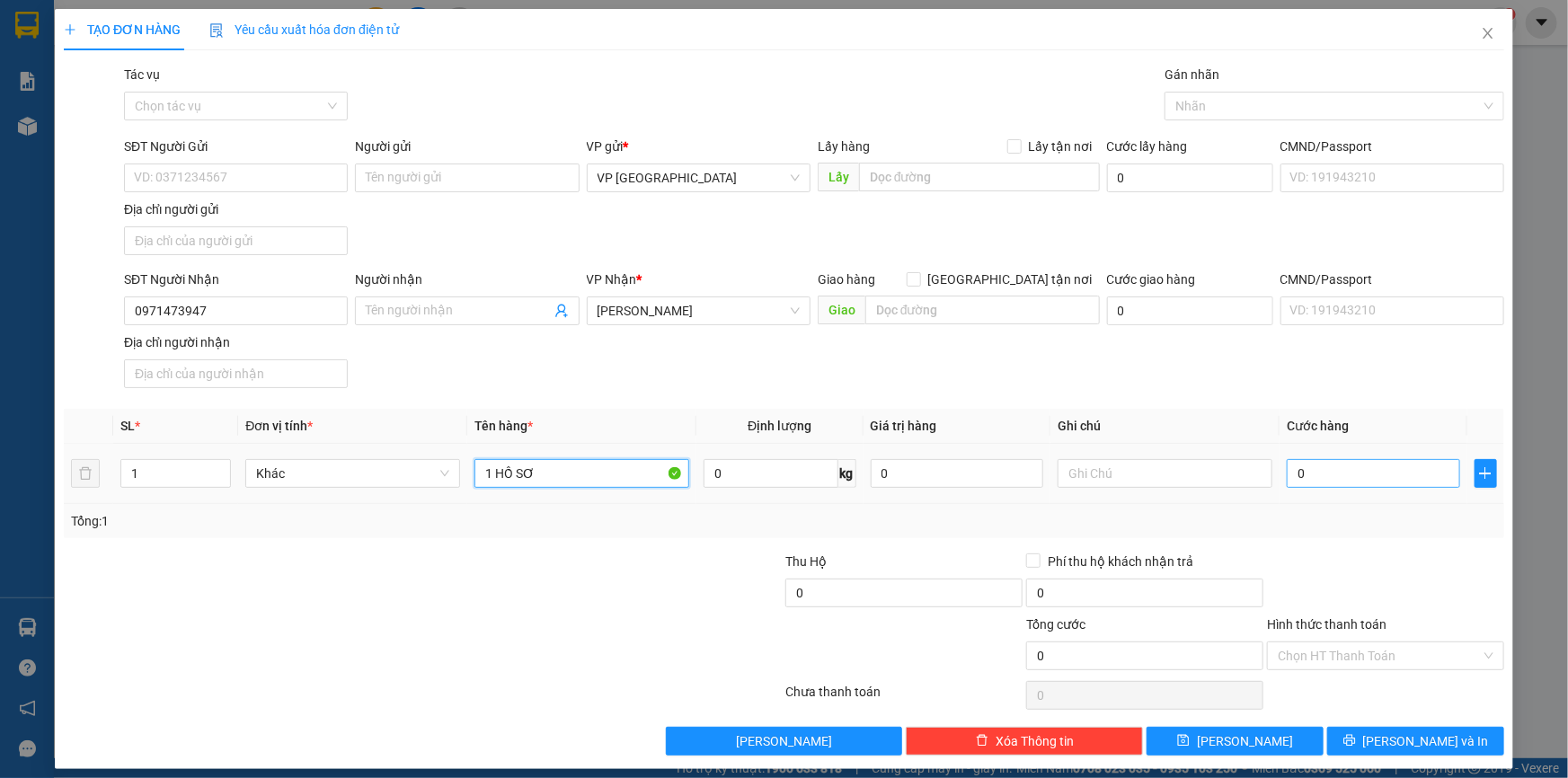
type input "1 HỒ SƠ"
click at [1341, 476] on input "0" at bounding box center [1372, 473] width 173 height 28
type input "60"
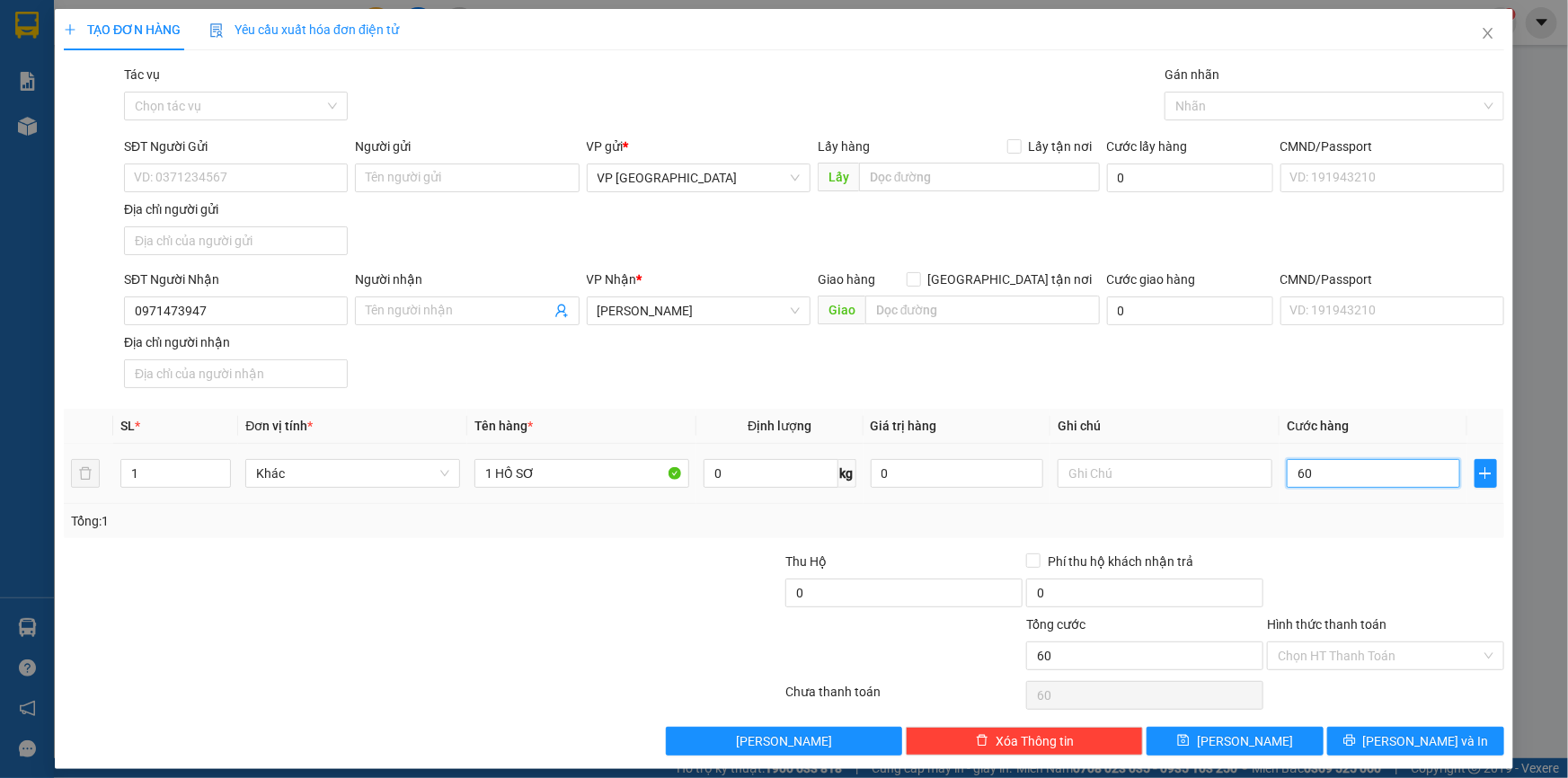
type input "6"
type input "0"
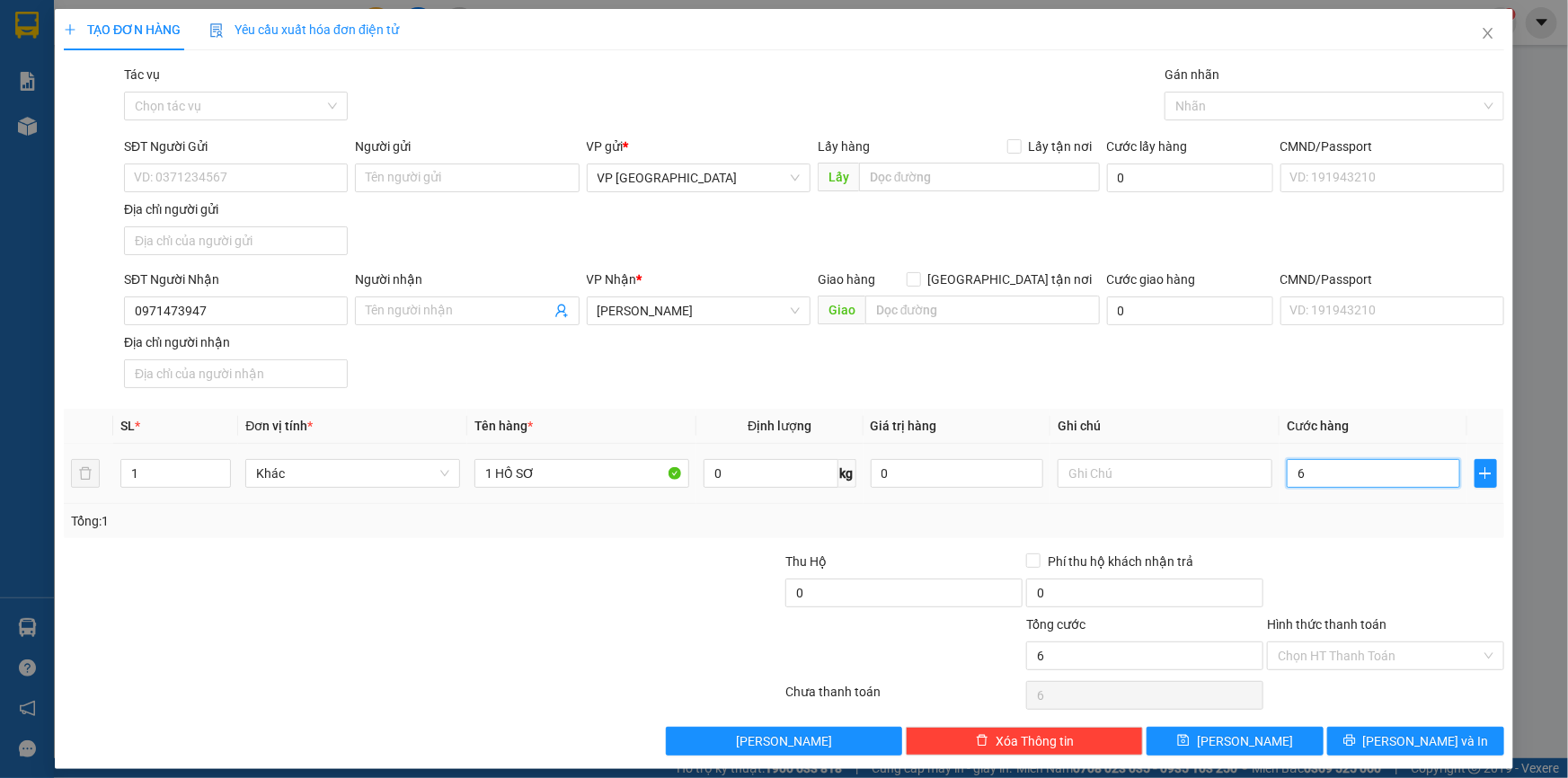
type input "0"
type input "03"
type input "3"
type input "030"
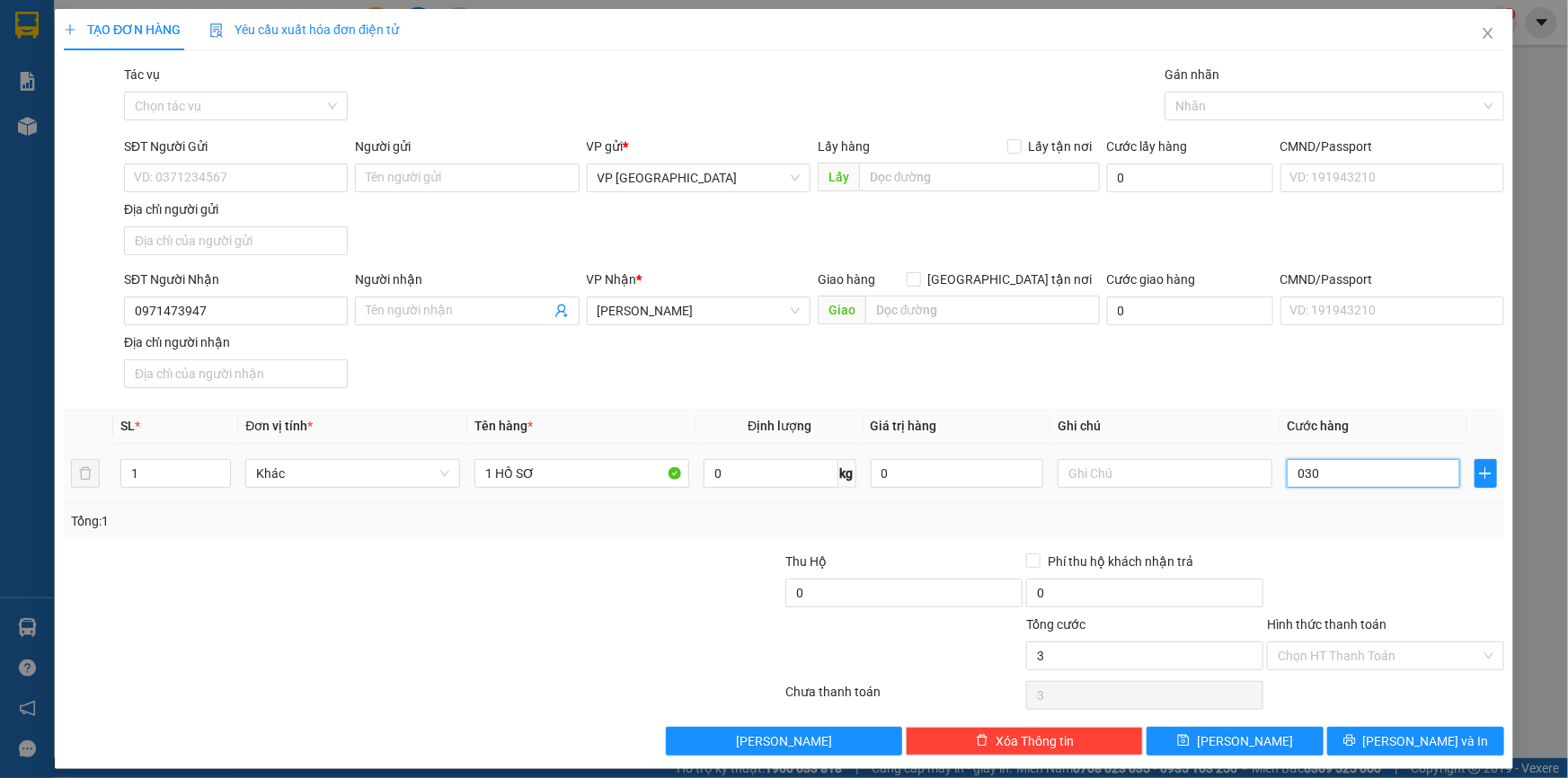
type input "30"
type input "30.000"
click at [1377, 647] on input "Hình thức thanh toán" at bounding box center [1379, 655] width 203 height 26
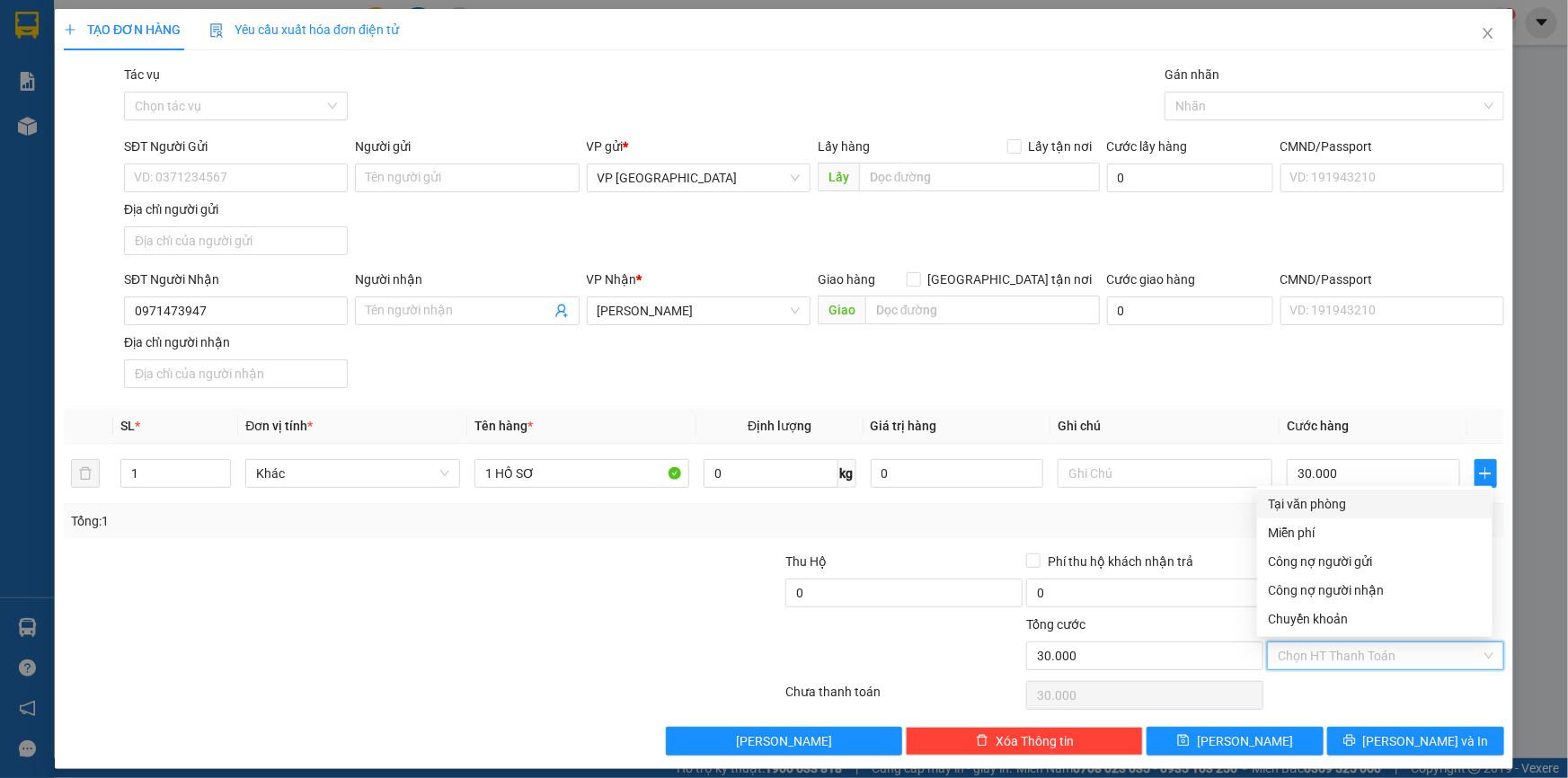
click at [1350, 503] on div "Tại văn phòng" at bounding box center [1374, 503] width 214 height 20
type input "0"
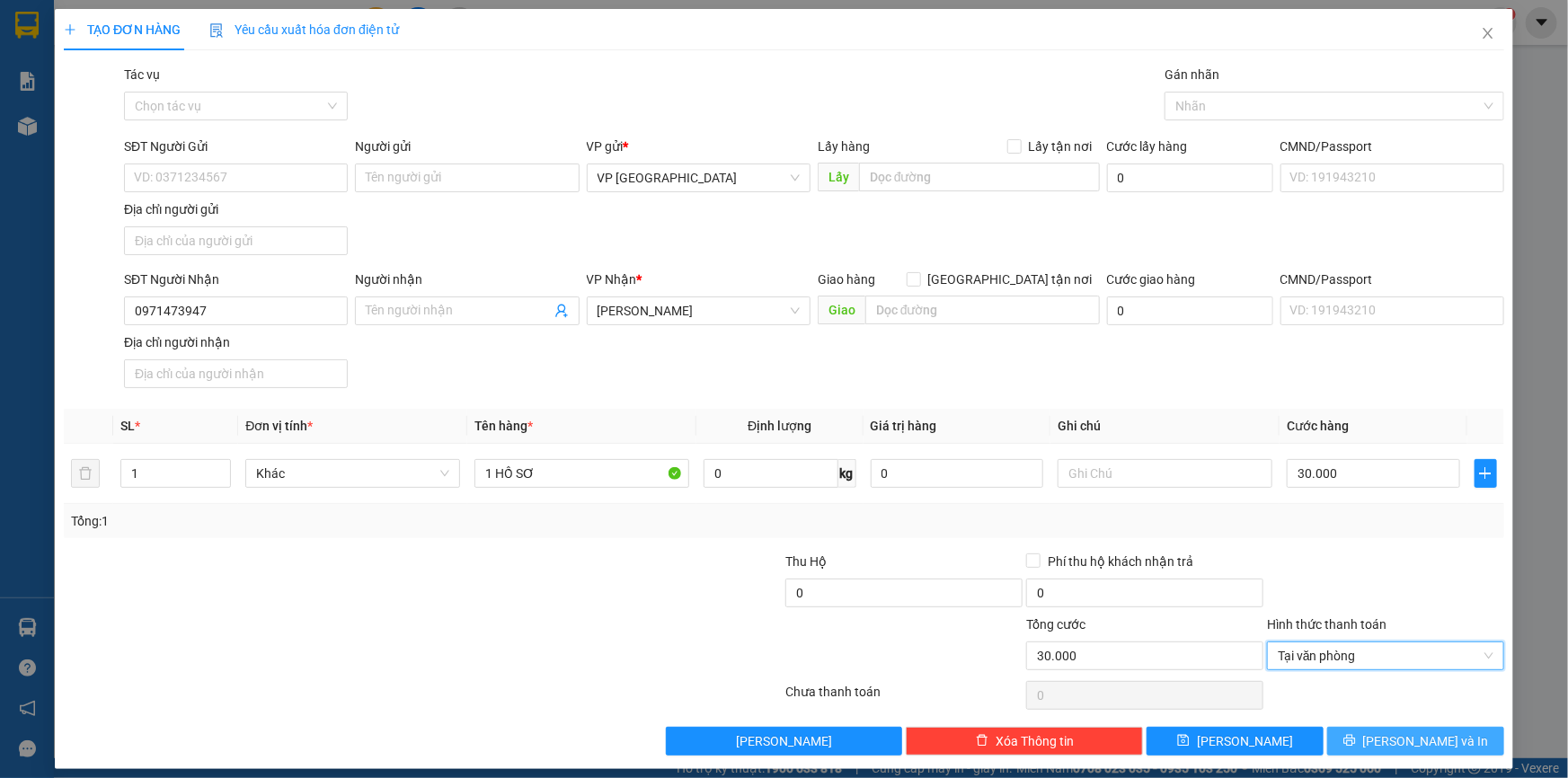
click at [1385, 726] on button "[PERSON_NAME] và In" at bounding box center [1415, 740] width 177 height 28
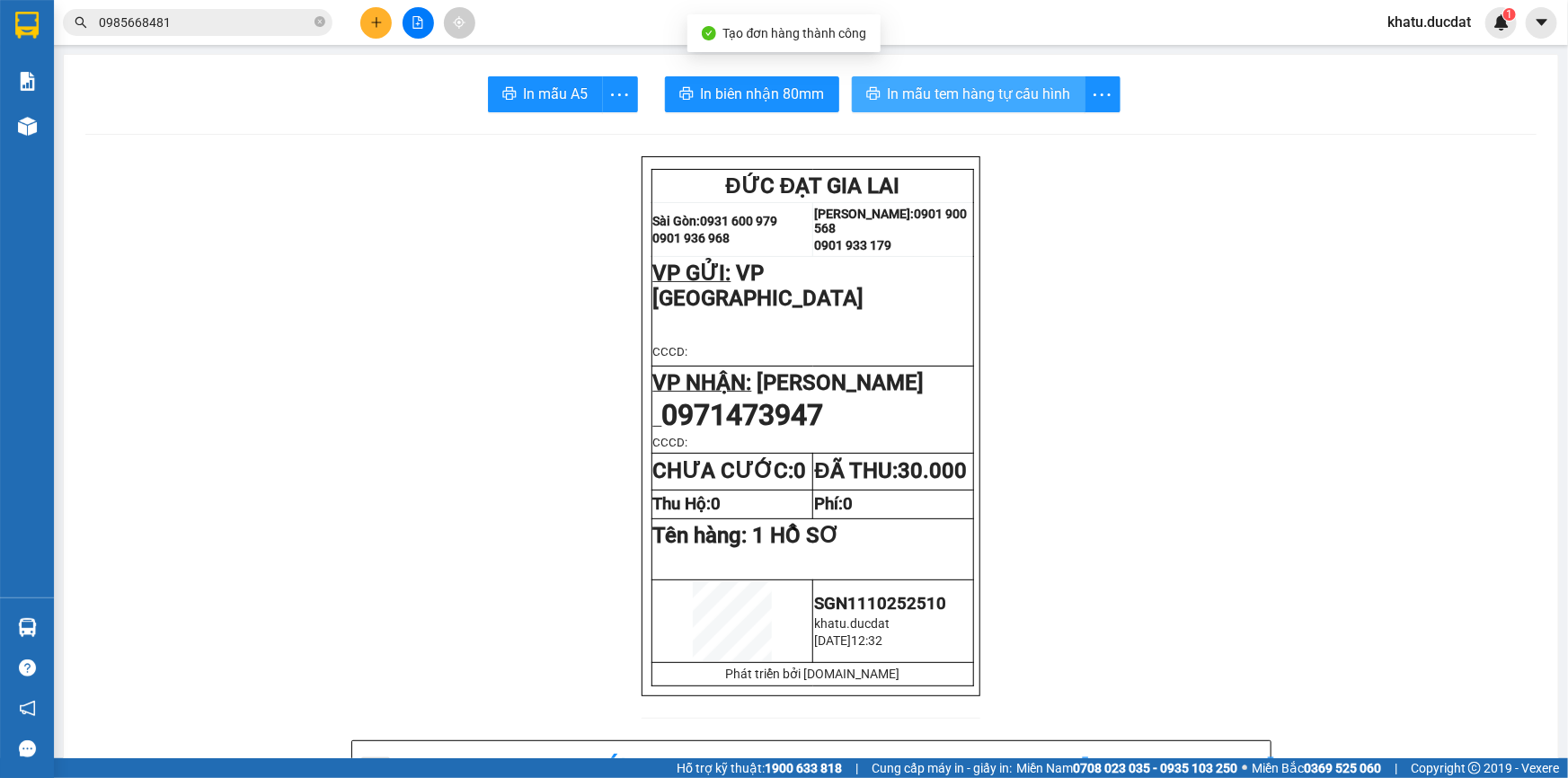
click at [984, 109] on button "In mẫu tem hàng tự cấu hình" at bounding box center [968, 95] width 234 height 36
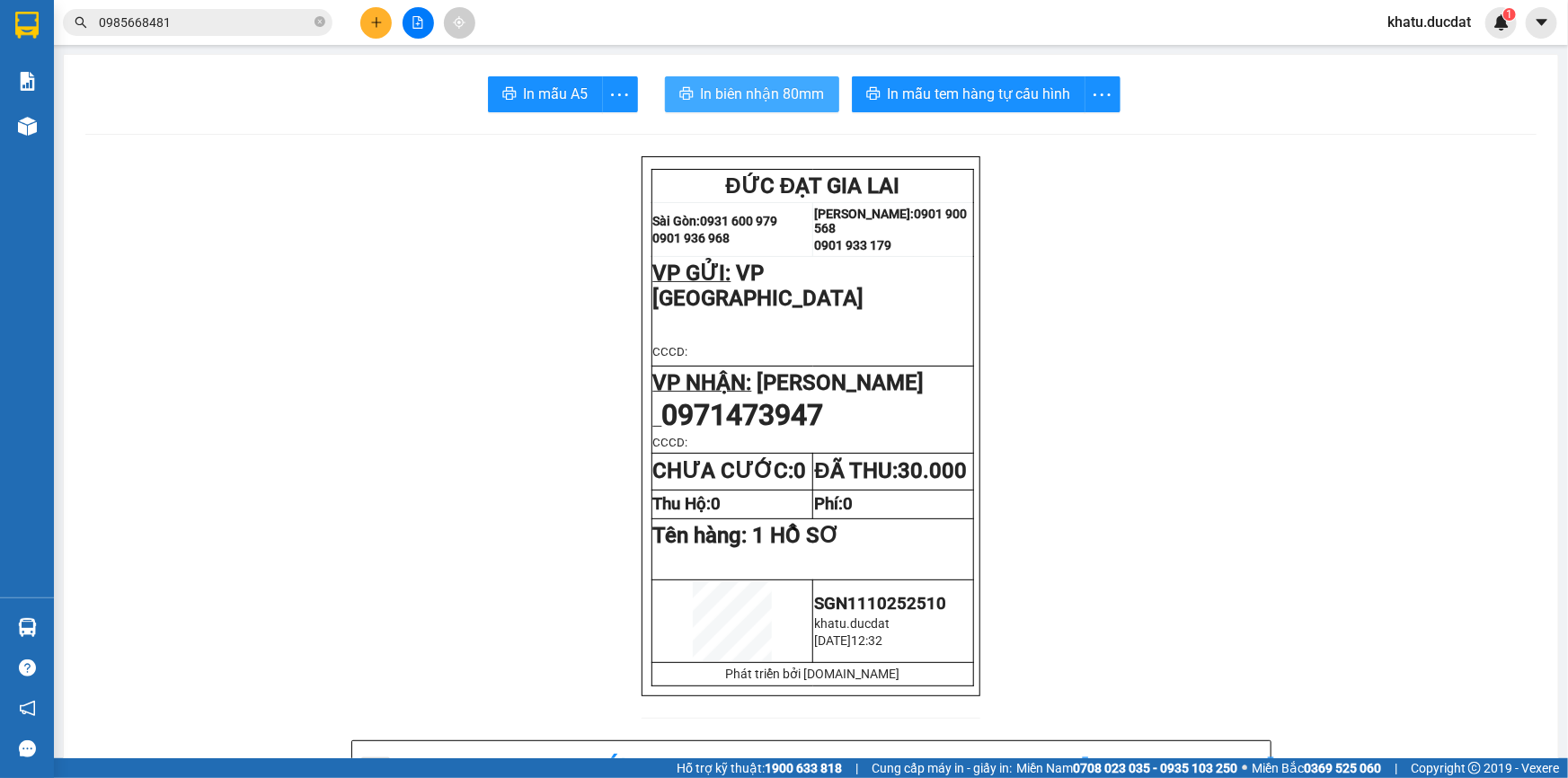
click at [763, 94] on span "In biên nhận 80mm" at bounding box center [762, 94] width 124 height 23
click at [384, 26] on button at bounding box center [375, 23] width 31 height 31
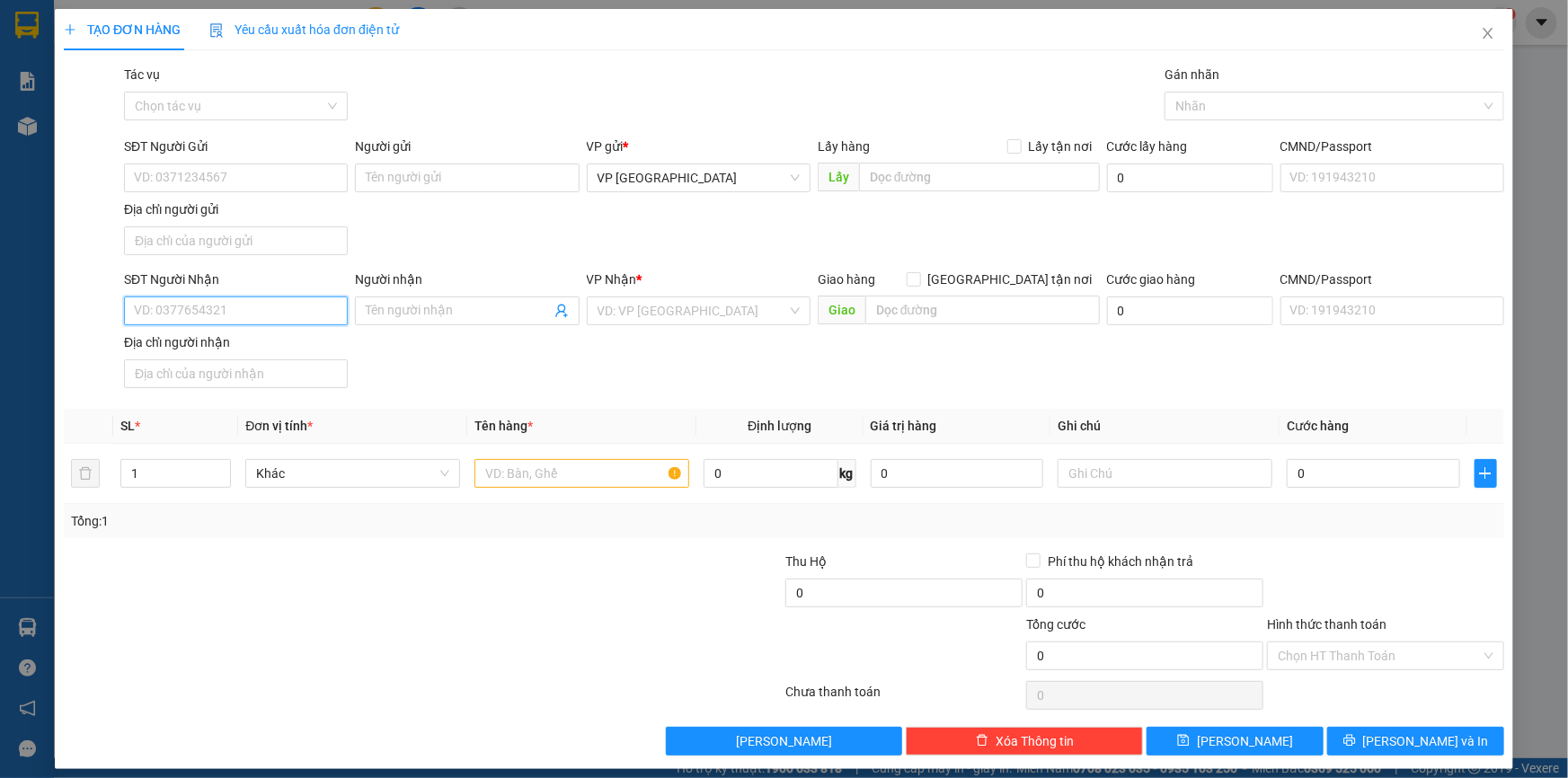
click at [295, 316] on input "SĐT Người Nhận" at bounding box center [235, 310] width 224 height 28
type input "0918349423"
click at [307, 353] on div "0918349423 - TÂM" at bounding box center [235, 345] width 200 height 20
type input "TÂM"
type input "0918349423"
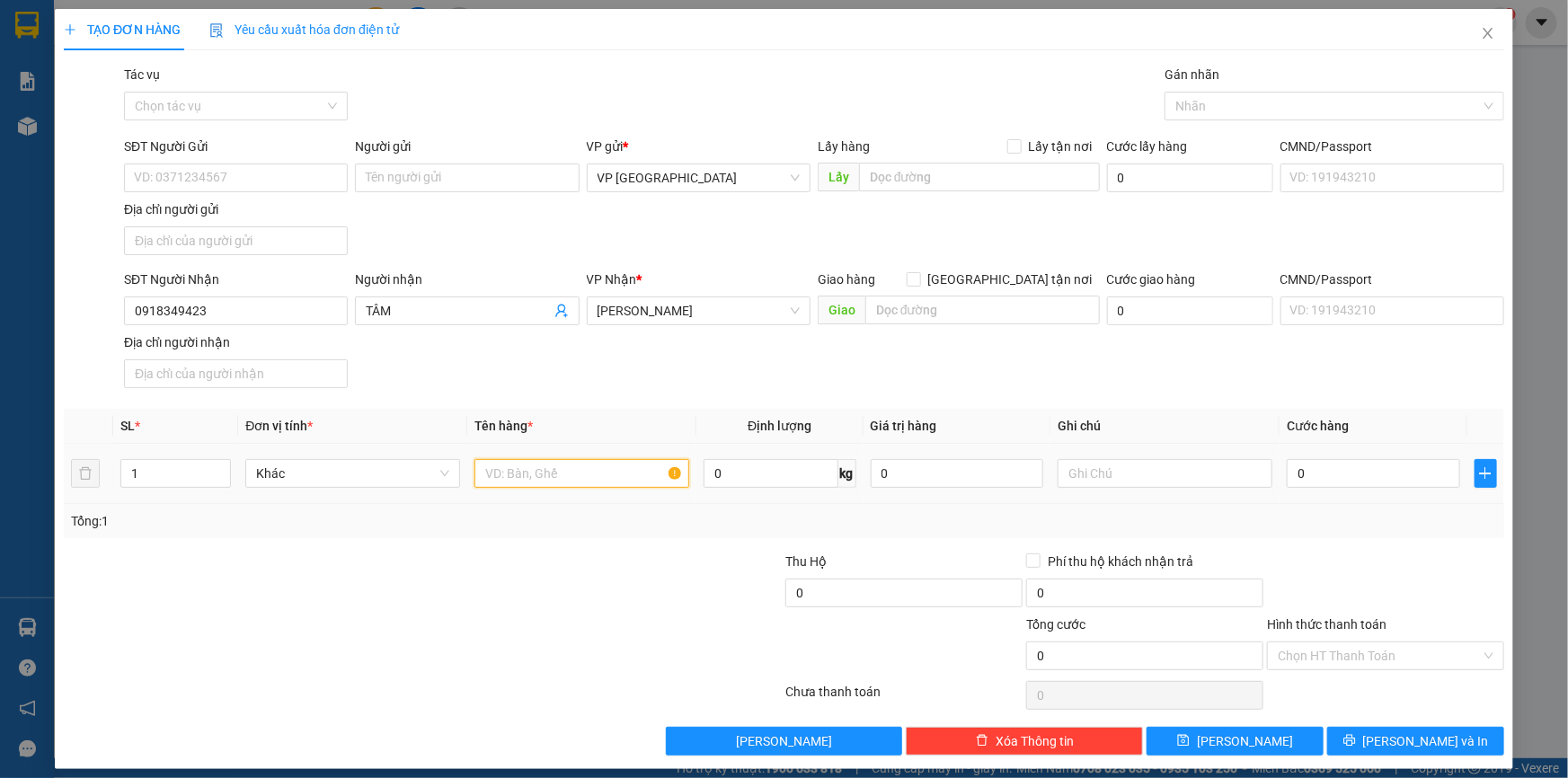
click at [533, 477] on input "text" at bounding box center [582, 473] width 215 height 28
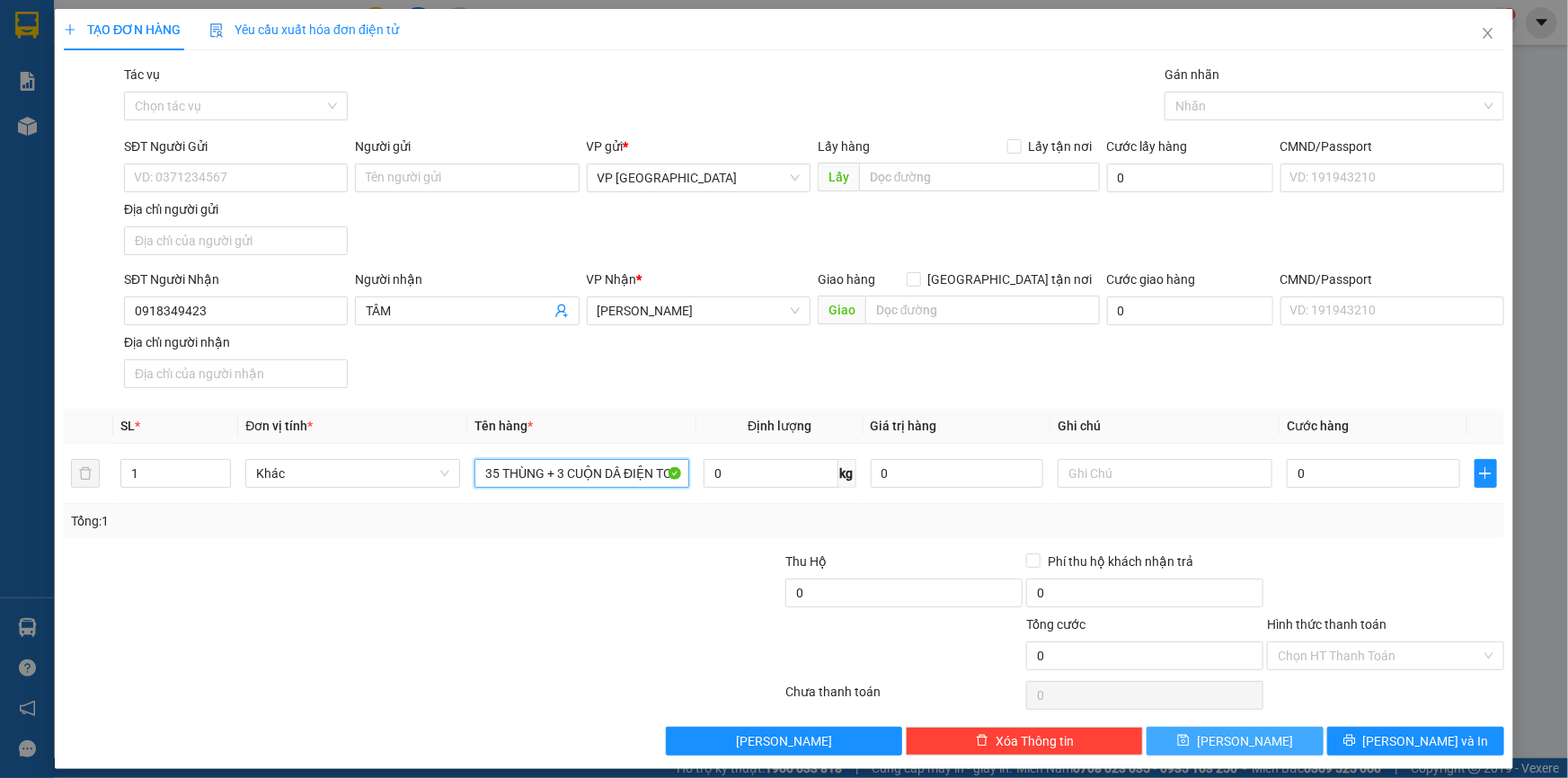
type input "35 THÙNG + 3 CUỘN DÂ ĐIỆN TO"
click at [1228, 736] on span "[PERSON_NAME]" at bounding box center [1245, 740] width 96 height 20
